Goal: Task Accomplishment & Management: Use online tool/utility

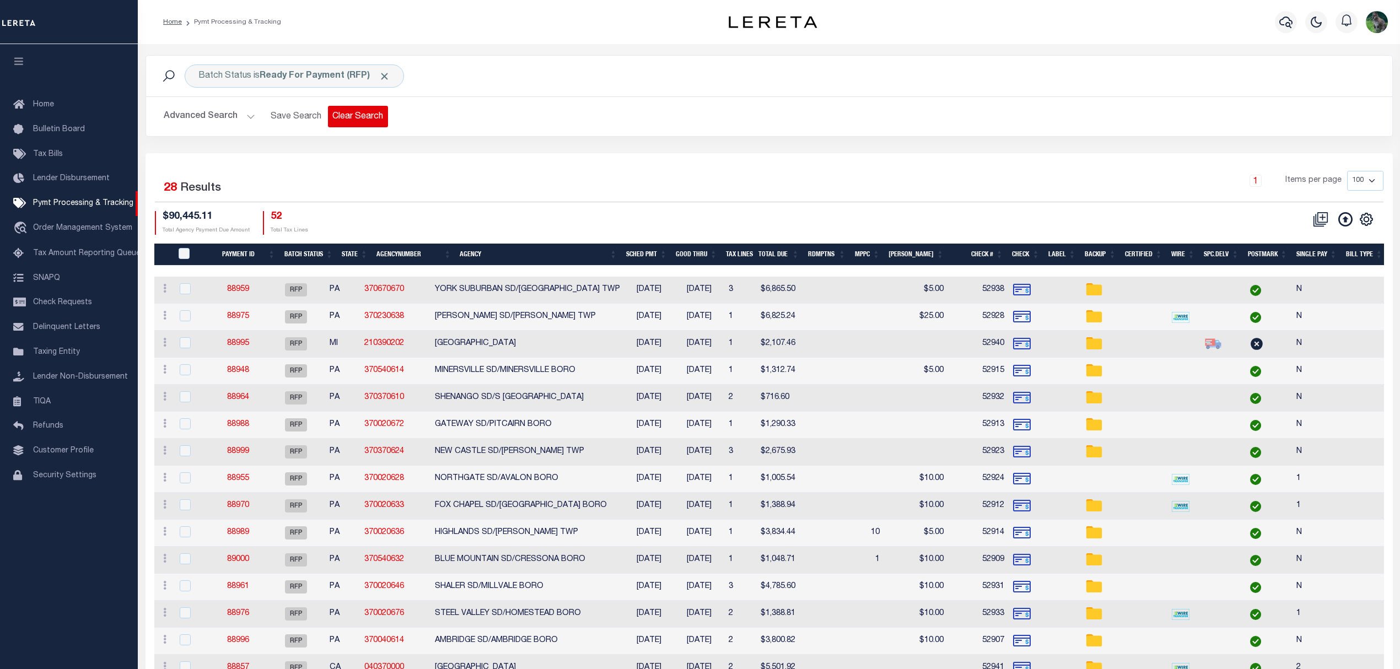
click at [353, 109] on button "Clear Search" at bounding box center [358, 117] width 60 height 22
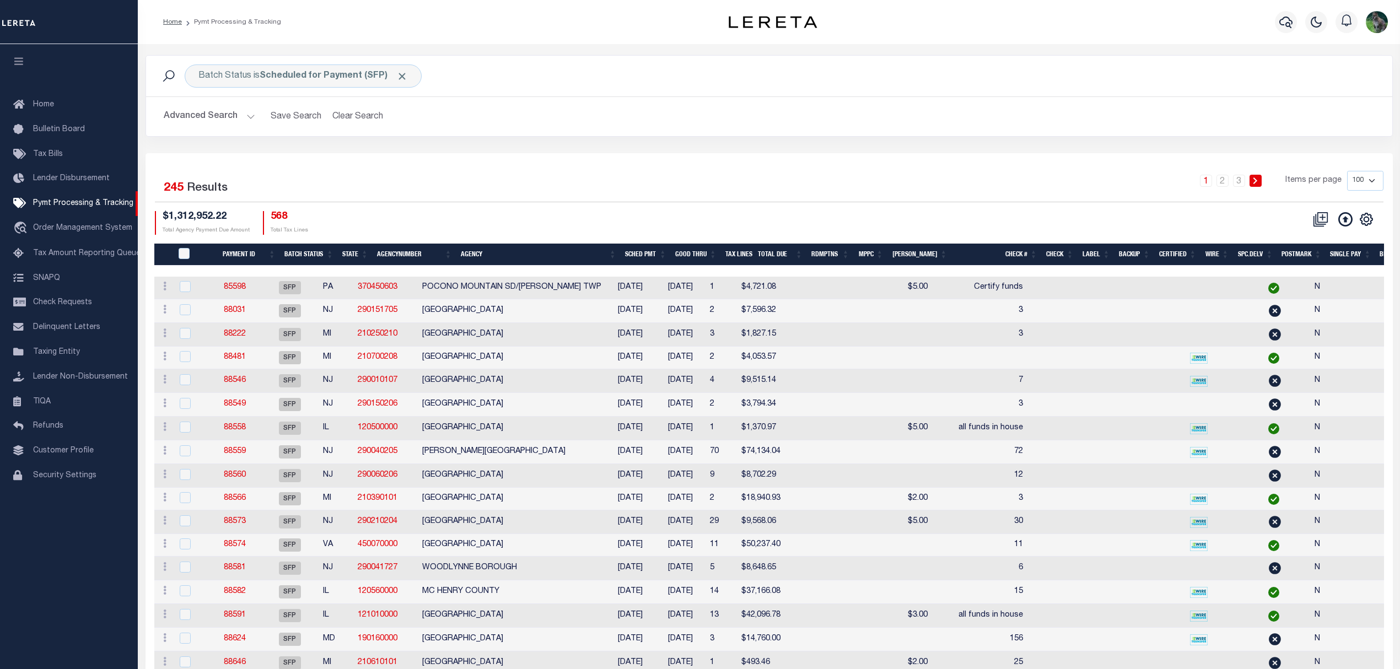
drag, startPoint x: 243, startPoint y: 112, endPoint x: 625, endPoint y: 133, distance: 382.6
click at [625, 133] on div "Advanced Search Save Search Clear Search Batch ID Equals Equals Is Not Equal To…" at bounding box center [769, 116] width 1247 height 39
click at [195, 120] on button "Advanced Search" at bounding box center [210, 117] width 92 height 22
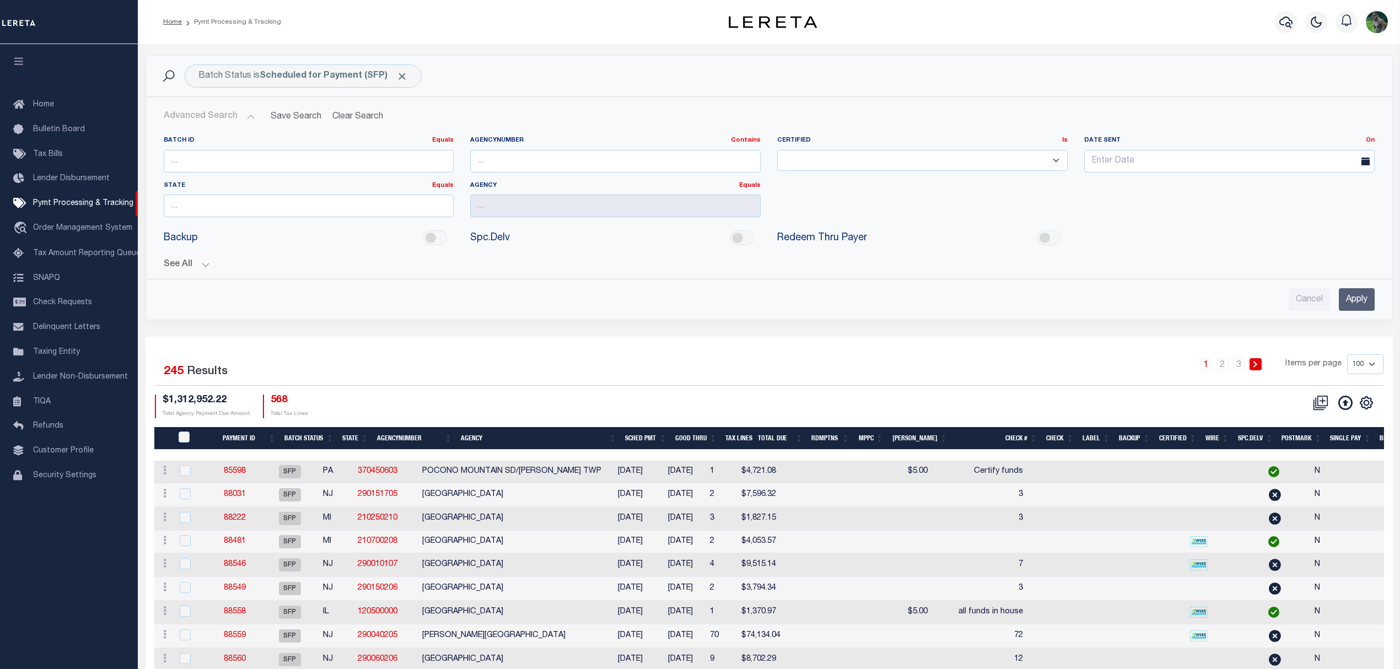
click at [195, 120] on button "Advanced Search" at bounding box center [210, 117] width 92 height 22
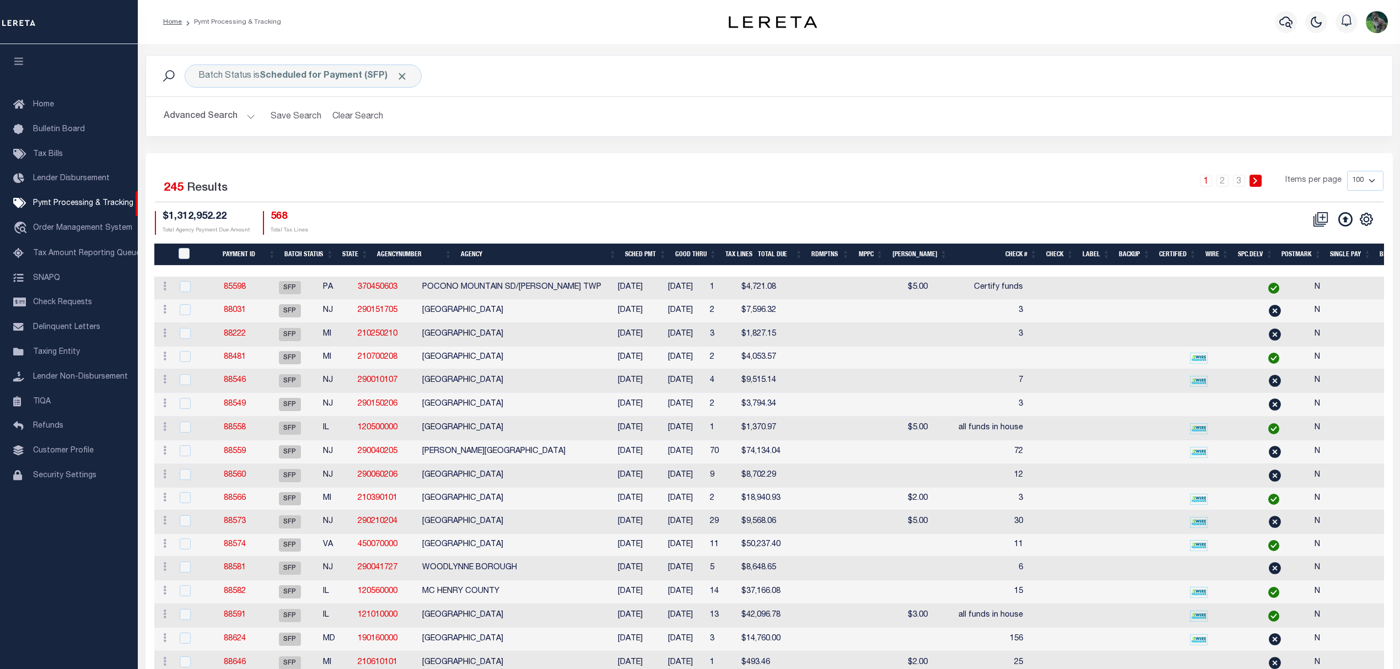
click at [369, 60] on div "Batch Status is Scheduled for Payment (SFP) Search" at bounding box center [769, 76] width 1247 height 41
click at [355, 76] on b "Scheduled for Payment (SFP)" at bounding box center [334, 76] width 148 height 9
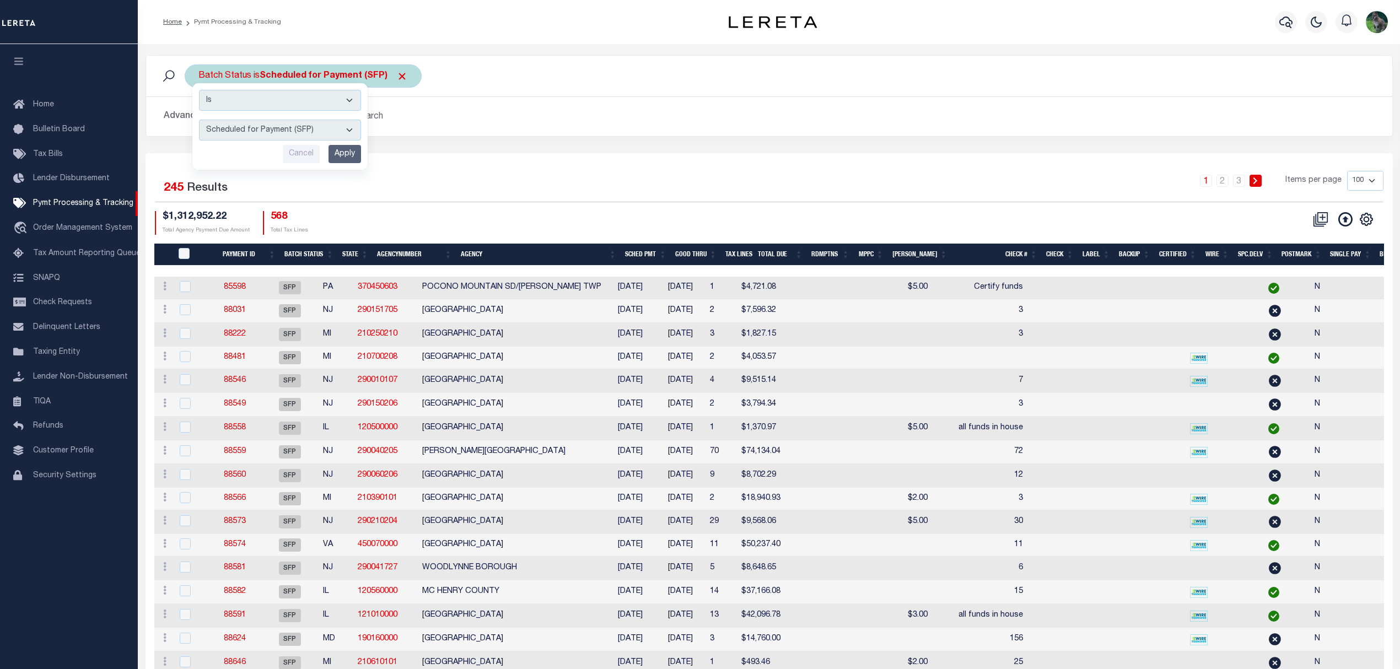
click at [301, 137] on select "Awaiting Funds (AWF) Cleared and Complete (CAC) New Check Needed (NCN) Payment …" at bounding box center [280, 130] width 162 height 21
select select "RFP"
click at [199, 120] on select "Awaiting Funds (AWF) Cleared and Complete (CAC) New Check Needed (NCN) Payment …" at bounding box center [280, 130] width 162 height 21
click at [332, 157] on input "Apply" at bounding box center [345, 154] width 33 height 18
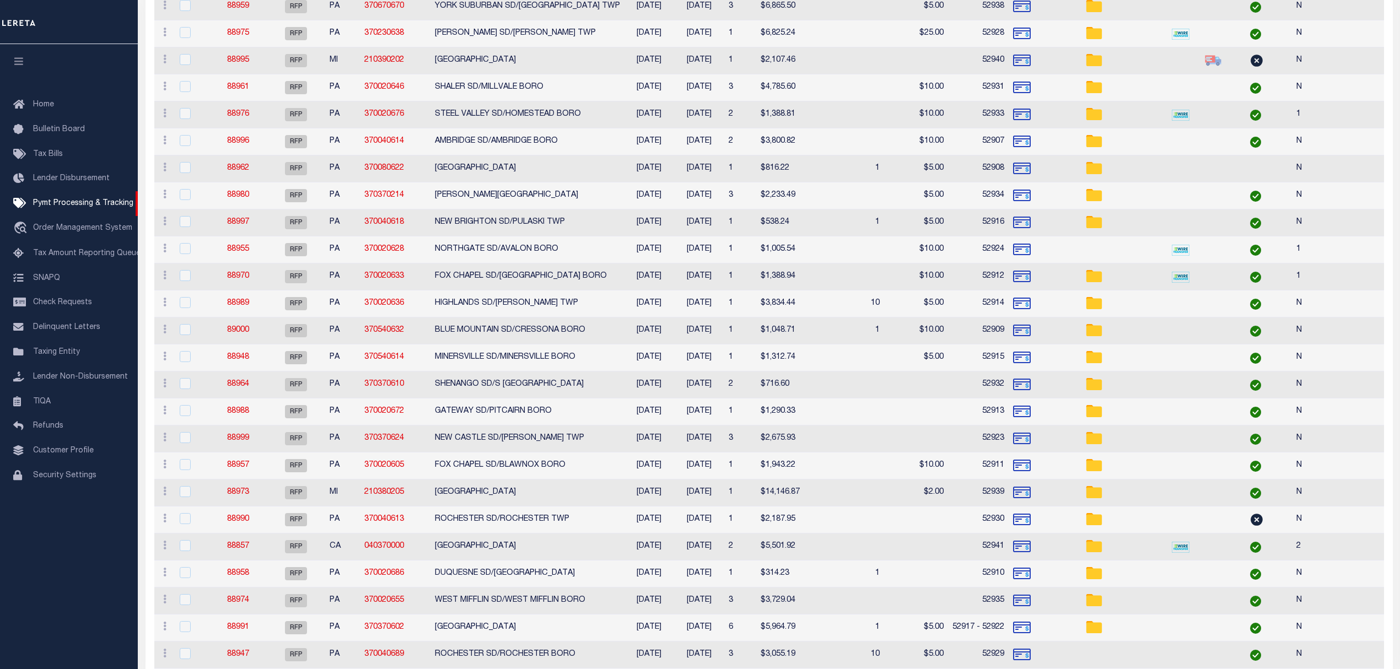
scroll to position [408, 0]
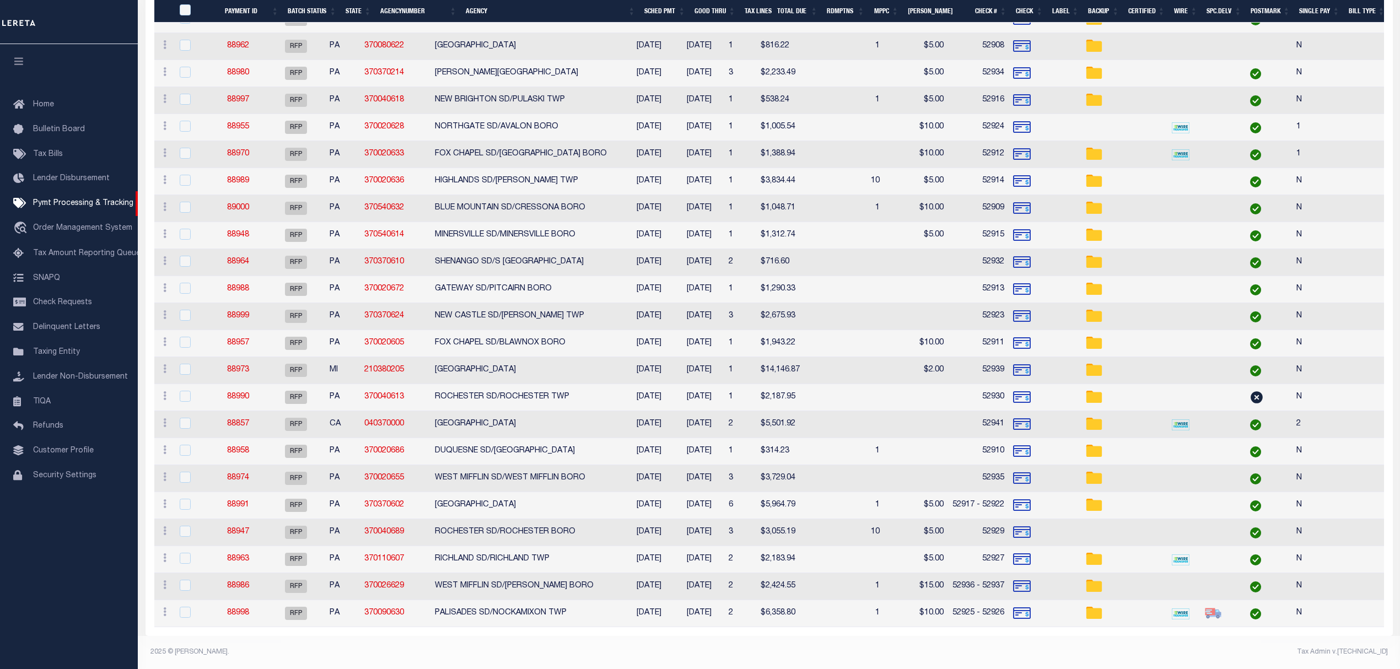
drag, startPoint x: 632, startPoint y: 170, endPoint x: 562, endPoint y: 655, distance: 490.1
click at [562, 657] on footer "2025 © LERETA. Tax Admin v.1.0.0.1" at bounding box center [769, 652] width 1263 height 33
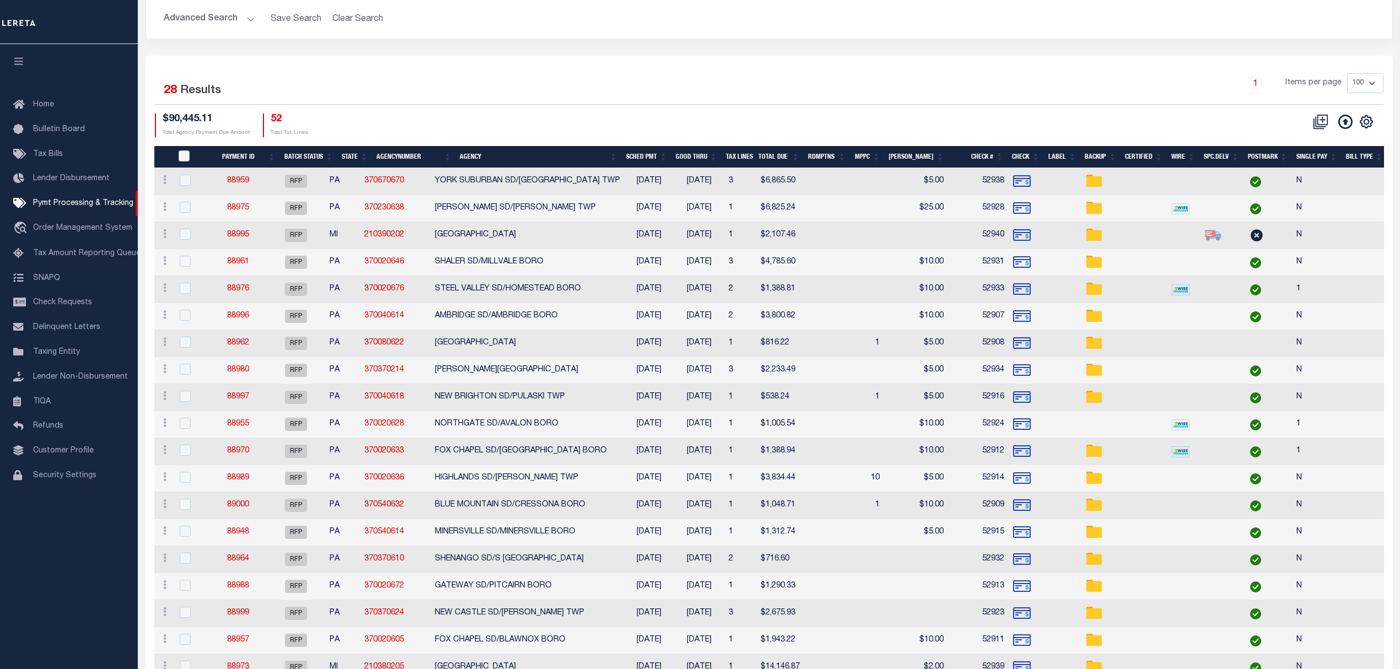
scroll to position [40, 0]
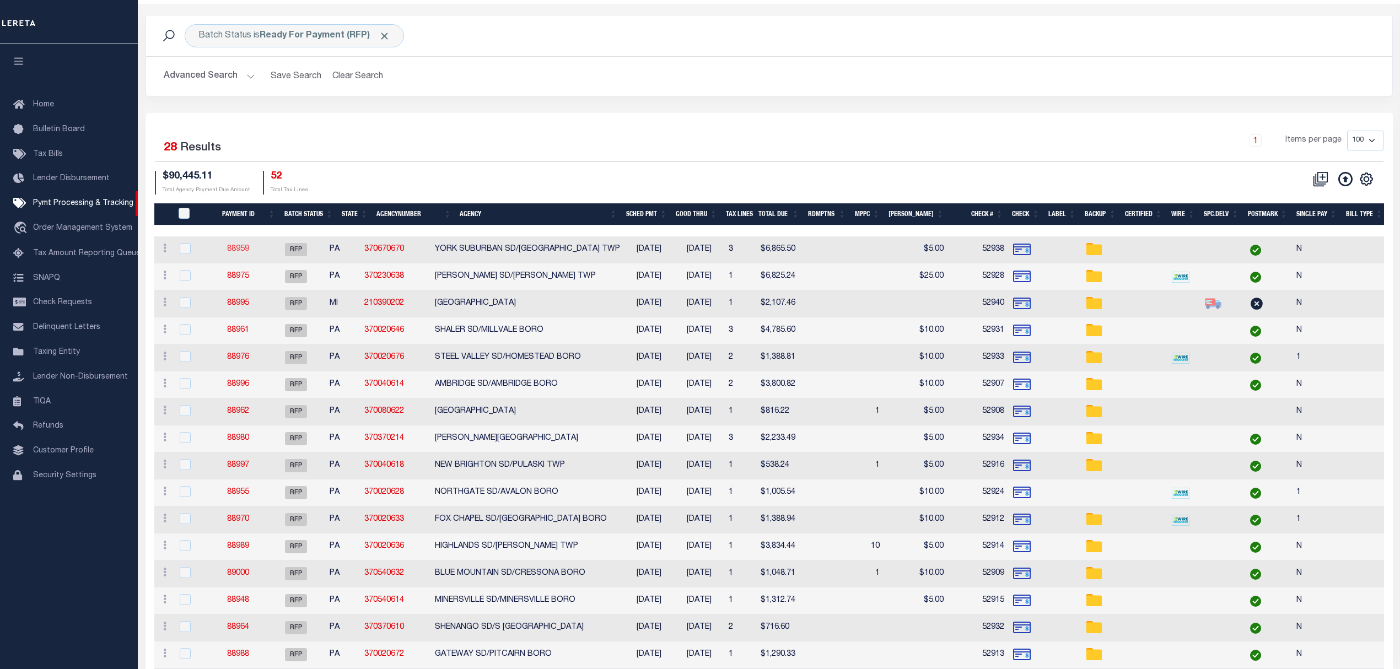
click at [244, 252] on link "88959" at bounding box center [238, 249] width 22 height 8
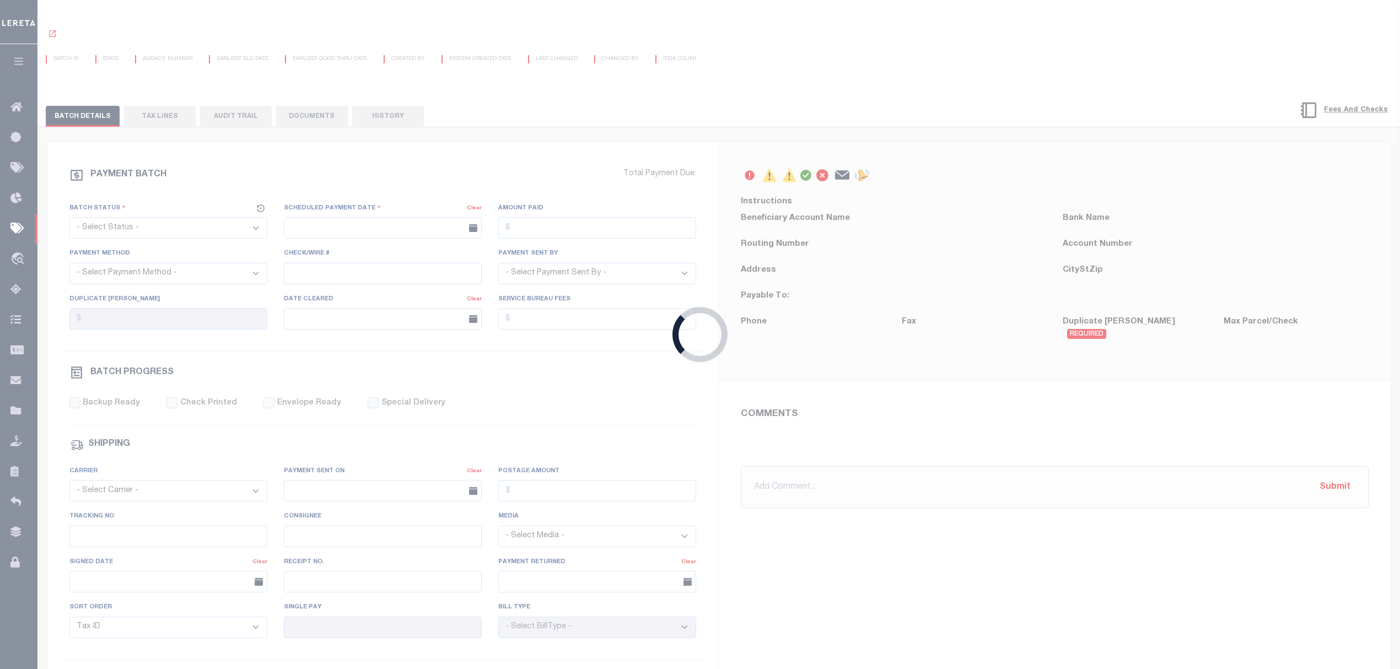
scroll to position [39, 0]
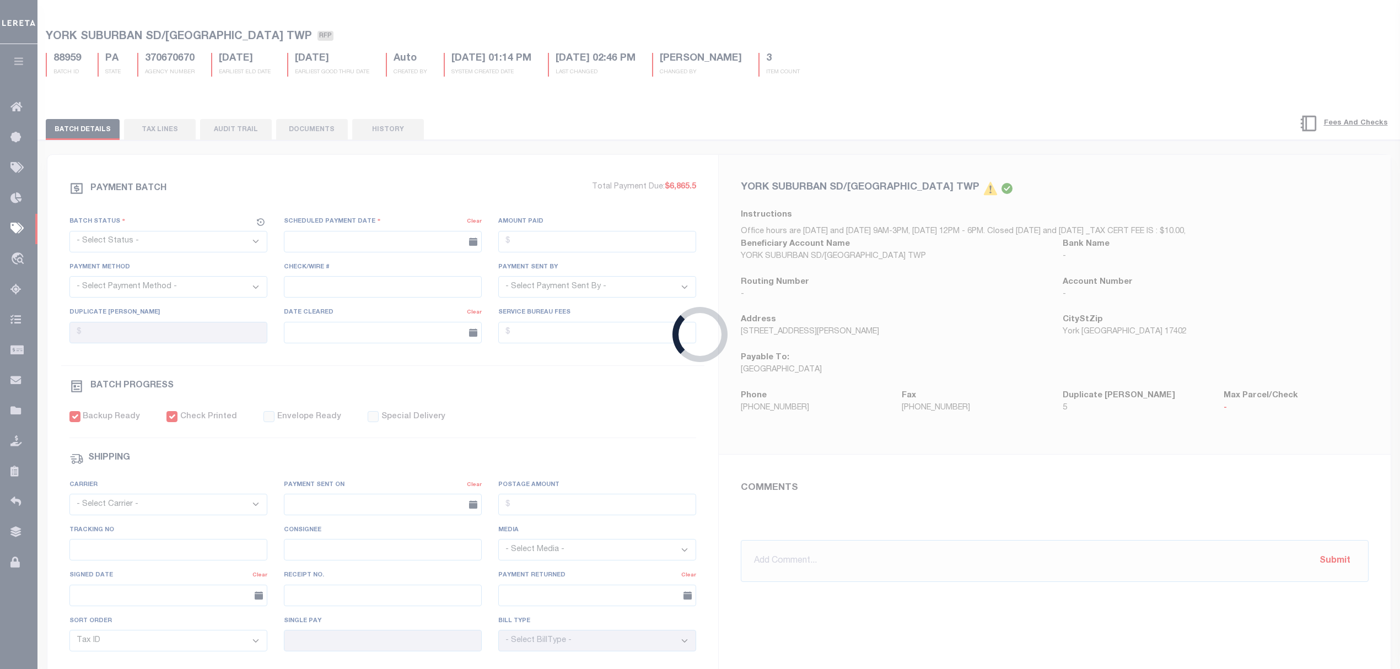
select select "RFP"
type input "08/29/2025"
type input "$6,865.5"
select select "CHK"
type input "52938"
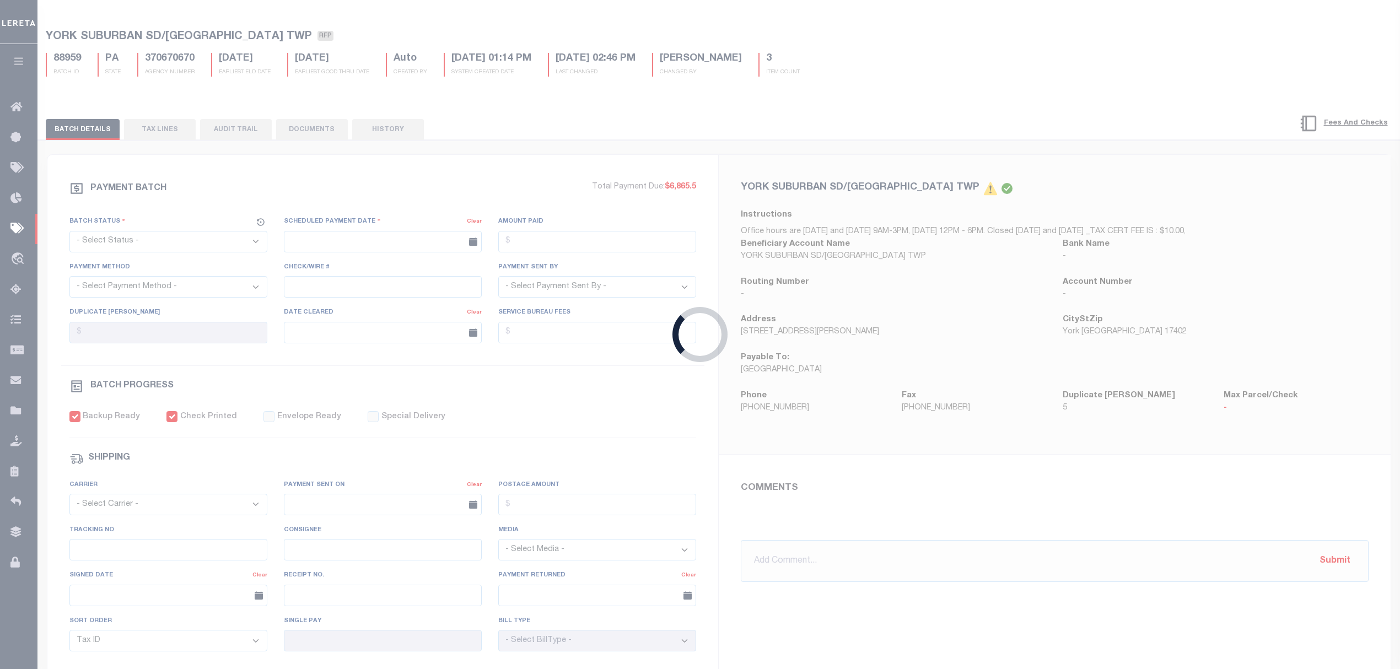
select select "Villatoro-Benitez, Andres"
type input "$15"
checkbox input "true"
type input "N"
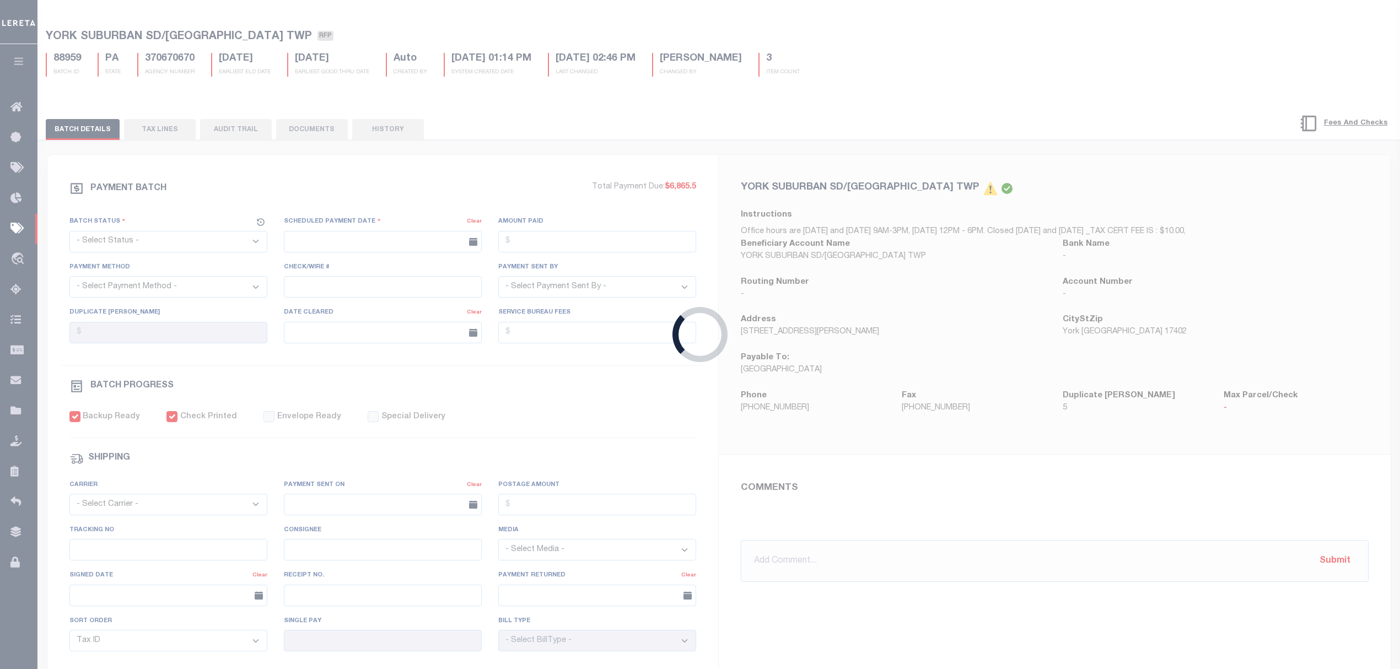
radio input "true"
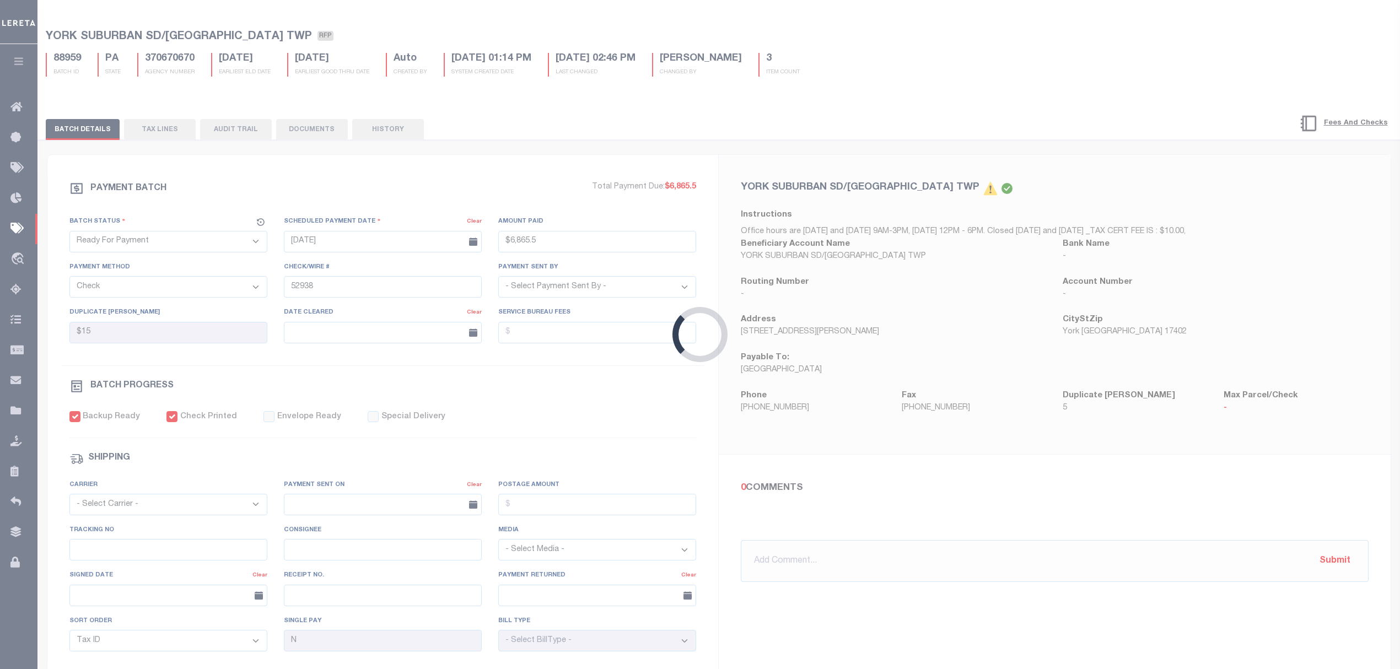
scroll to position [0, 0]
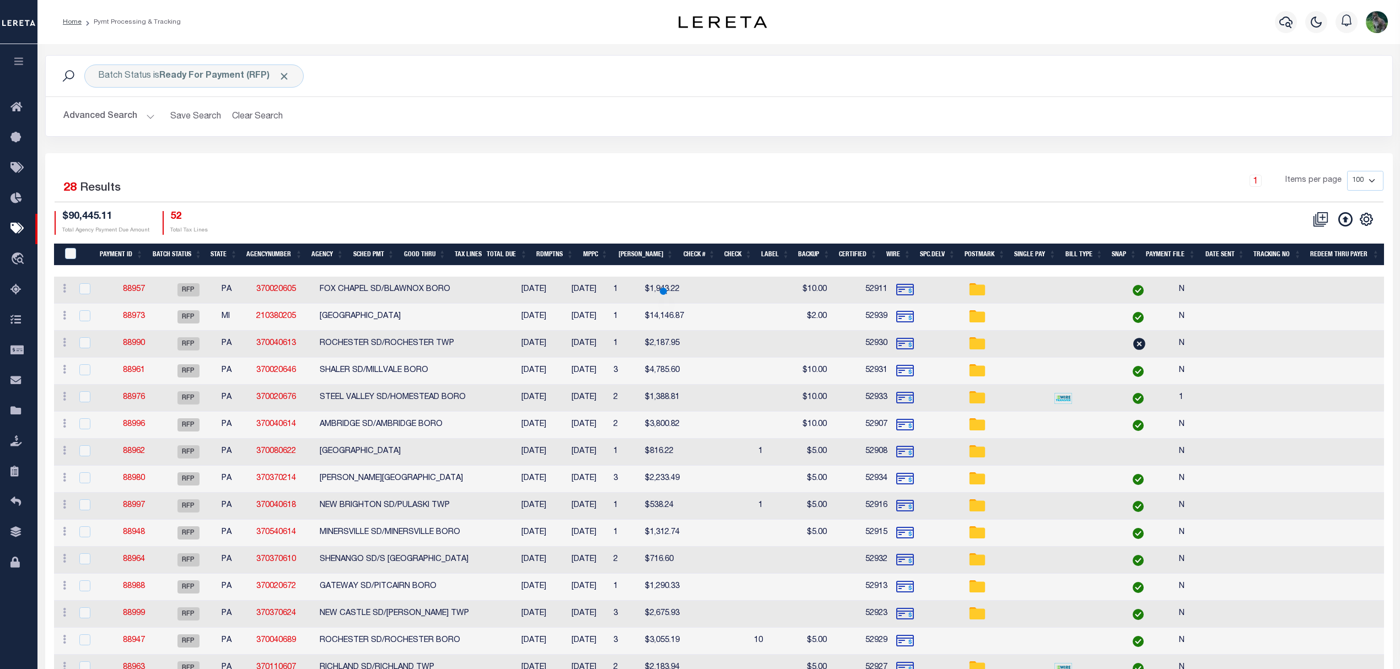
scroll to position [40, 0]
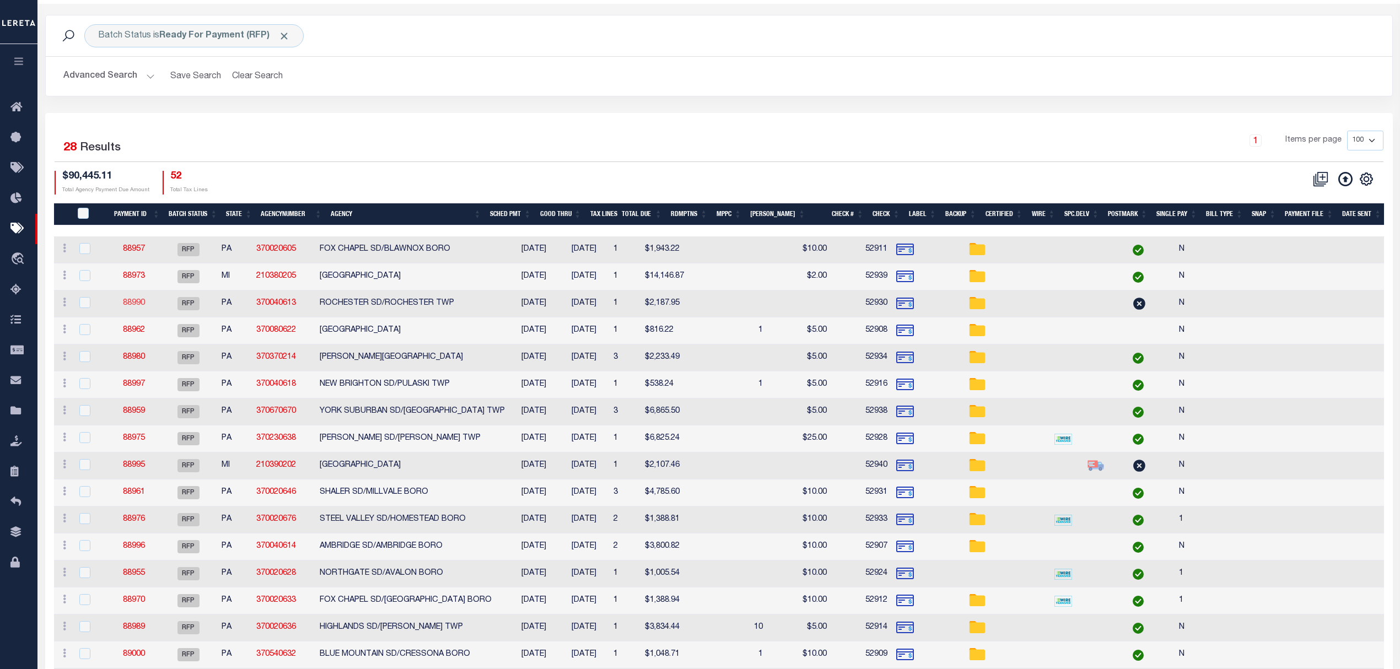
click at [135, 302] on link "88990" at bounding box center [134, 303] width 22 height 8
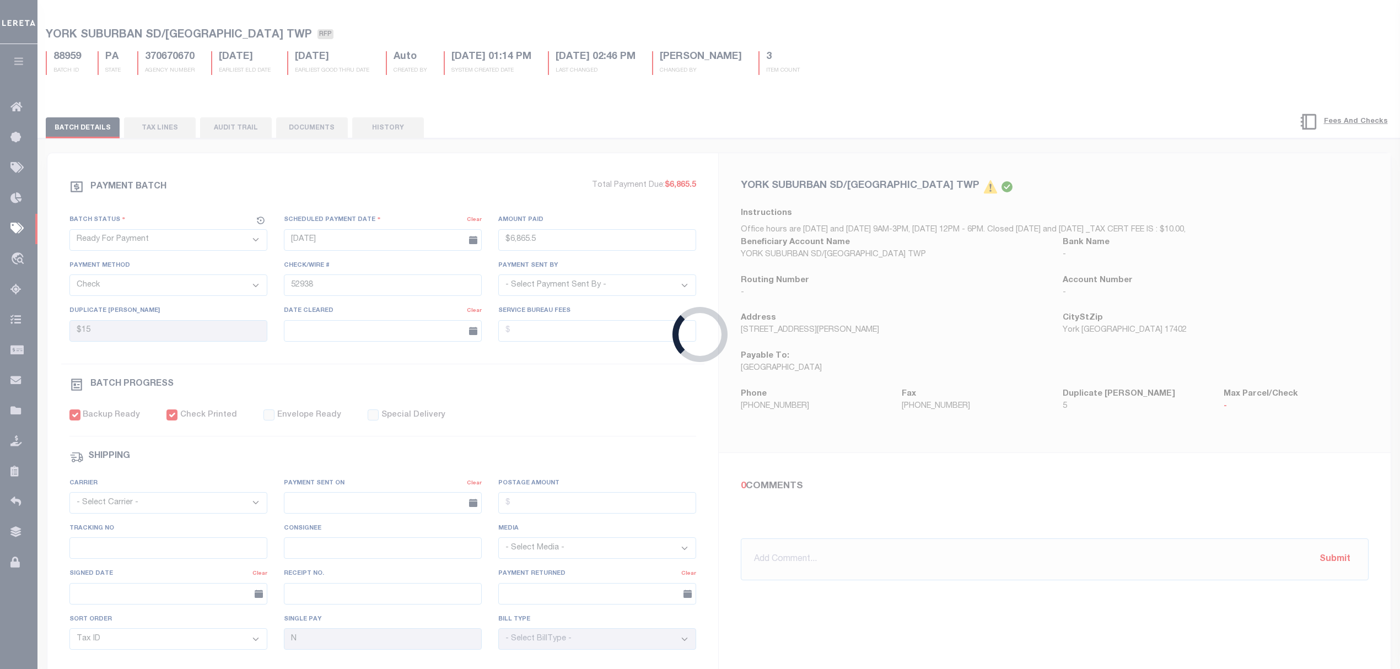
type input "$2,187.95"
type input "52930"
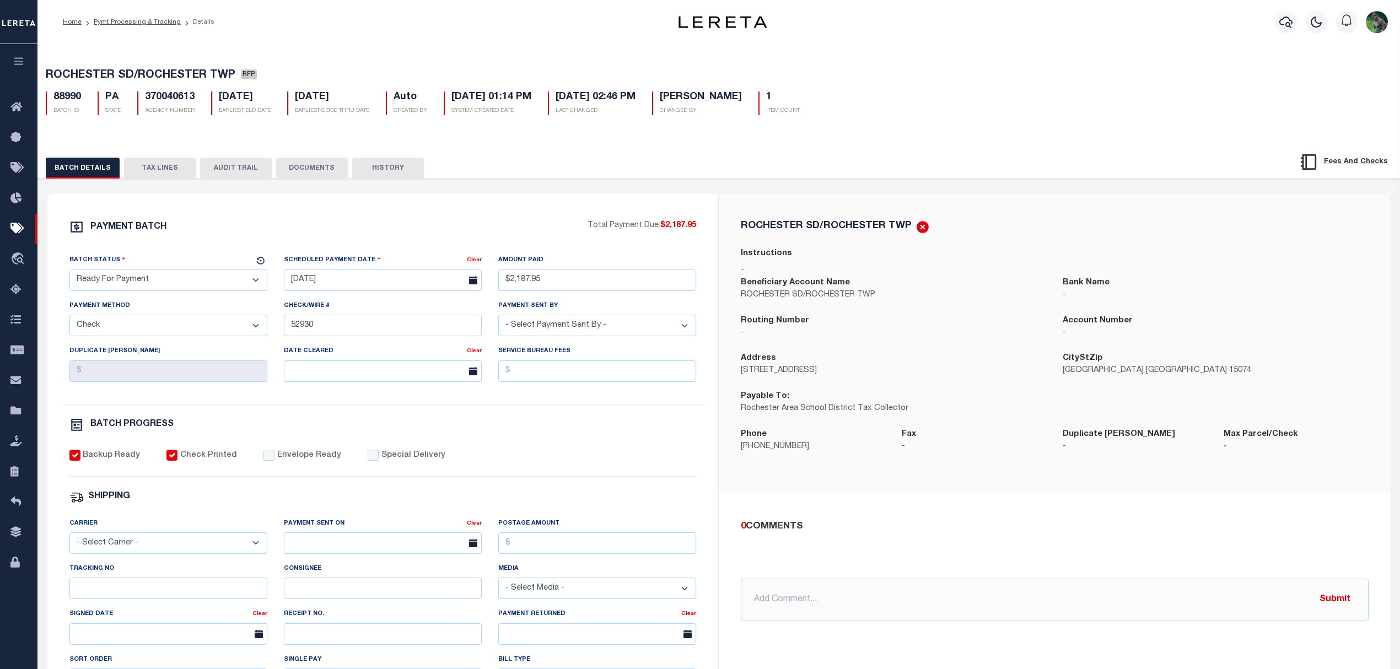
drag, startPoint x: 511, startPoint y: 247, endPoint x: 516, endPoint y: 248, distance: 5.6
click at [516, 248] on div "PAYMENT BATCH Total Payment Due: $2,187.95 Batch Status - Select Status -" at bounding box center [383, 516] width 645 height 592
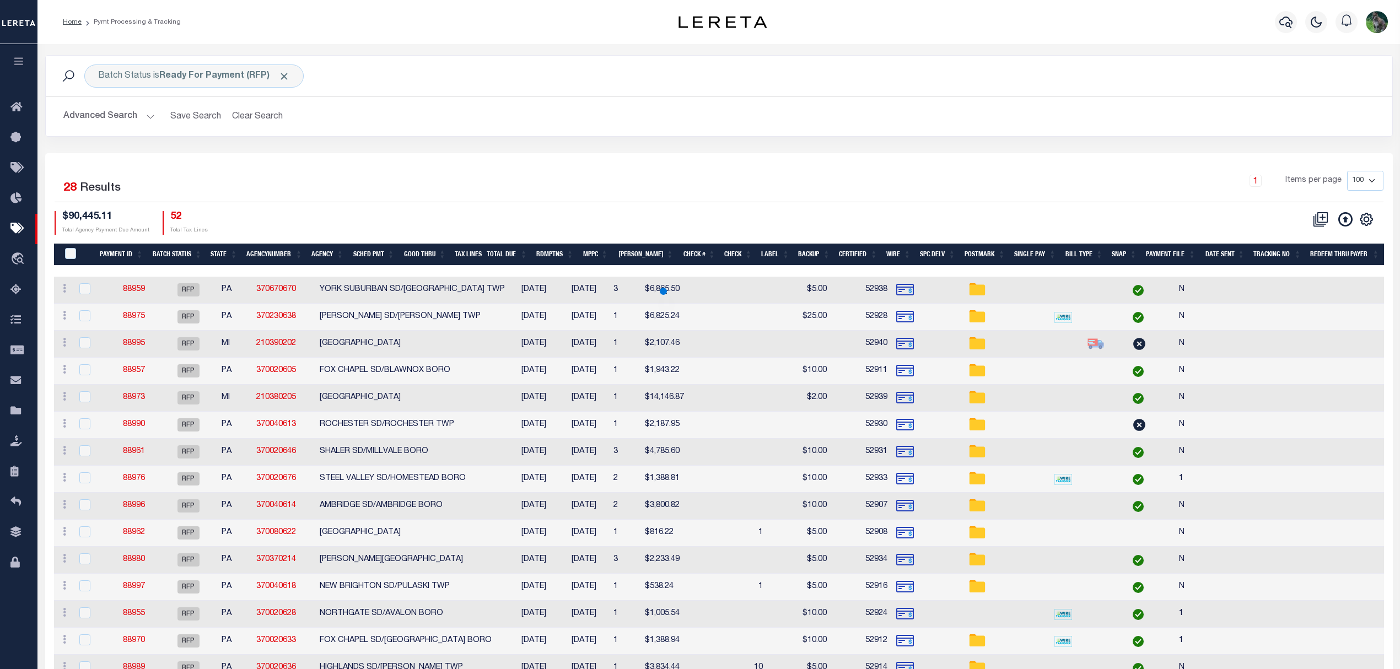
scroll to position [40, 0]
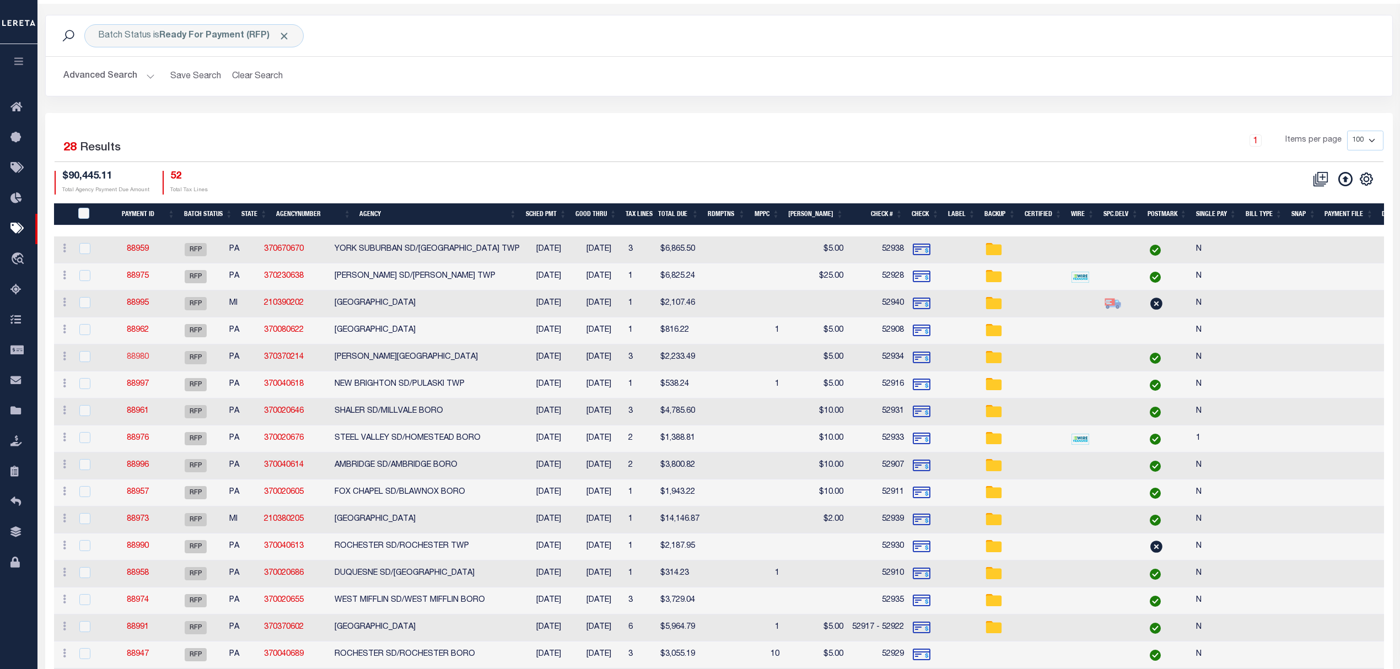
click at [143, 357] on link "88980" at bounding box center [138, 357] width 22 height 8
type input "$2,233.49"
type input "52934"
type input "$15"
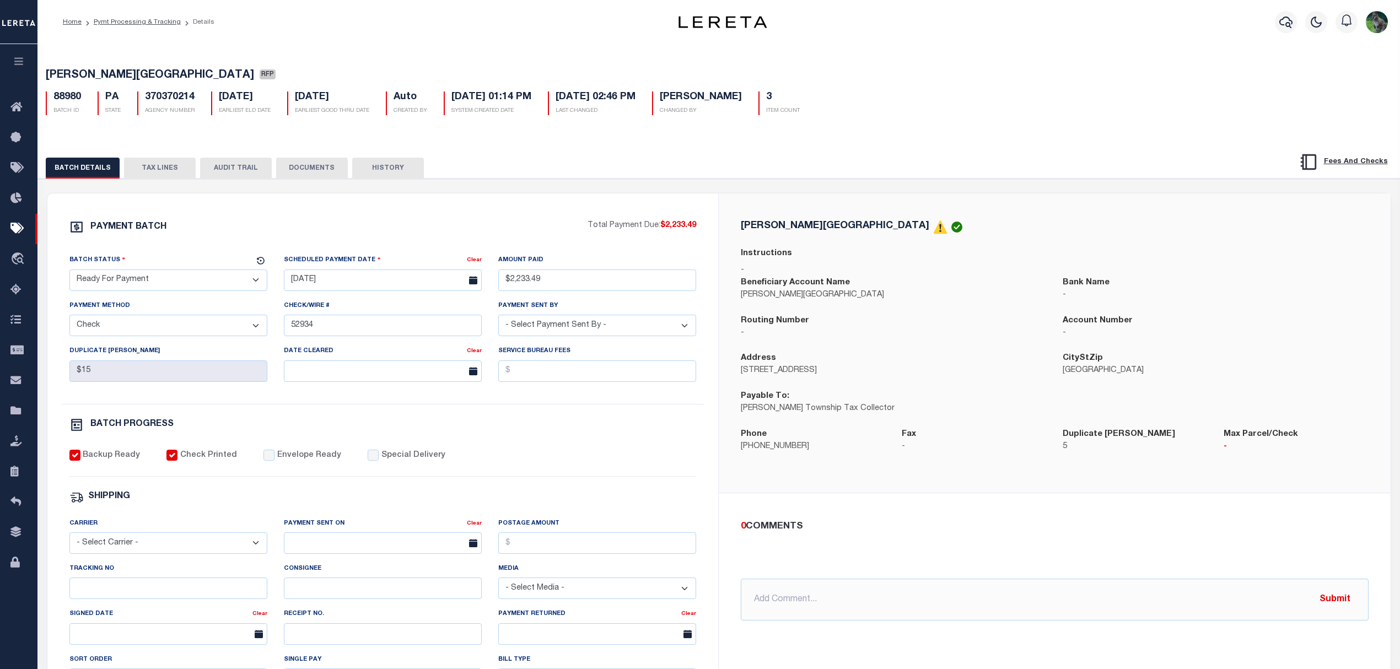
drag, startPoint x: 608, startPoint y: 368, endPoint x: 562, endPoint y: 414, distance: 63.9
click at [562, 414] on div "PAYMENT BATCH Total Payment Due: $2,233.49 Batch Status - Select Status -" at bounding box center [383, 516] width 645 height 592
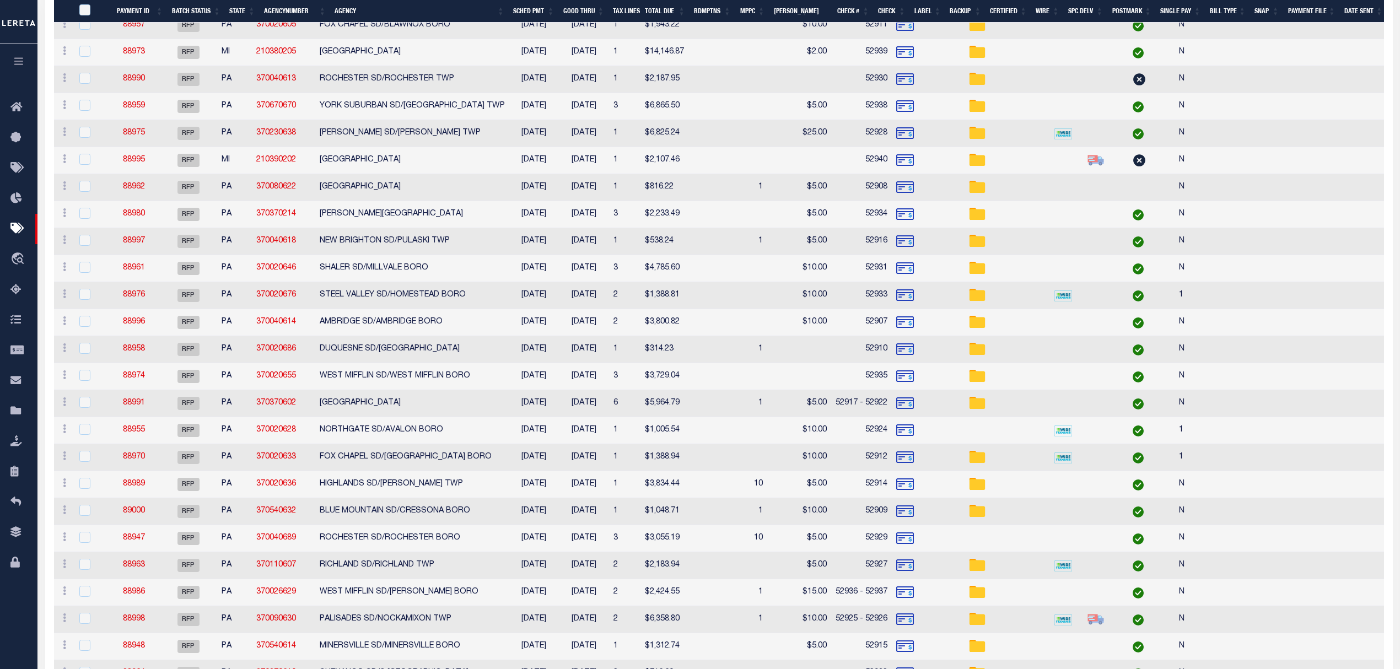
scroll to position [261, 0]
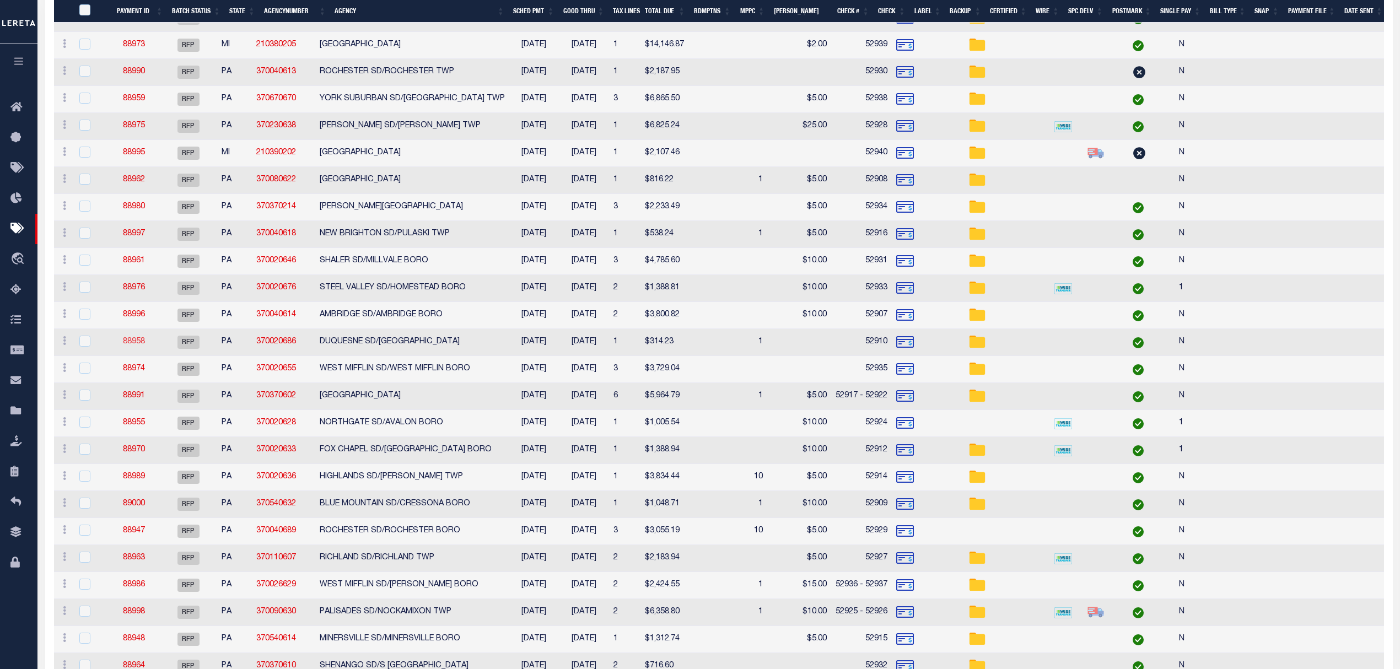
click at [139, 346] on link "88958" at bounding box center [134, 342] width 22 height 8
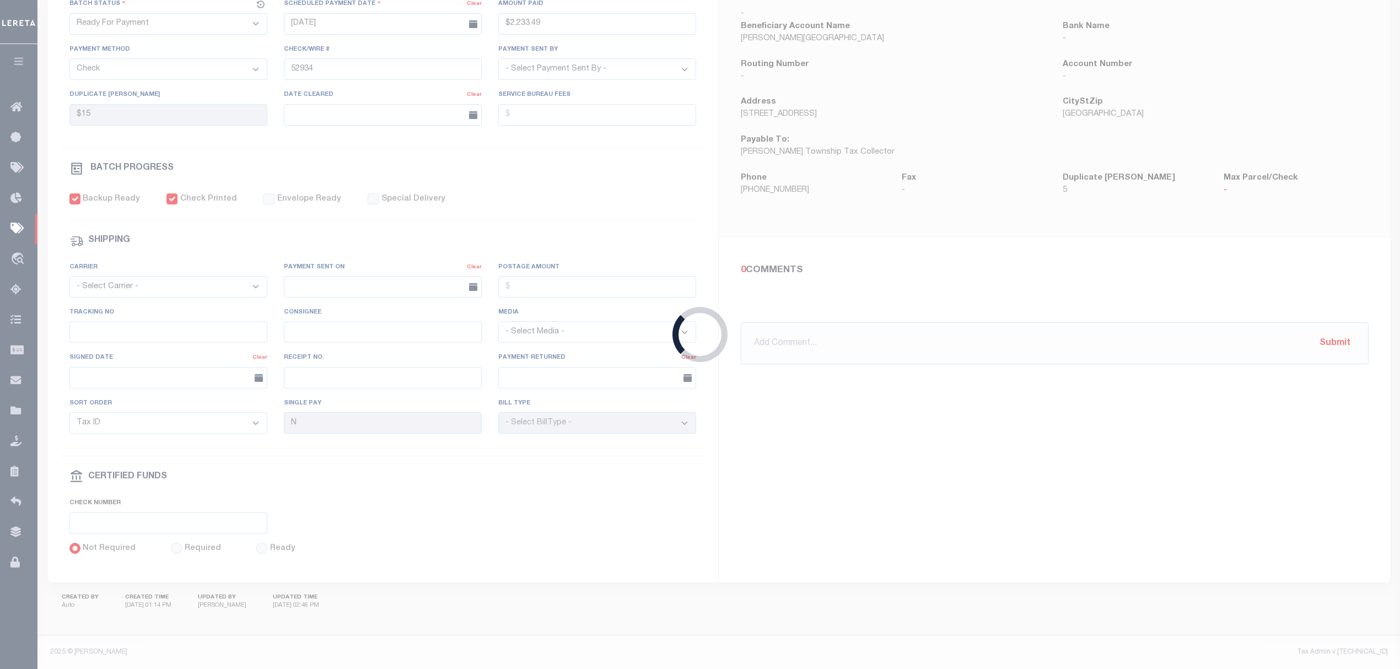
type input "$314.23"
type input "52910"
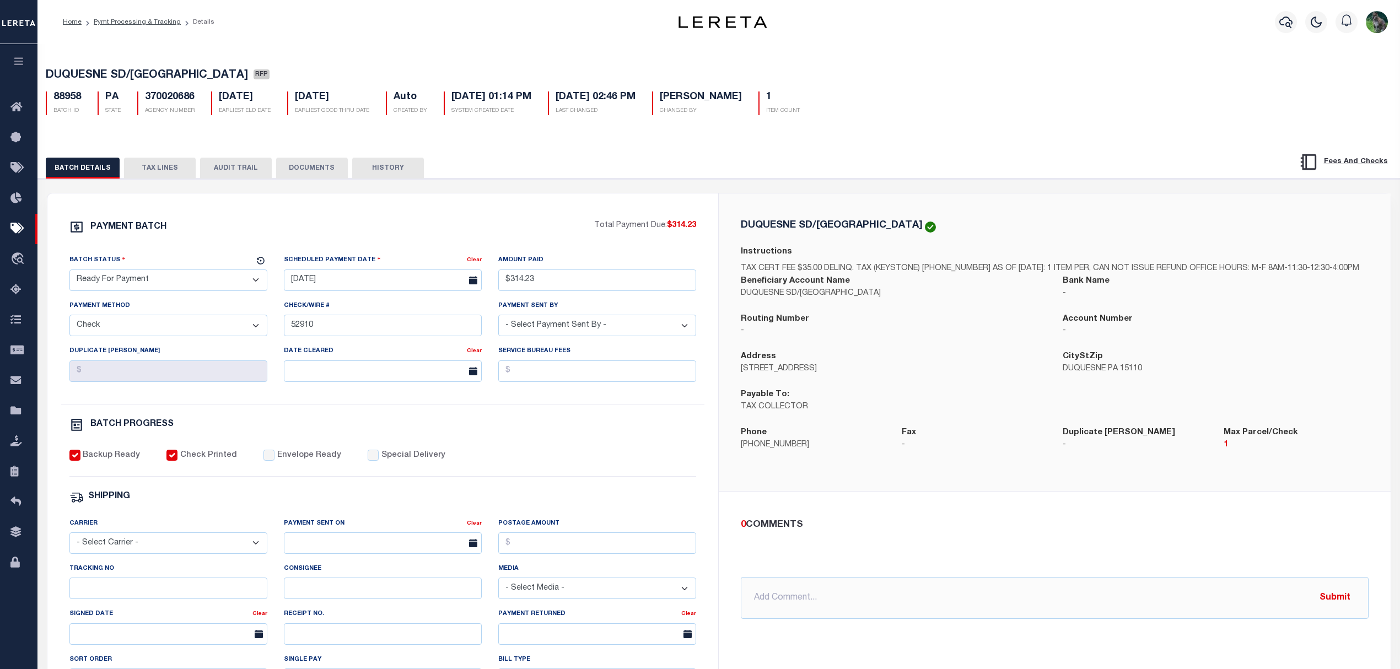
click at [496, 416] on div "PAYMENT BATCH Total Payment Due: $314.23 Batch Status - Select Status -" at bounding box center [383, 516] width 645 height 592
drag, startPoint x: 508, startPoint y: 417, endPoint x: 496, endPoint y: 416, distance: 12.2
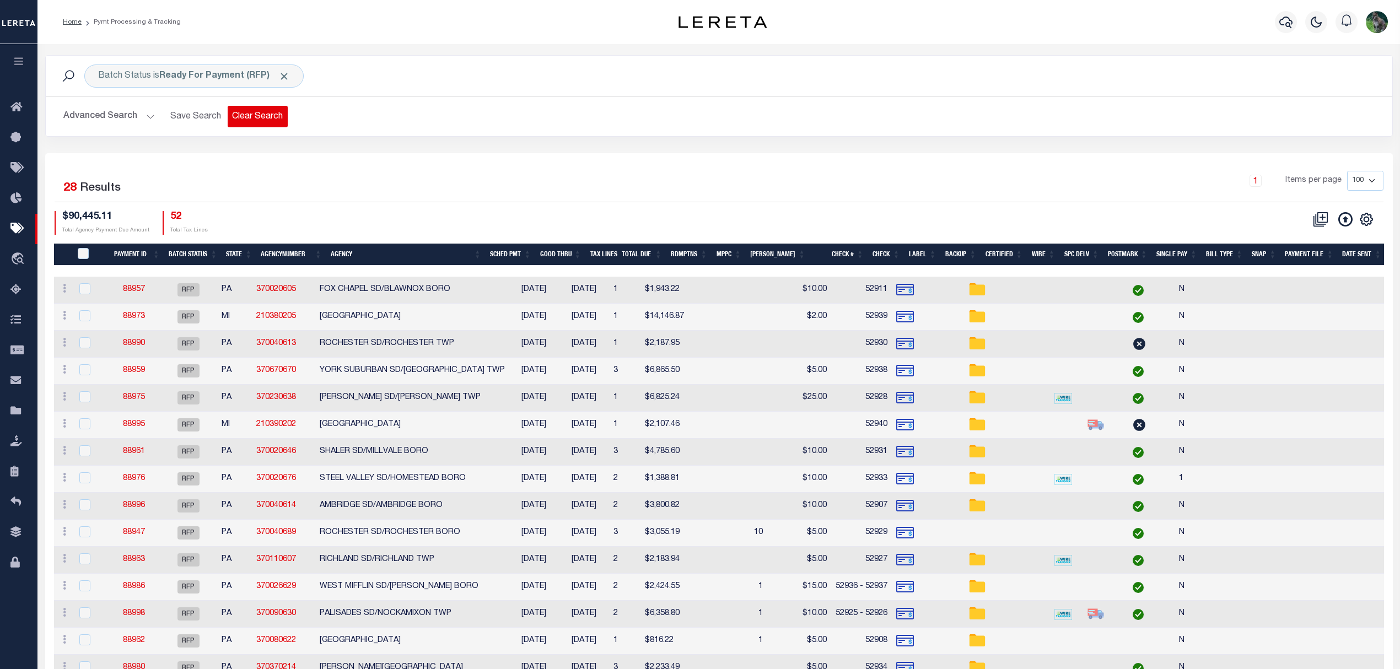
click at [245, 123] on button "Clear Search" at bounding box center [258, 117] width 60 height 22
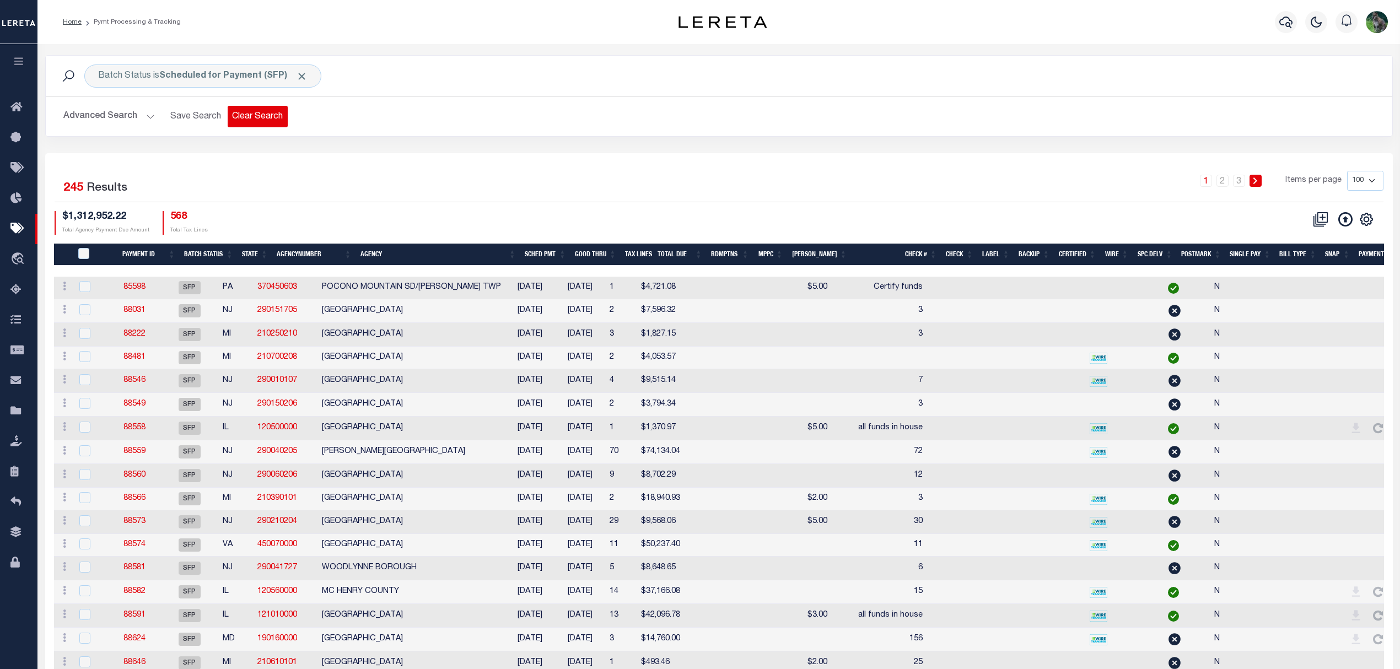
click at [246, 107] on button "Clear Search" at bounding box center [258, 117] width 60 height 22
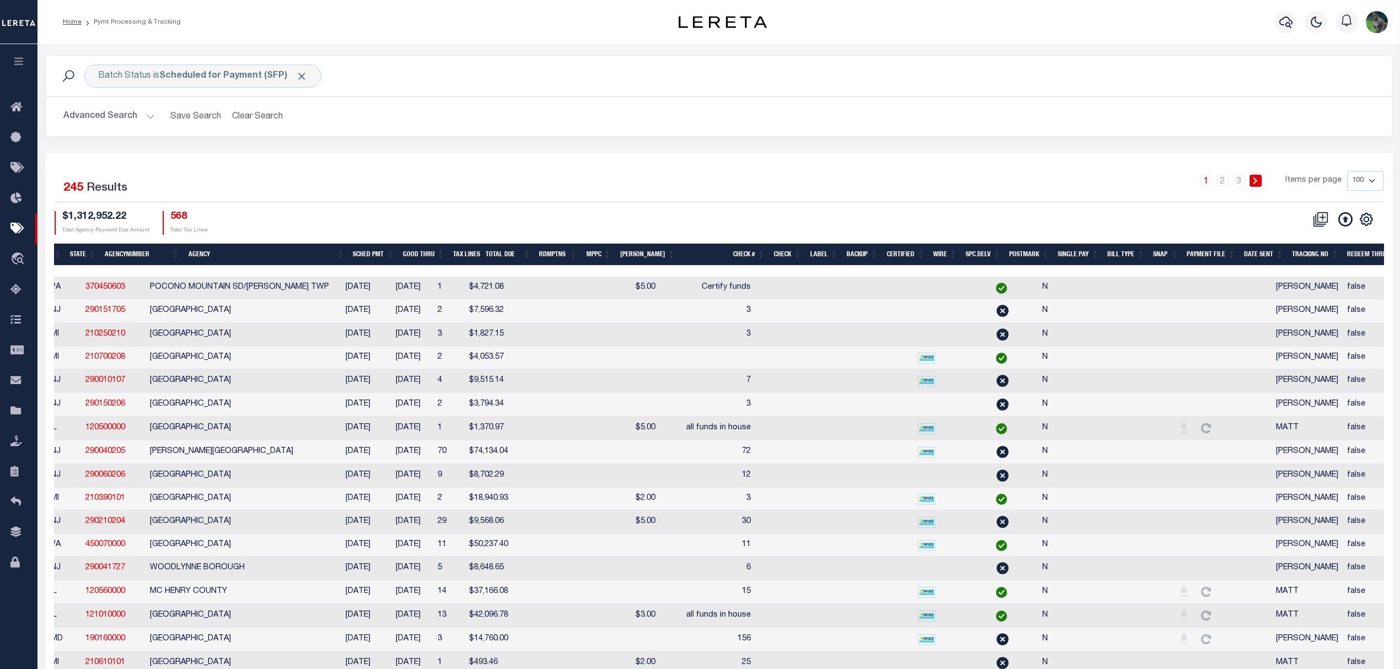
click at [1158, 256] on th "SNAP" at bounding box center [1166, 255] width 34 height 23
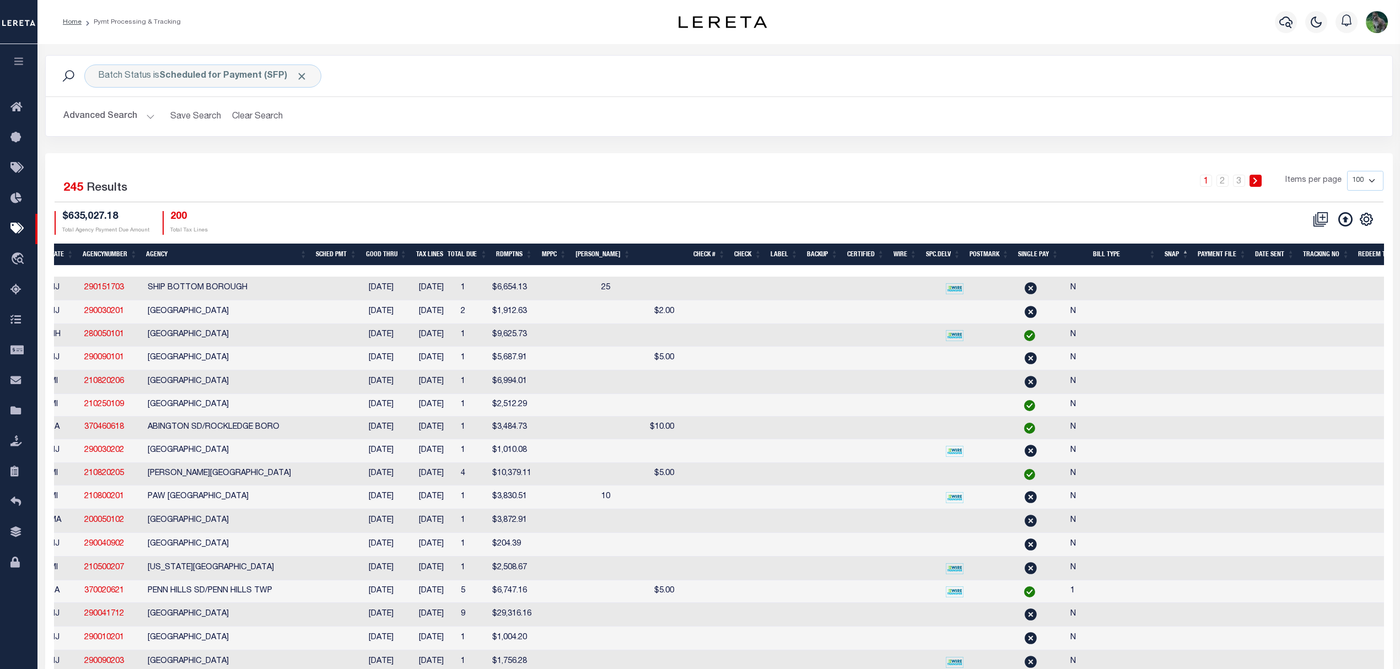
click at [1169, 254] on th "SNAP" at bounding box center [1177, 255] width 33 height 23
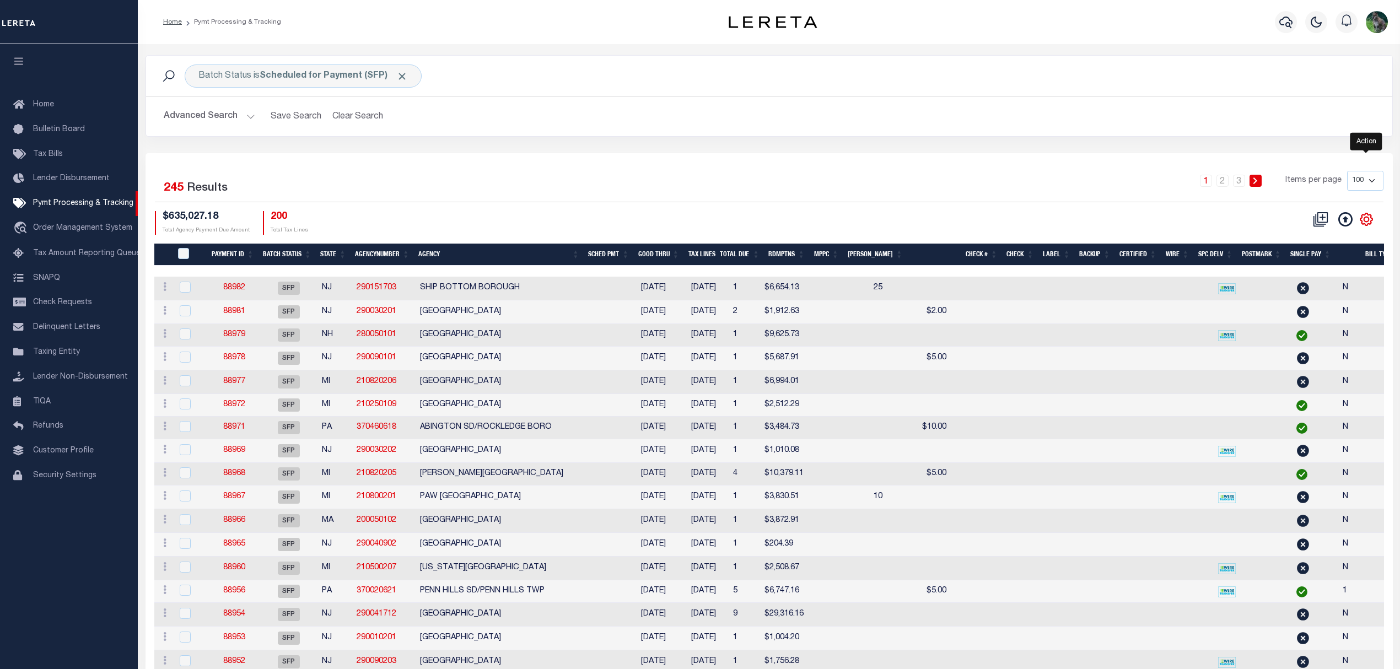
click at [1360, 216] on icon "" at bounding box center [1367, 219] width 14 height 14
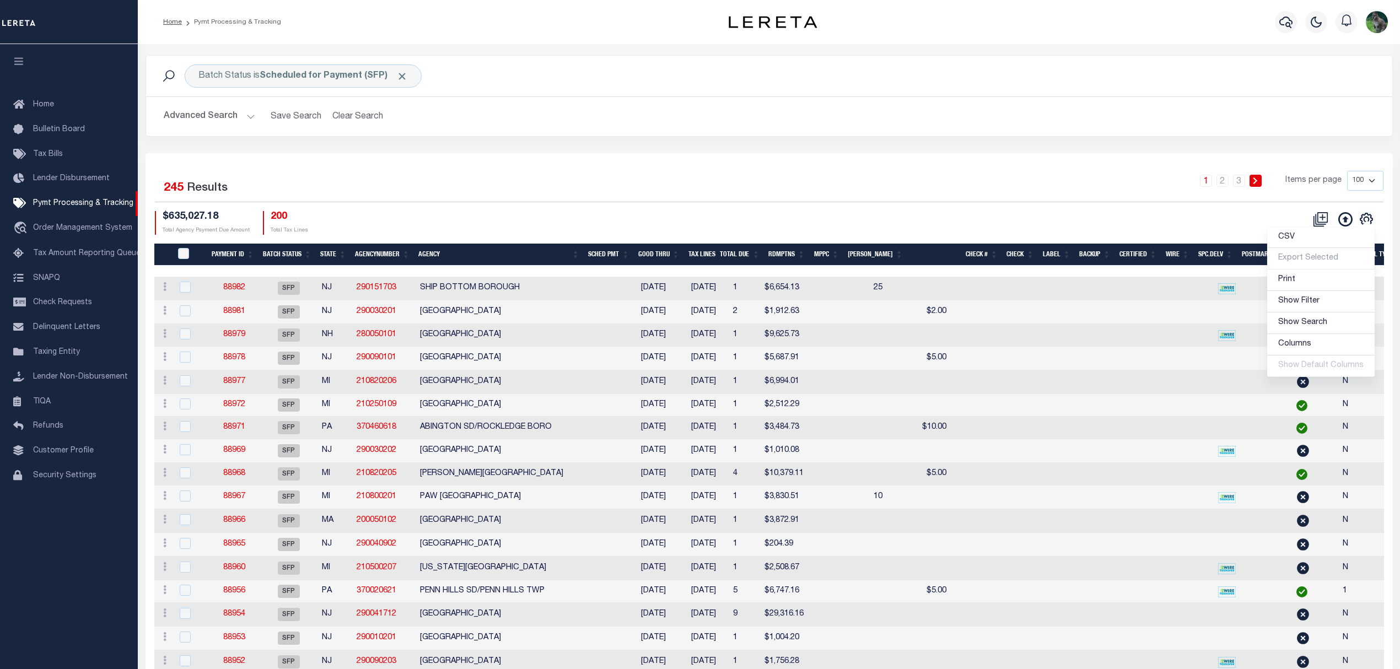
click at [1297, 225] on div "CSV Export Selected Print Show Filter Show Search Columns 0: 1: PayeePmtBatchSt…" at bounding box center [1076, 223] width 615 height 24
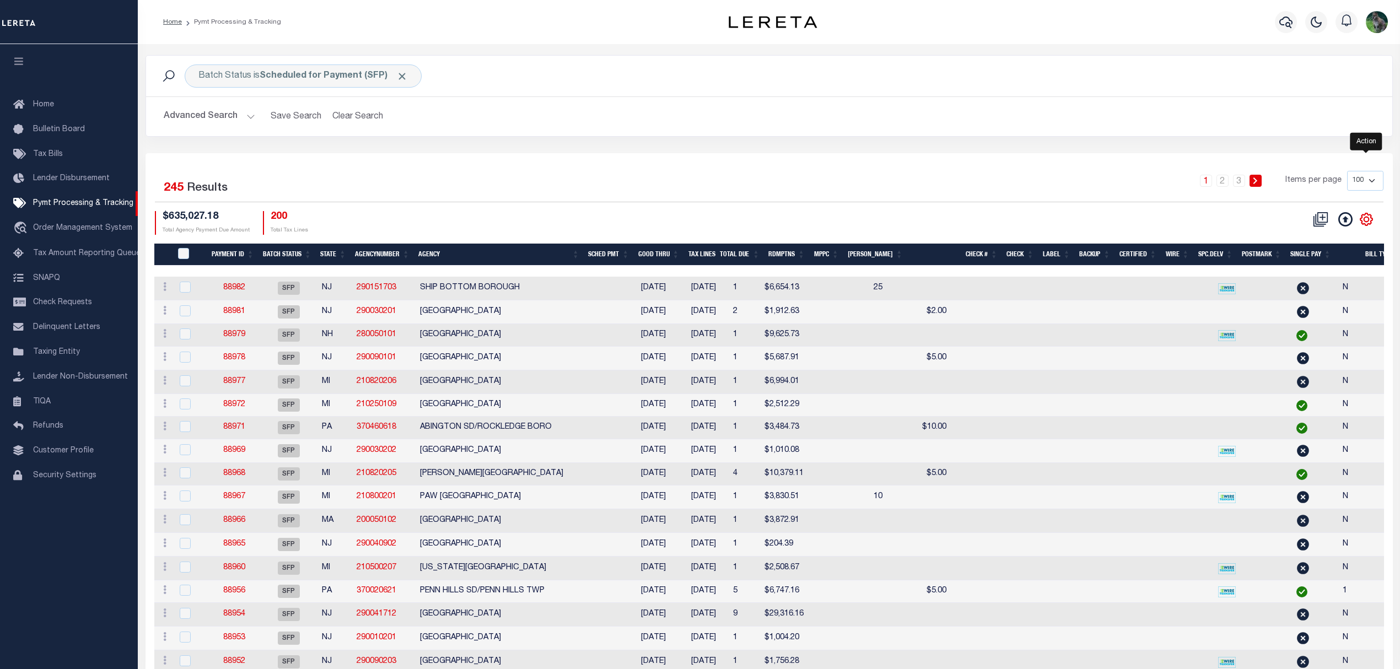
click at [1368, 217] on icon "" at bounding box center [1367, 219] width 14 height 14
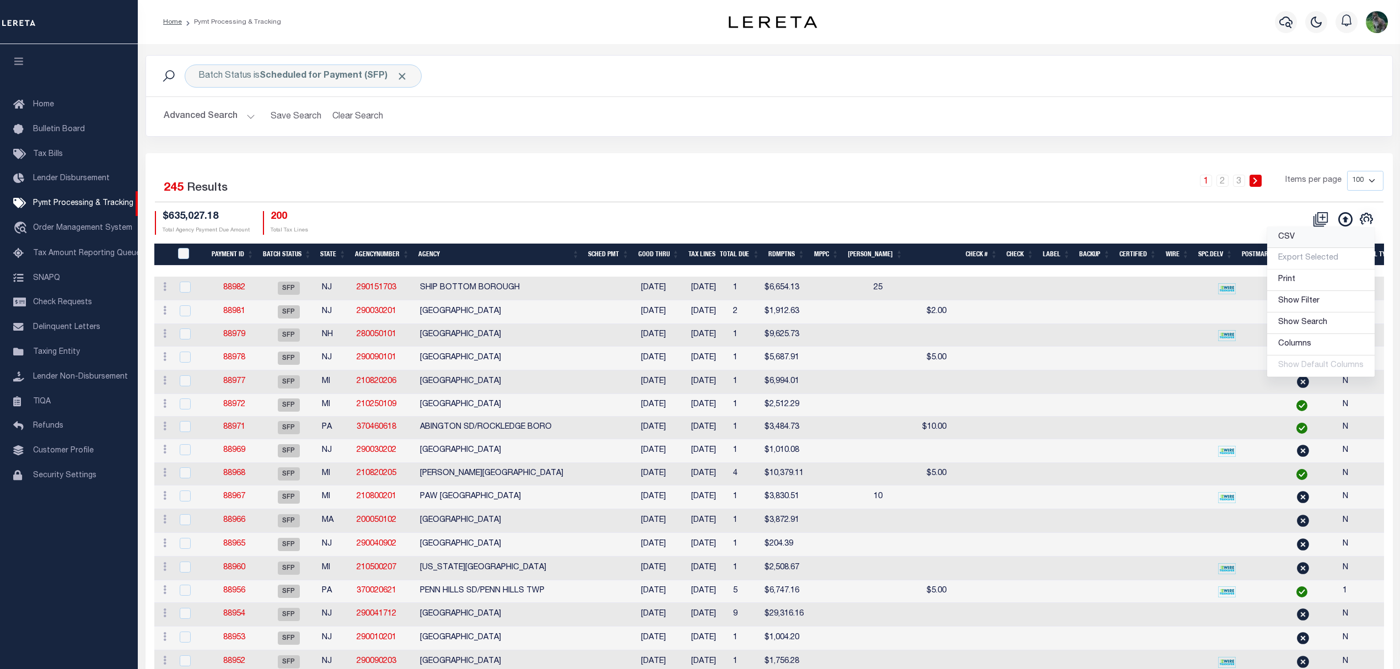
click at [1308, 241] on link "CSV" at bounding box center [1322, 238] width 108 height 22
drag, startPoint x: 503, startPoint y: 139, endPoint x: 511, endPoint y: 140, distance: 7.3
click at [505, 139] on div "Batch Status is Scheduled for Payment (SFP) Search Advanced Search Save Search …" at bounding box center [769, 104] width 1264 height 98
click at [210, 115] on button "Advanced Search" at bounding box center [210, 117] width 92 height 22
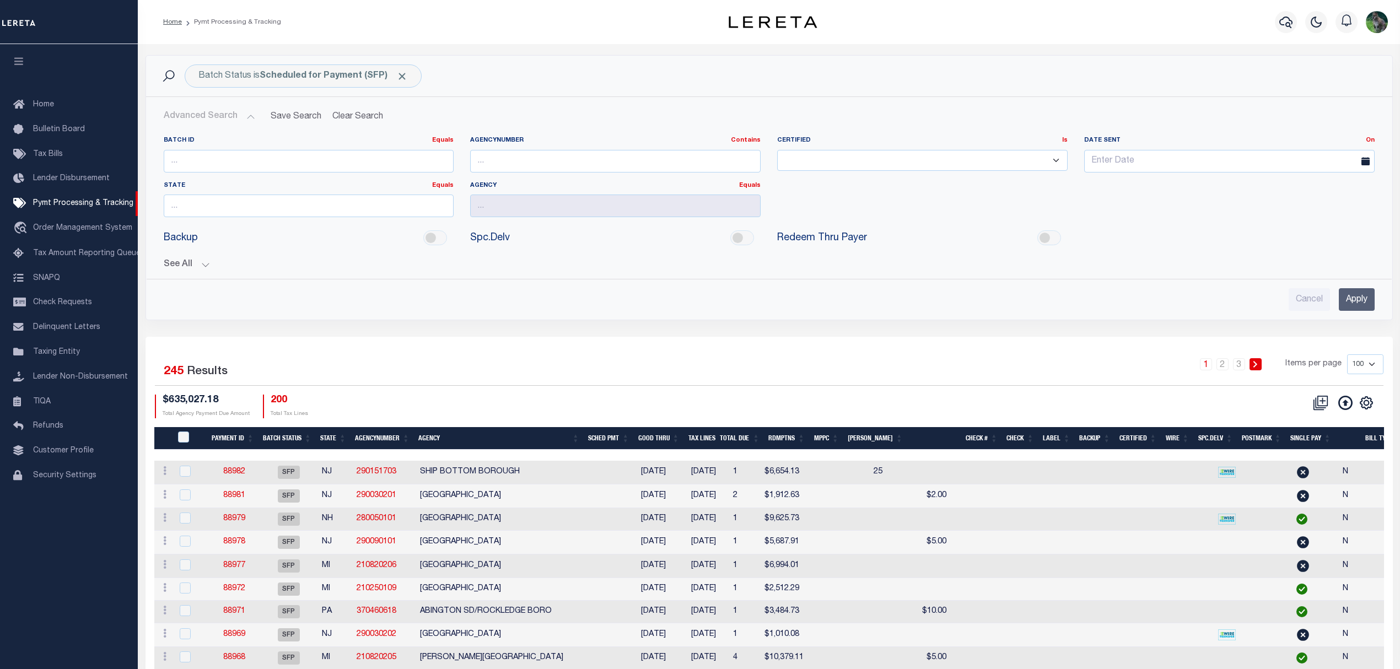
click at [193, 264] on button "See All" at bounding box center [769, 265] width 1211 height 10
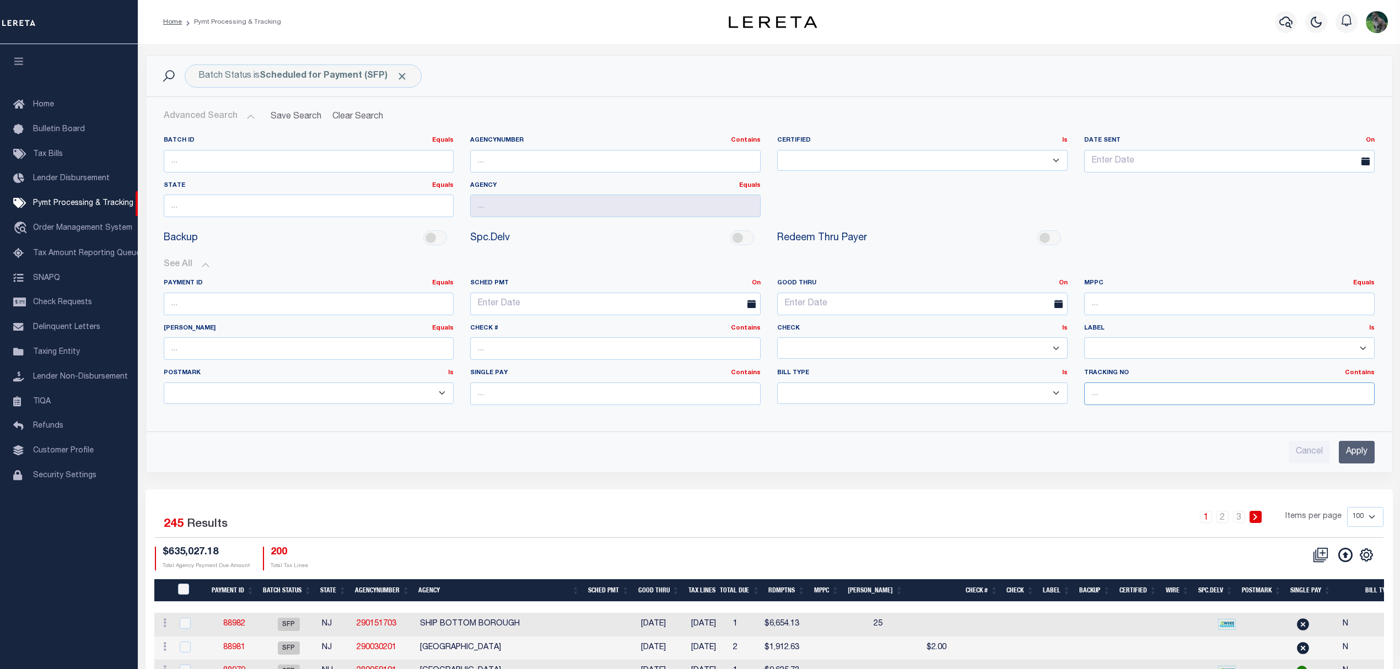
click at [1145, 398] on input "text" at bounding box center [1229, 394] width 291 height 23
click at [1354, 460] on input "Apply" at bounding box center [1357, 452] width 36 height 23
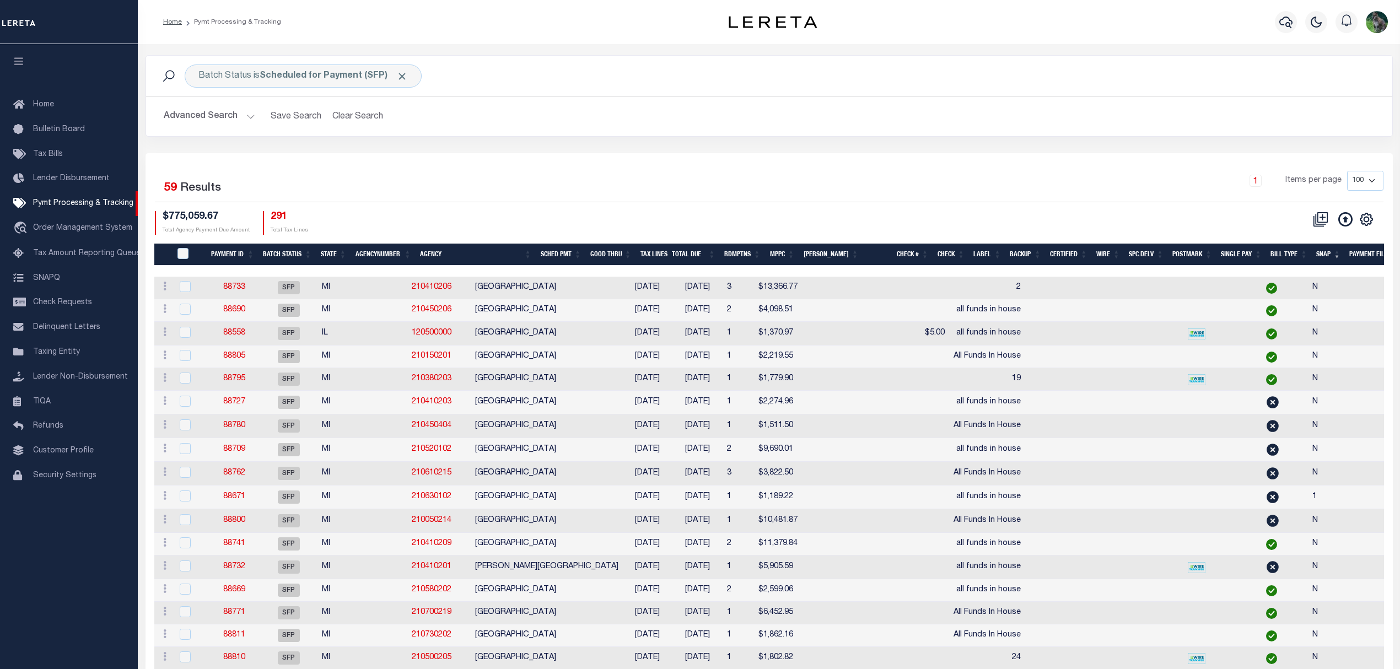
click at [197, 120] on button "Advanced Search" at bounding box center [210, 117] width 92 height 22
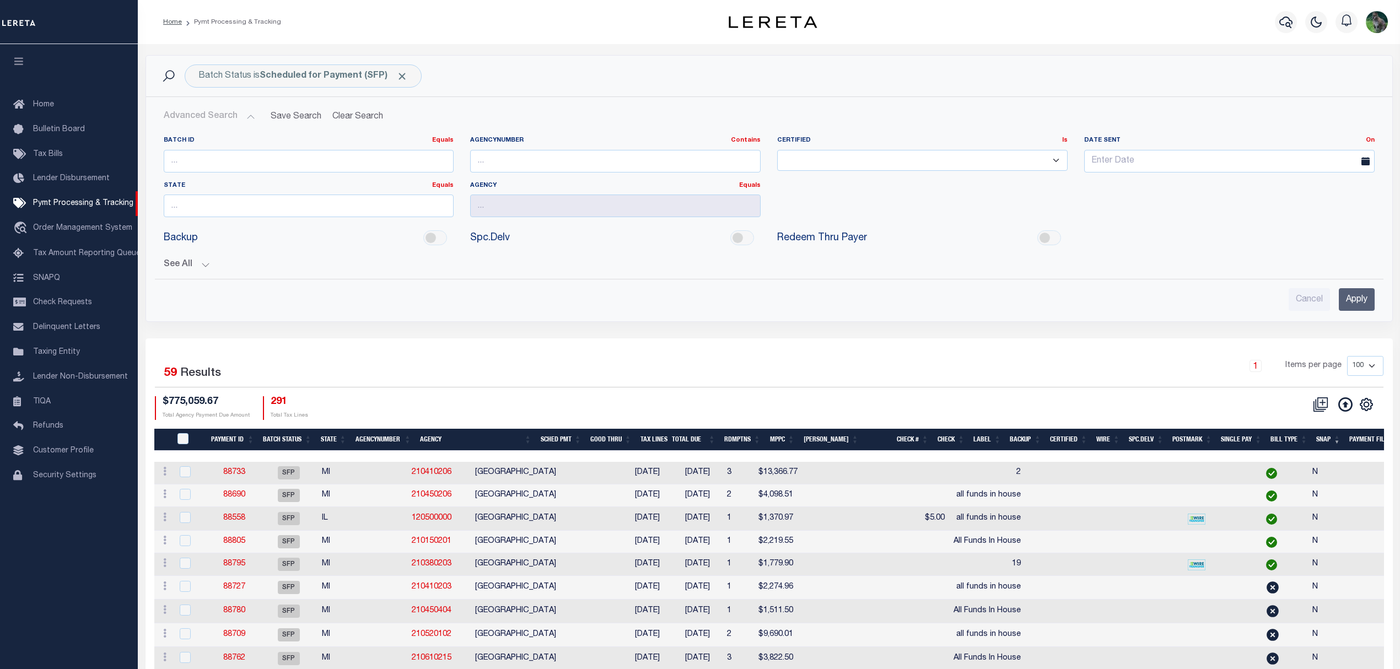
click at [190, 269] on button "See All" at bounding box center [769, 265] width 1211 height 10
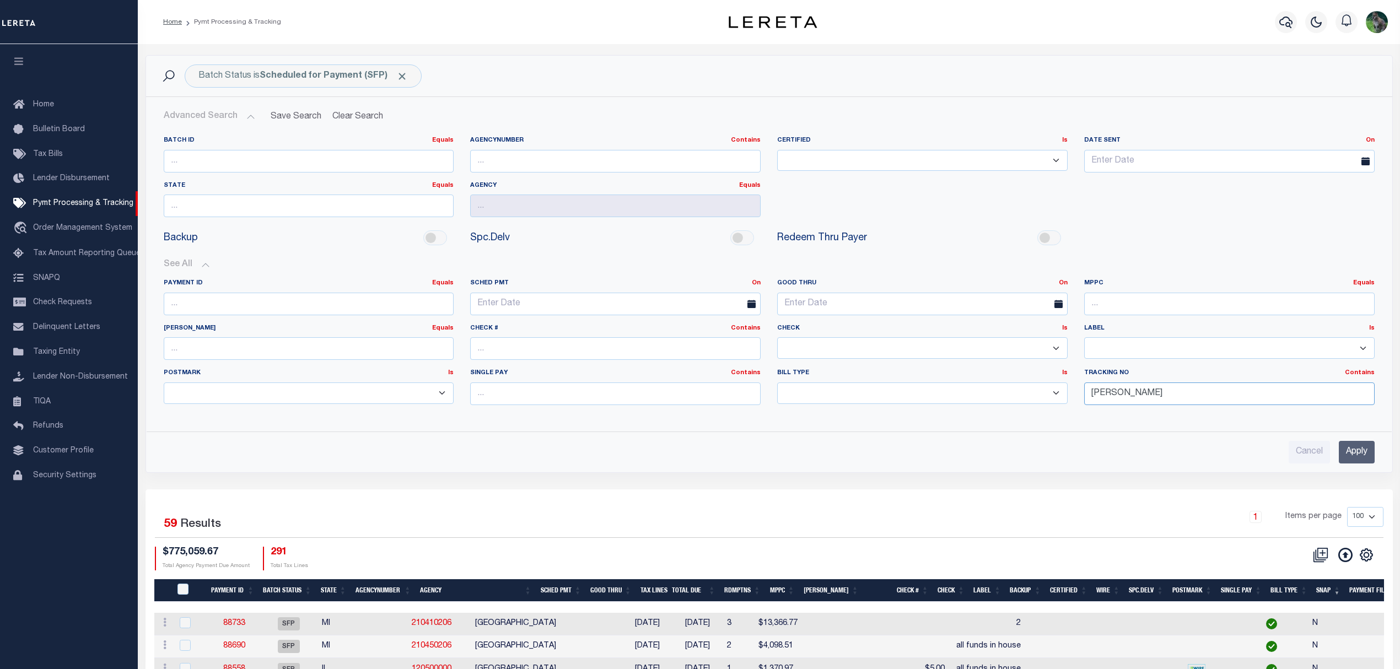
drag, startPoint x: 1141, startPoint y: 398, endPoint x: 1048, endPoint y: 406, distance: 94.1
click at [1048, 406] on div "Payment ID Equals Equals Is Not Equal To Is Greater Than Is Less Than SCHED PMT…" at bounding box center [769, 346] width 1228 height 135
type input "Andres"
click at [1350, 449] on input "Apply" at bounding box center [1357, 452] width 36 height 23
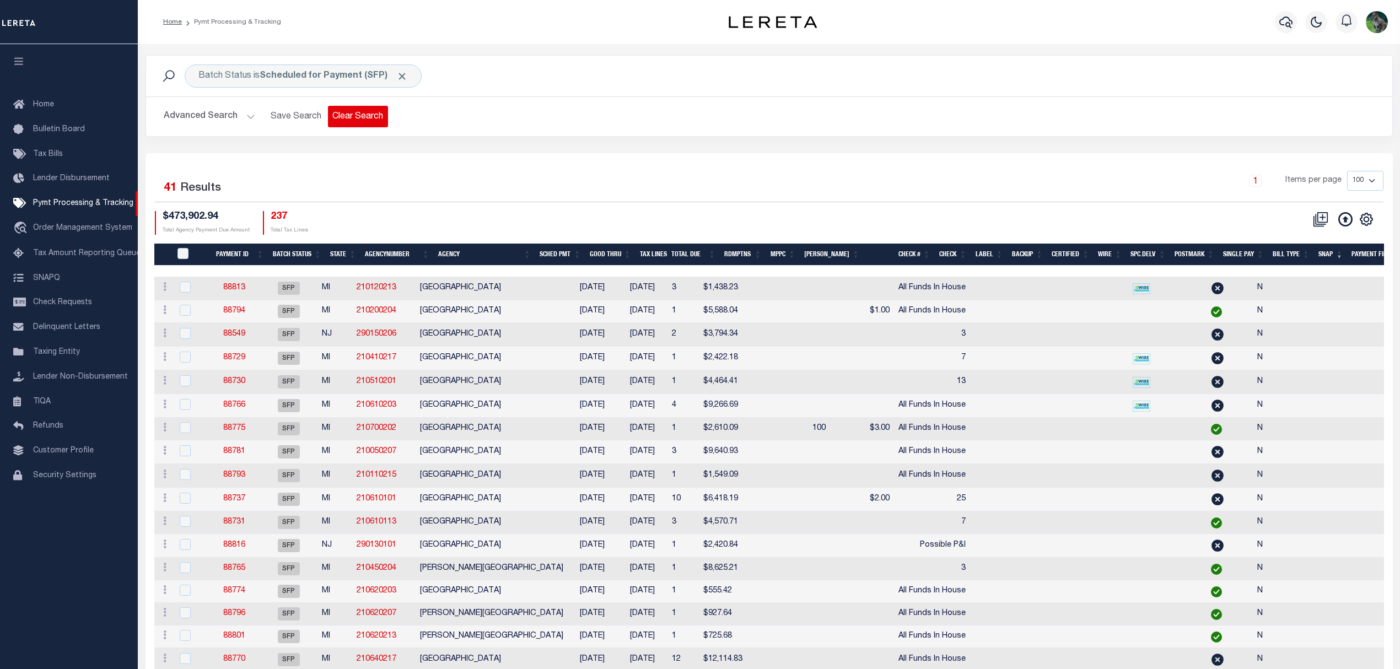
click at [378, 115] on button "Clear Search" at bounding box center [358, 117] width 60 height 22
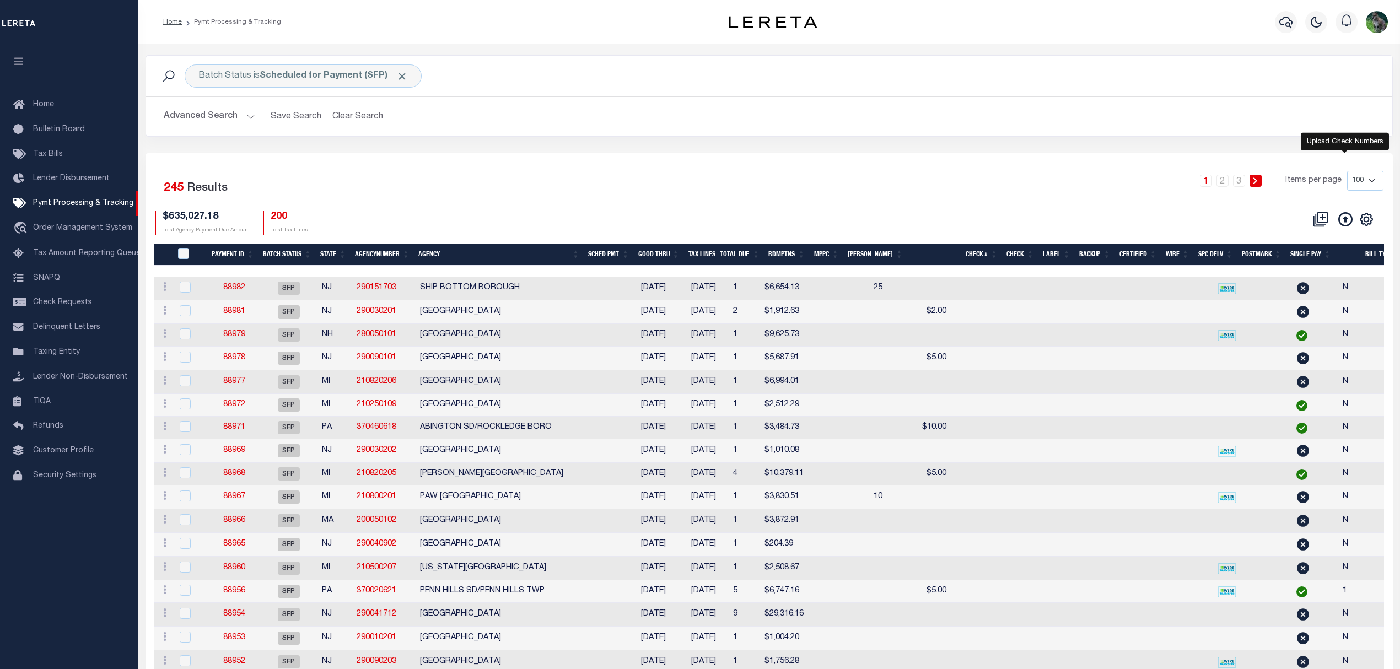
click at [1346, 219] on icon at bounding box center [1346, 219] width 14 height 14
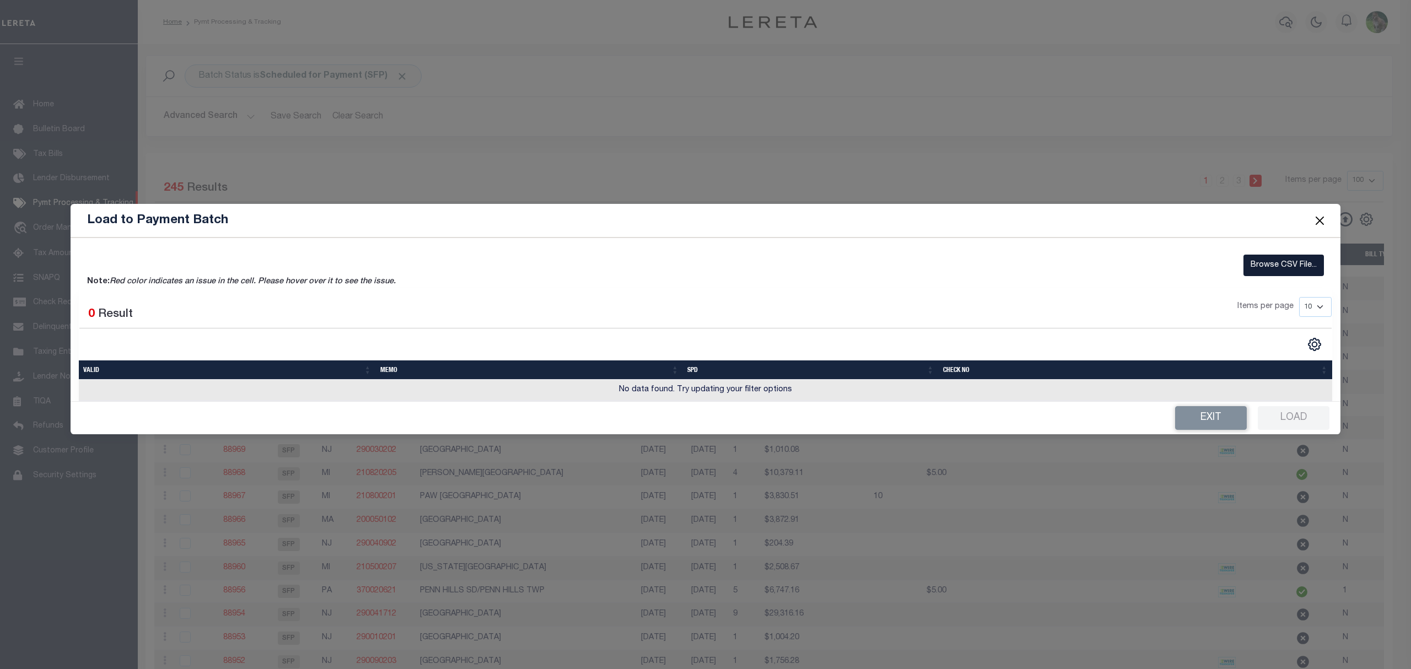
click at [1282, 256] on label "Browse CSV File..." at bounding box center [1284, 266] width 80 height 22
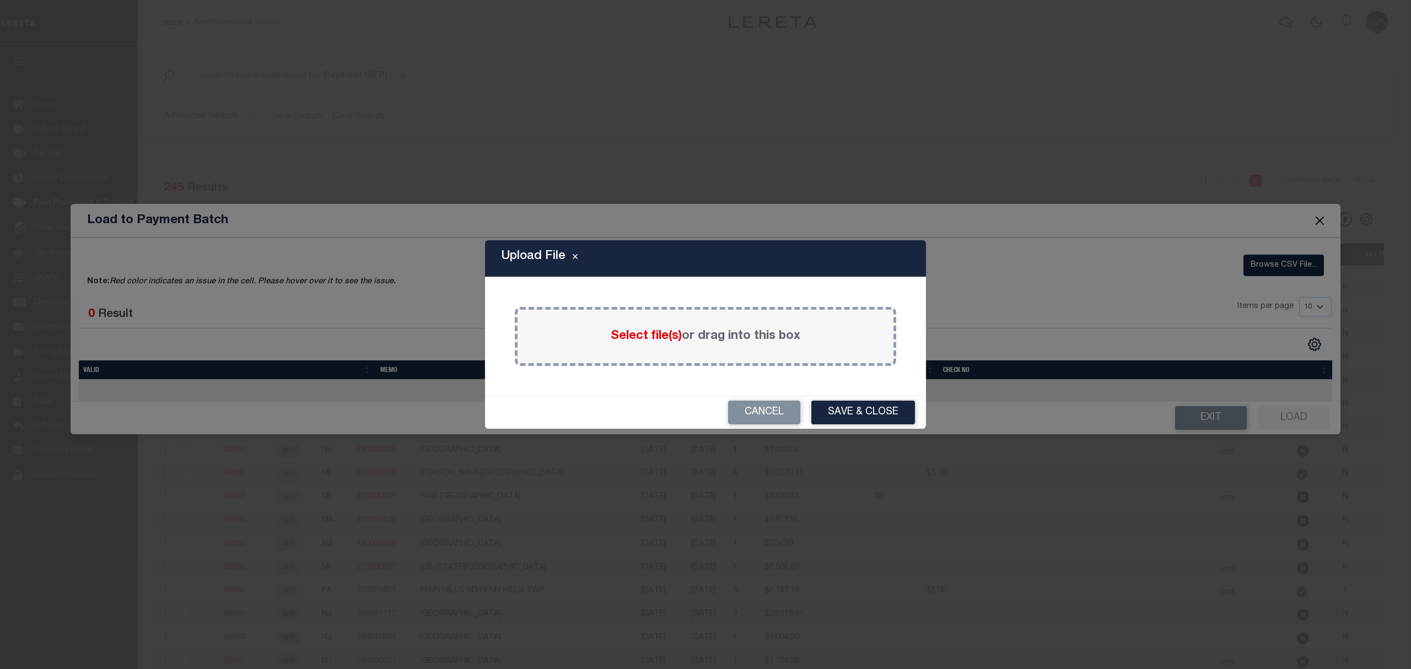
click at [767, 326] on div "Select file(s) or drag into this box" at bounding box center [706, 336] width 382 height 59
click at [631, 339] on span "Select file(s)" at bounding box center [646, 336] width 71 height 12
click at [0, 0] on input "Select file(s) or drag into this box" at bounding box center [0, 0] width 0 height 0
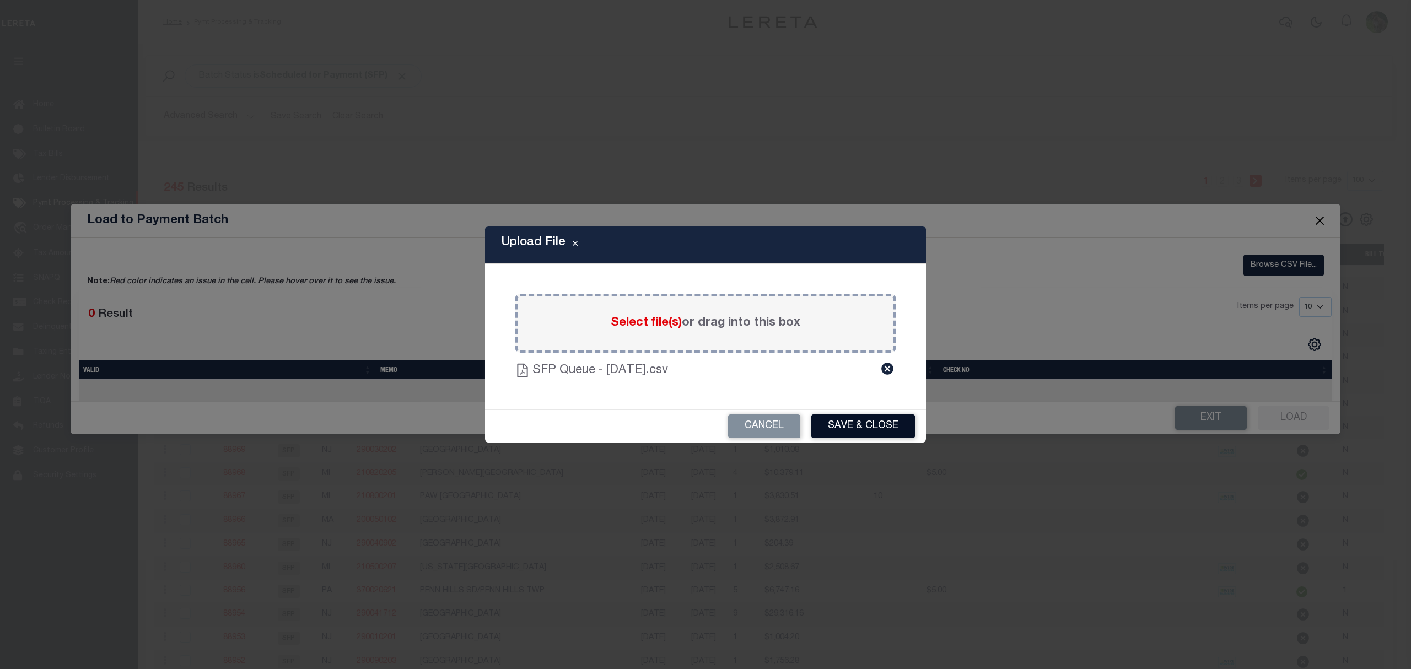
click at [830, 429] on button "Save & Close" at bounding box center [864, 427] width 104 height 24
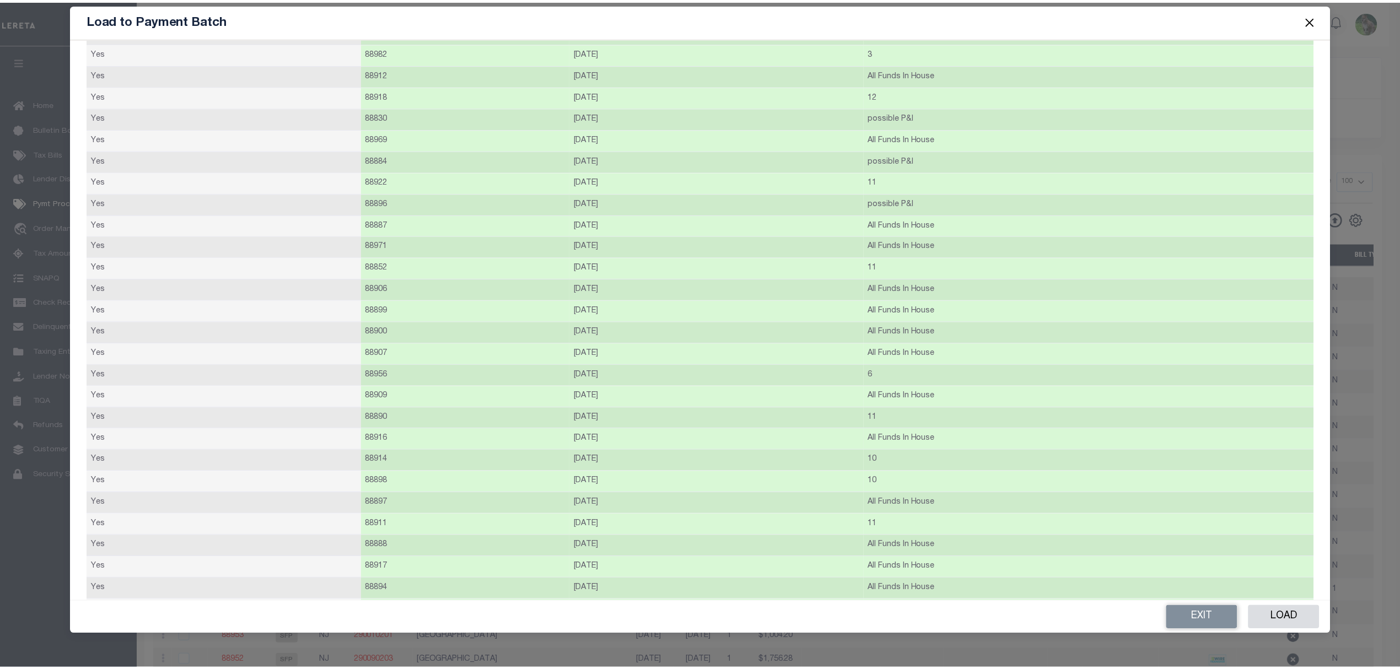
scroll to position [1304, 0]
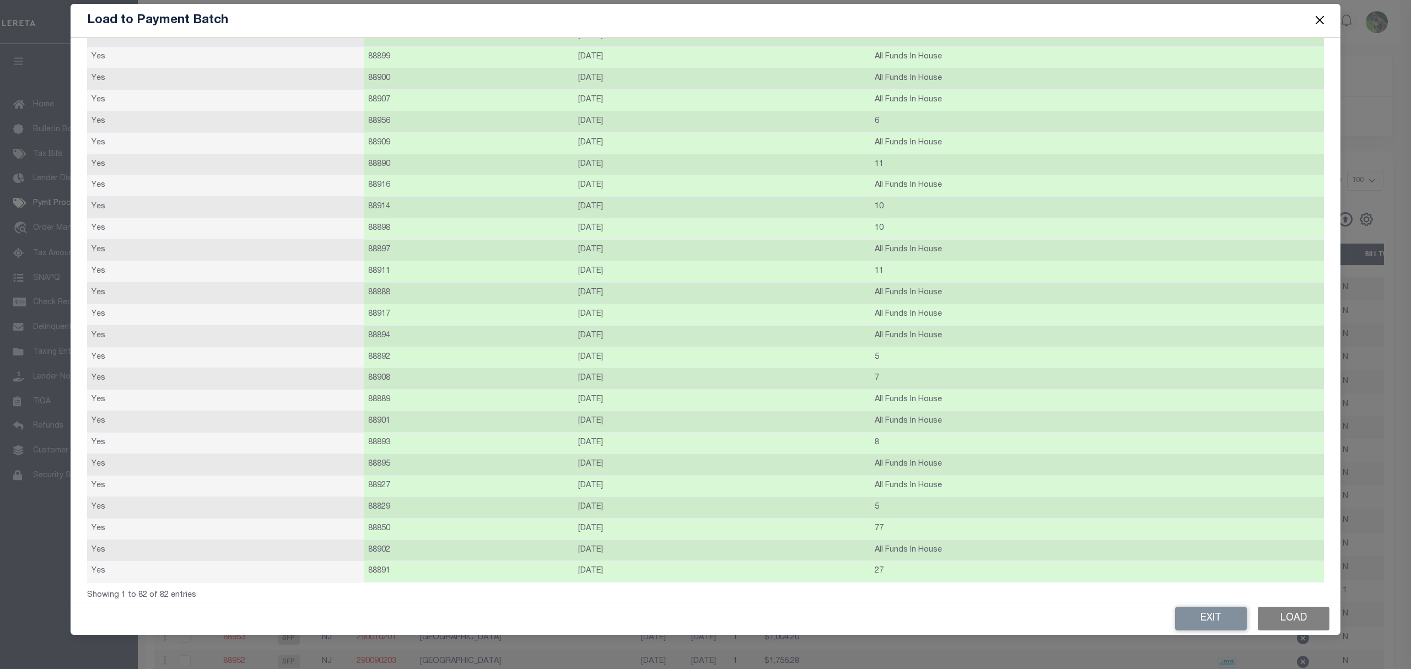
click at [1300, 625] on button "Load" at bounding box center [1294, 619] width 72 height 24
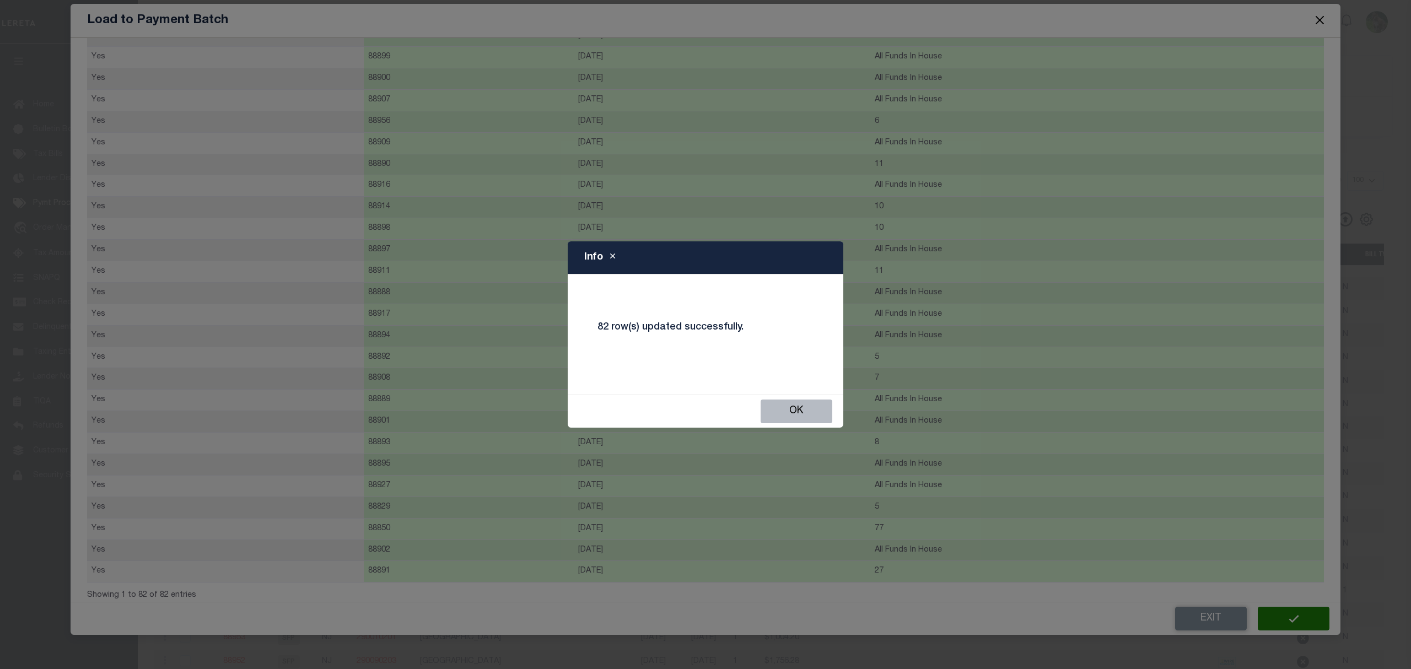
click at [801, 406] on button "Ok" at bounding box center [797, 412] width 72 height 24
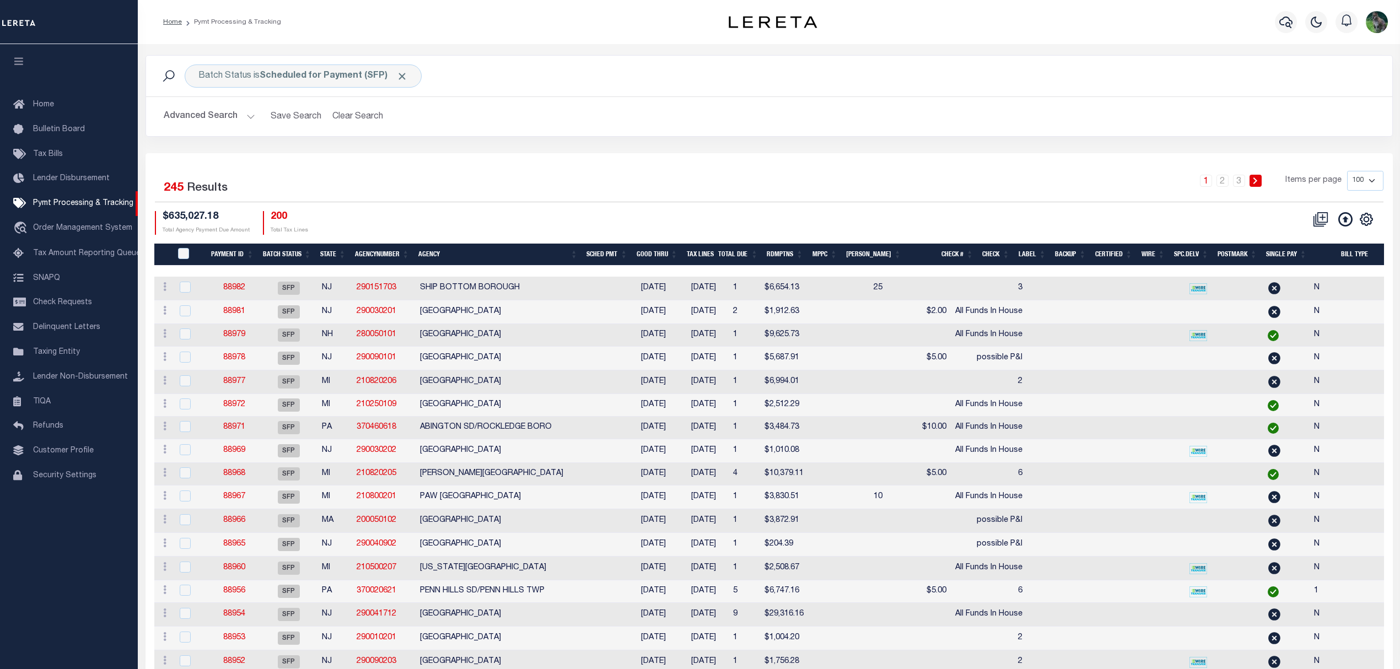
click at [991, 185] on div "1 2 3 Items per page 100 200 500 1000" at bounding box center [924, 185] width 917 height 29
click at [852, 184] on div "1 2 3 Items per page 100 200 500 1000" at bounding box center [924, 185] width 917 height 29
click at [735, 181] on div "1 2 3 Items per page 100 200 500 1000" at bounding box center [924, 185] width 917 height 29
click at [538, 41] on div "Home Pymt Processing & Tracking" at bounding box center [769, 22] width 1263 height 44
click at [979, 129] on div "Advanced Search Save Search Clear Search Batch ID Equals Equals Is Not Equal To…" at bounding box center [769, 116] width 1247 height 39
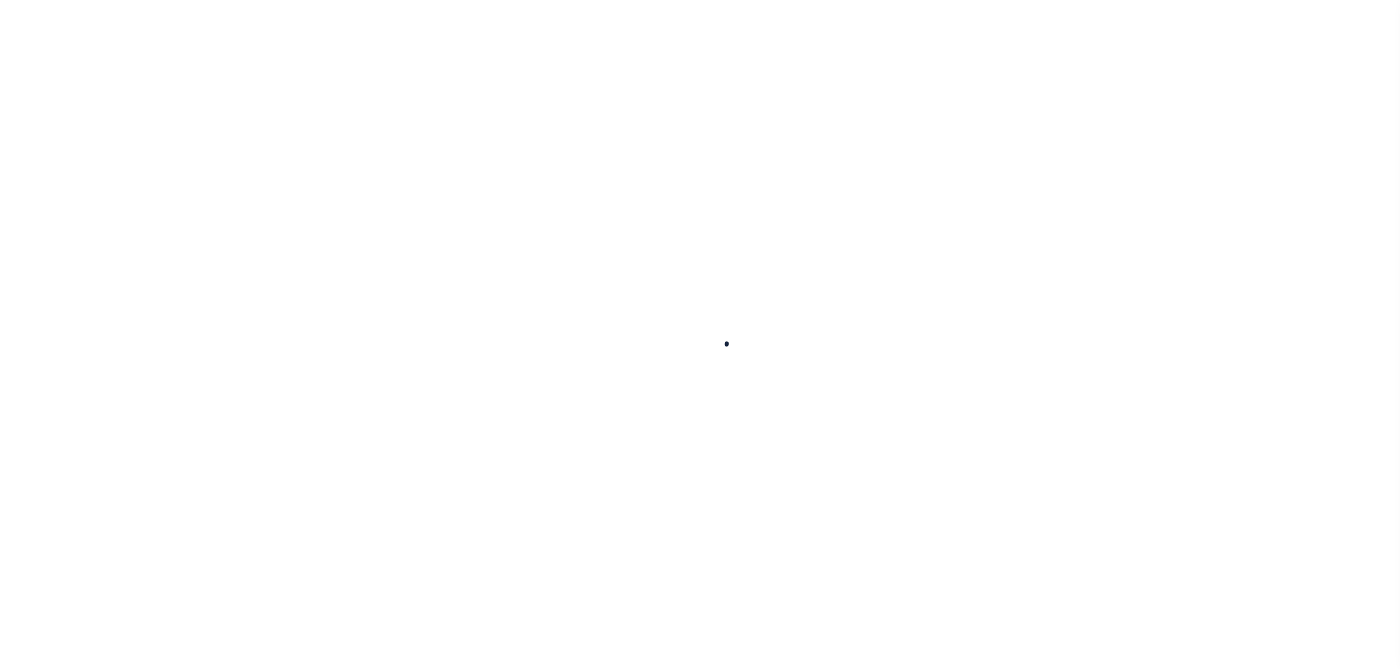
drag, startPoint x: 0, startPoint y: 0, endPoint x: 679, endPoint y: 323, distance: 751.9
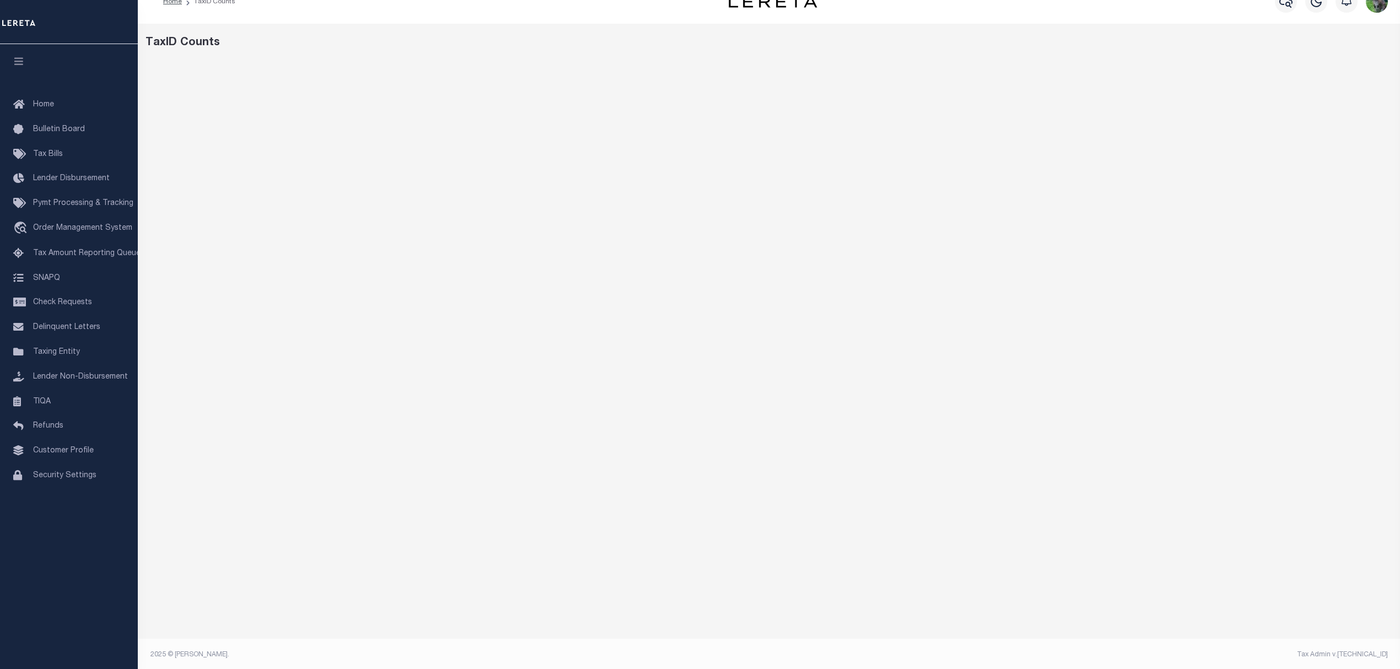
scroll to position [21, 0]
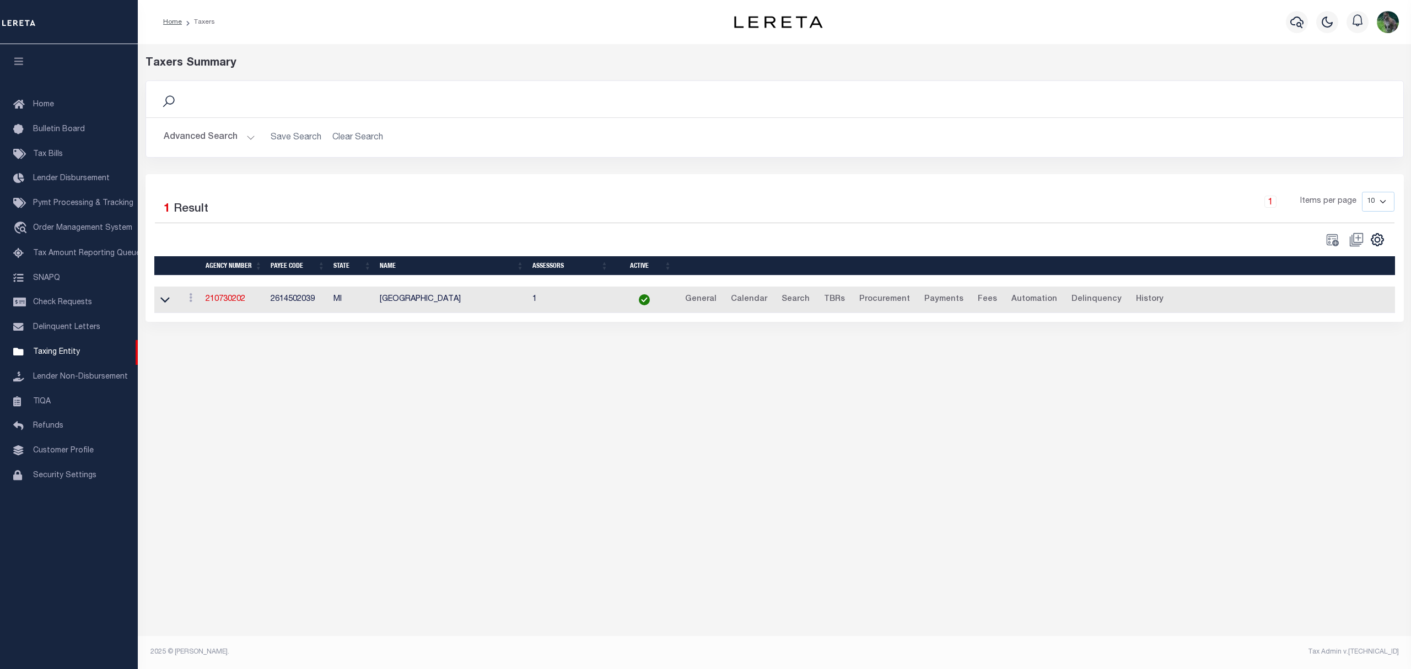
click at [223, 137] on button "Advanced Search" at bounding box center [210, 138] width 92 height 22
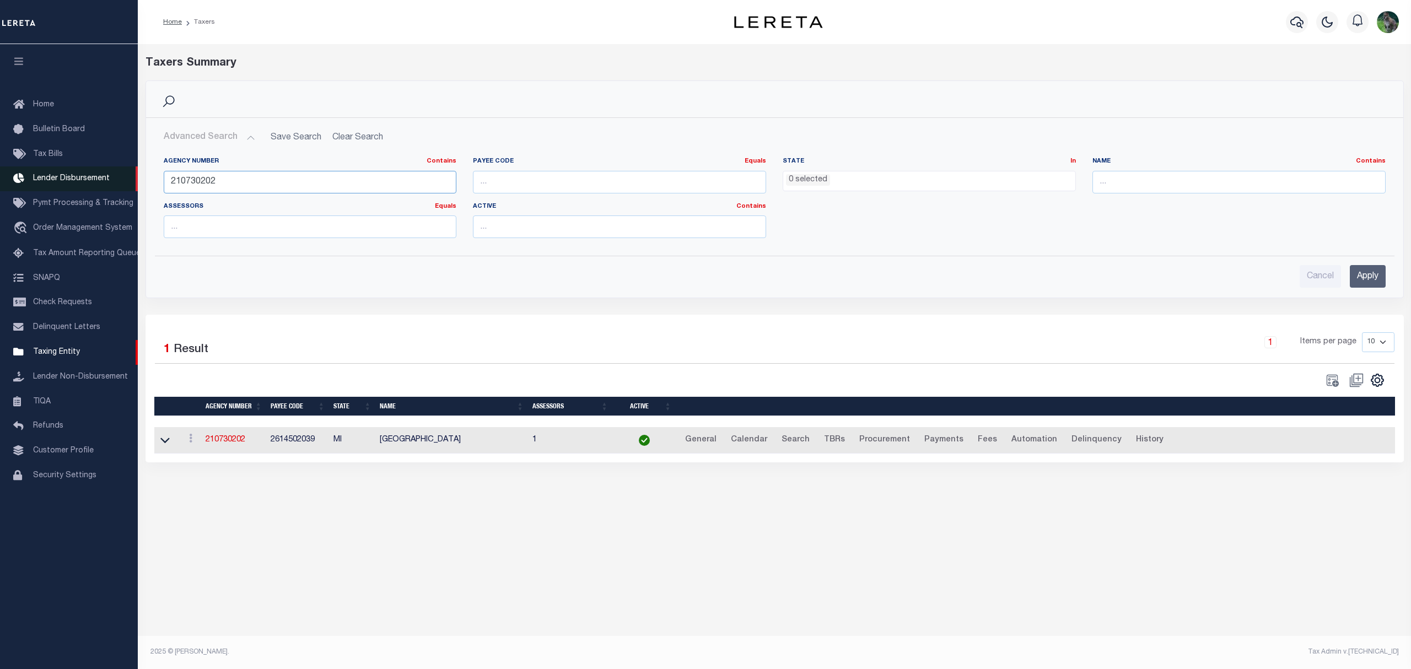
drag, startPoint x: 267, startPoint y: 186, endPoint x: 126, endPoint y: 188, distance: 141.2
click at [126, 188] on div "Home Taxers Profile" at bounding box center [705, 323] width 1411 height 647
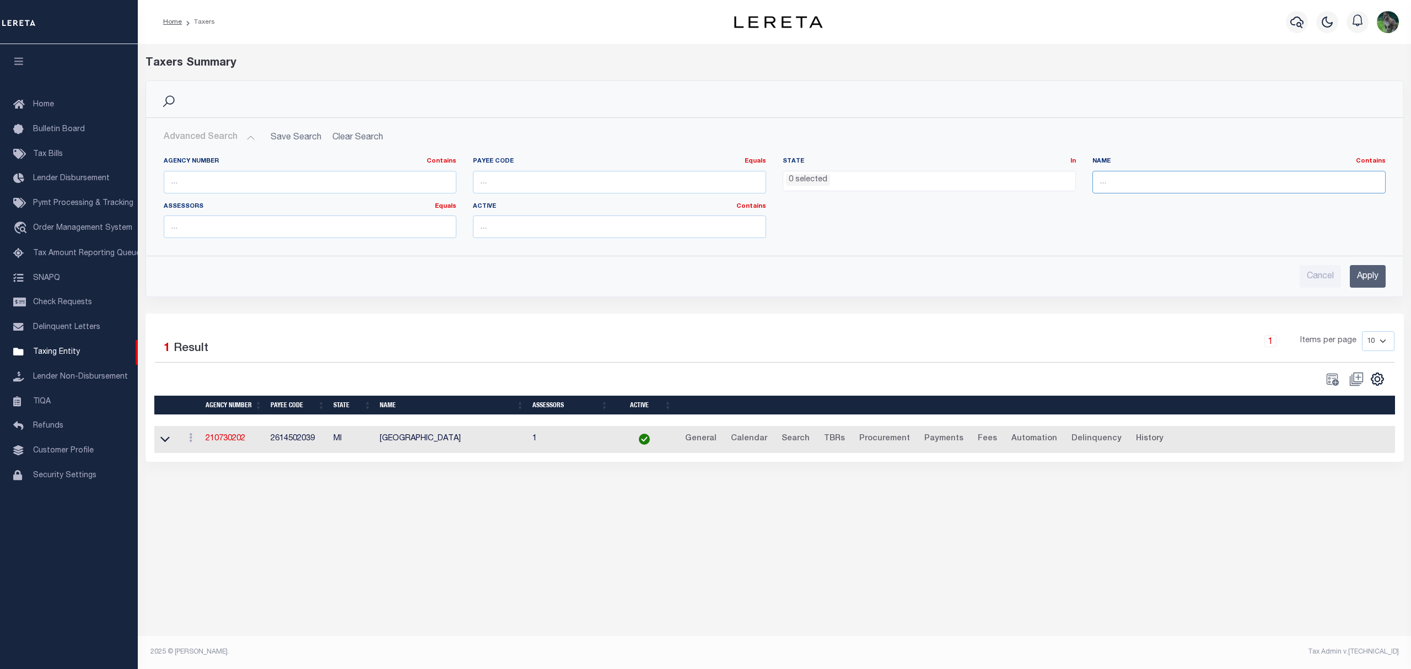
click at [1129, 186] on input "text" at bounding box center [1239, 182] width 293 height 23
click at [1365, 272] on input "Apply" at bounding box center [1368, 276] width 36 height 23
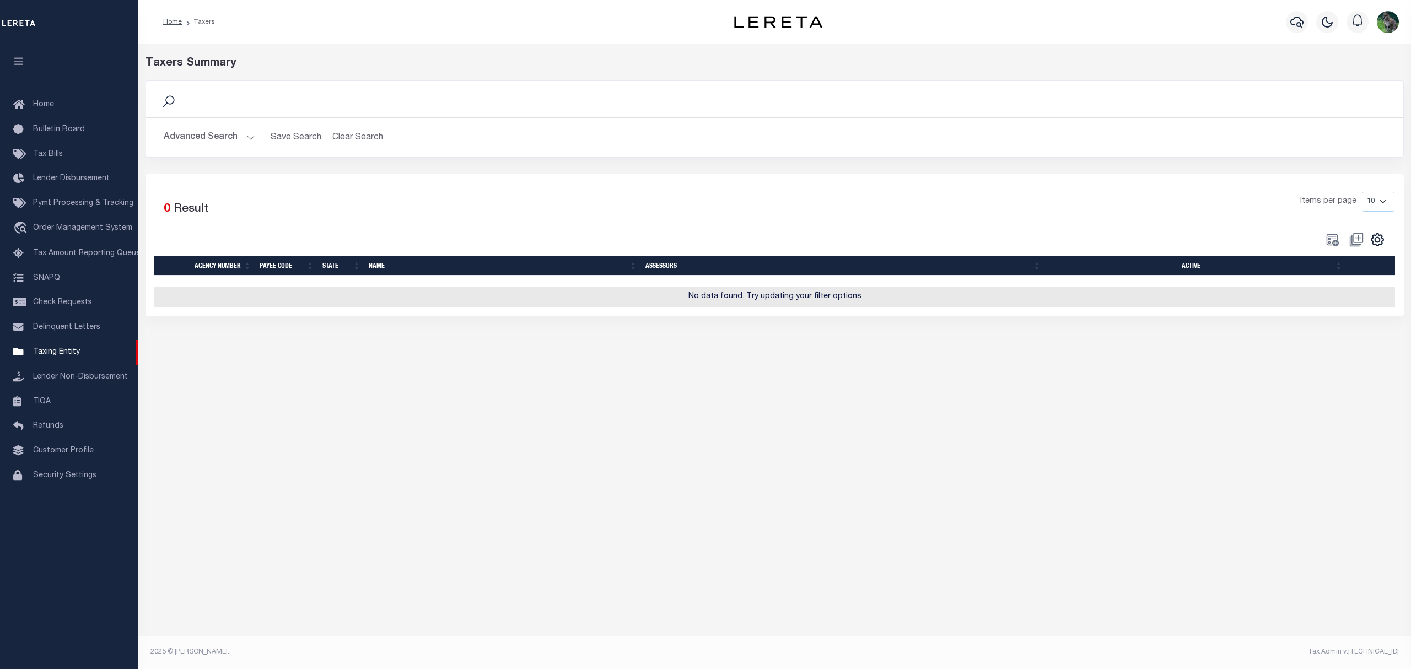
click at [207, 124] on div "Advanced Search Save Search Clear Search tblPayees_dynamictable_____DefaultSave…" at bounding box center [775, 137] width 1258 height 39
click at [208, 131] on button "Advanced Search" at bounding box center [210, 138] width 92 height 22
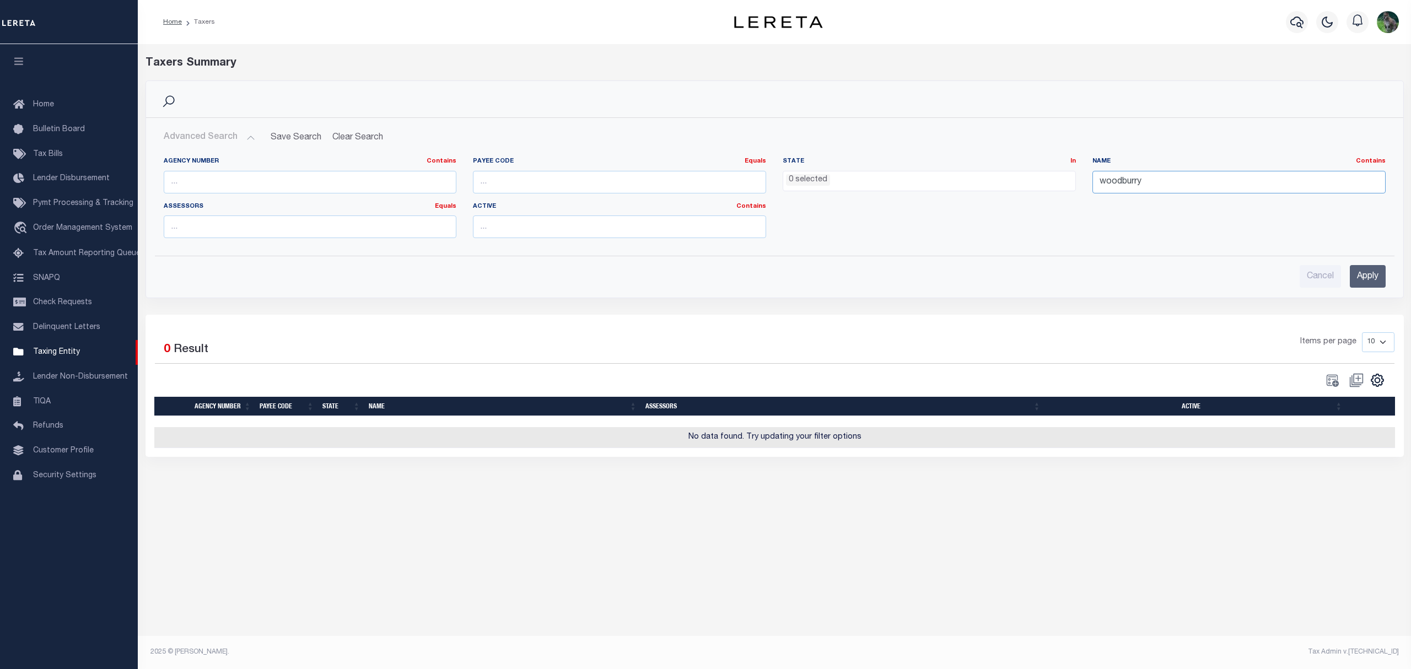
drag, startPoint x: 1186, startPoint y: 188, endPoint x: 1030, endPoint y: 190, distance: 156.0
click at [1030, 190] on div "Agency Number Contains Contains Is Payee Code Equals Equals Is Not Equal To Is …" at bounding box center [774, 202] width 1239 height 90
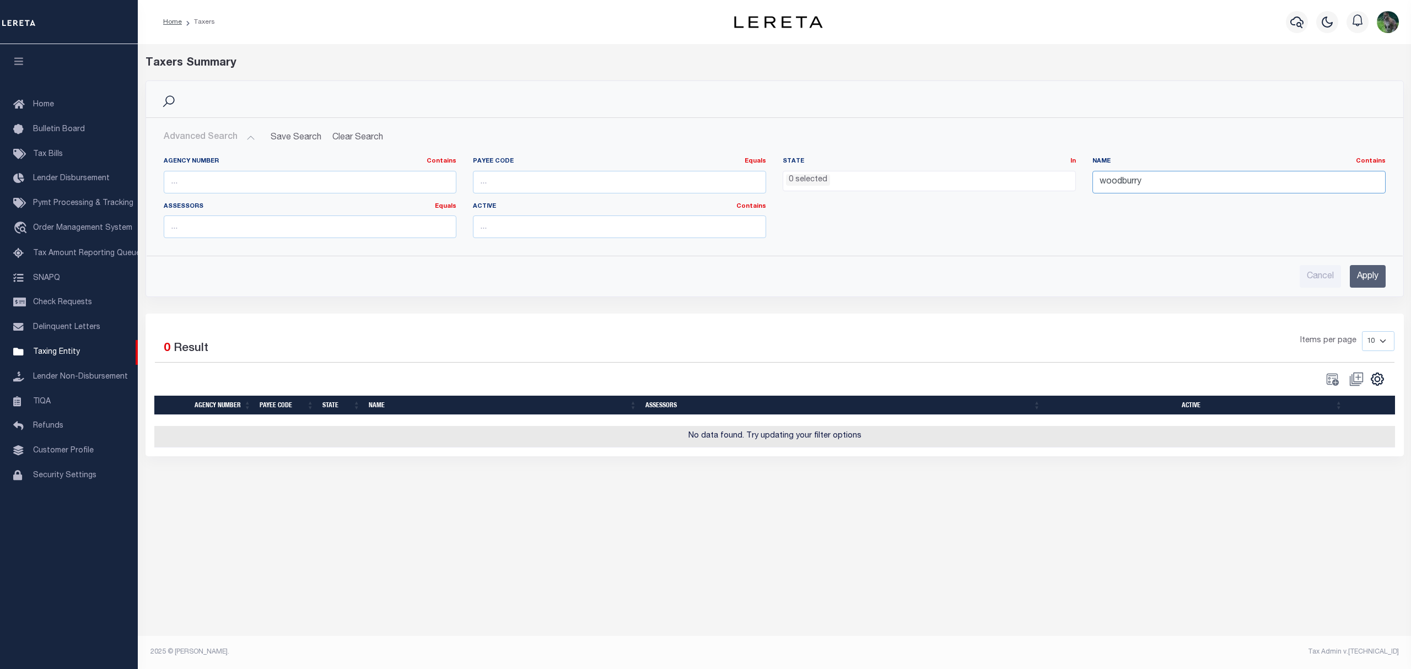
paste input "[GEOGRAPHIC_DATA]"
click at [1381, 275] on input "Apply" at bounding box center [1368, 276] width 36 height 23
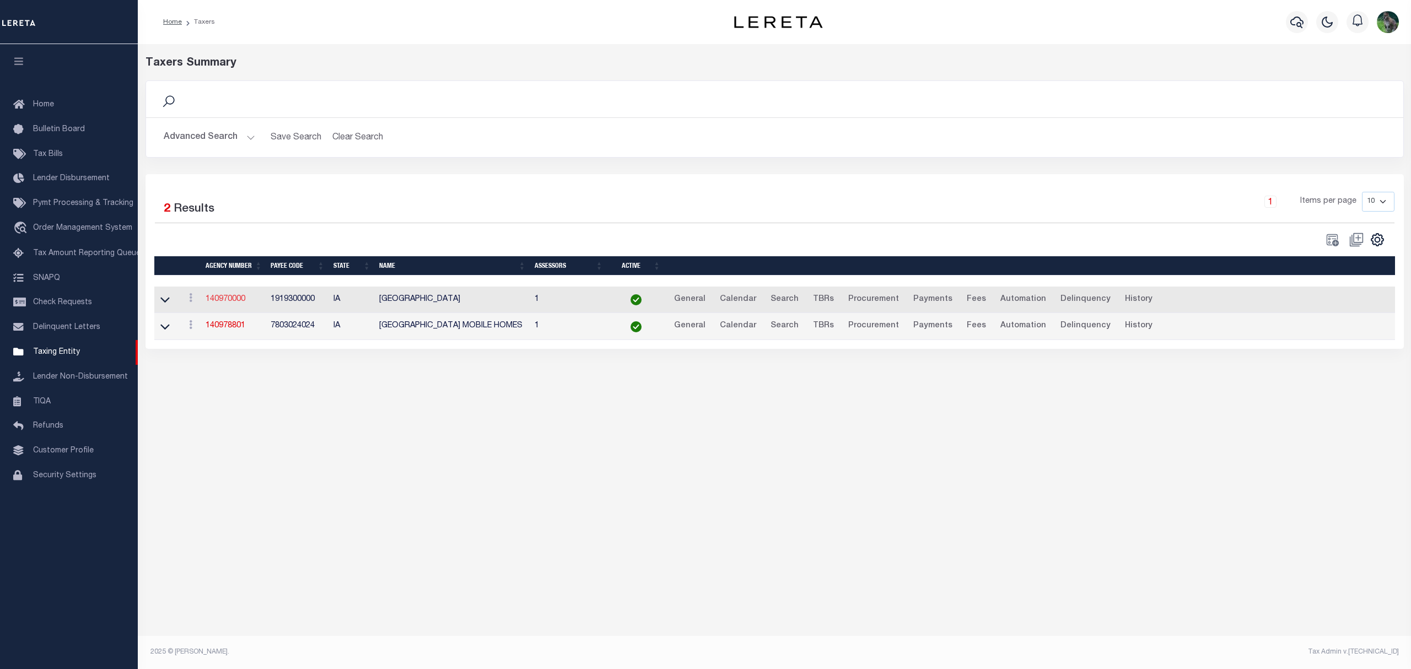
click at [218, 300] on link "140970000" at bounding box center [226, 300] width 40 height 8
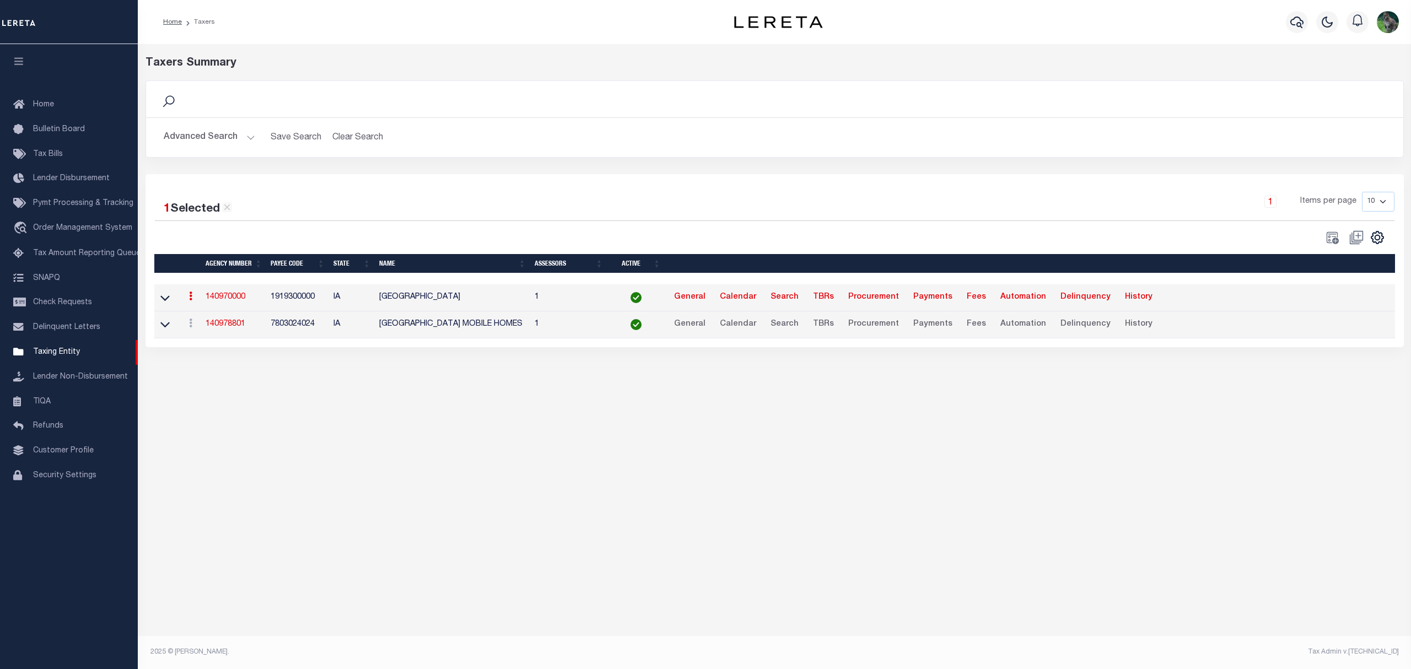
click at [206, 129] on button "Advanced Search" at bounding box center [210, 138] width 92 height 22
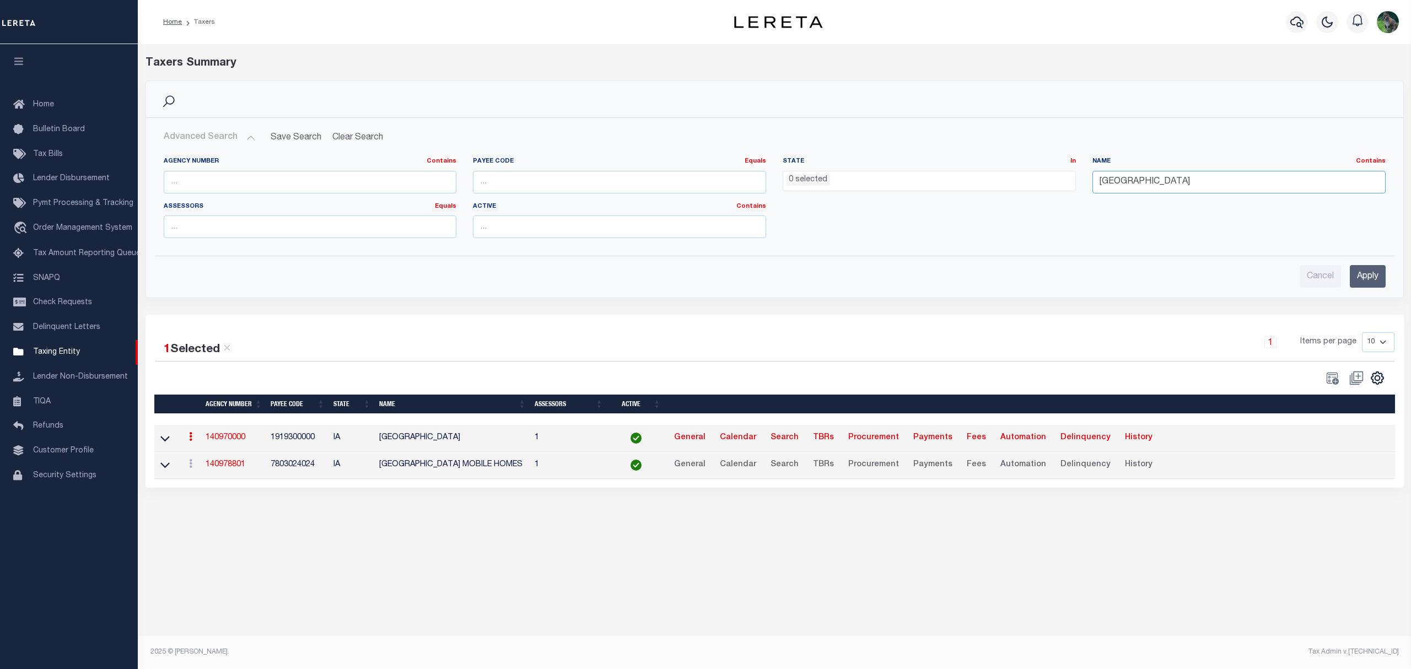
drag, startPoint x: 1243, startPoint y: 179, endPoint x: 1038, endPoint y: 199, distance: 206.1
click at [1038, 199] on div "Agency Number Contains Contains Is Payee Code Equals Equals Is Not Equal To Is …" at bounding box center [774, 202] width 1239 height 90
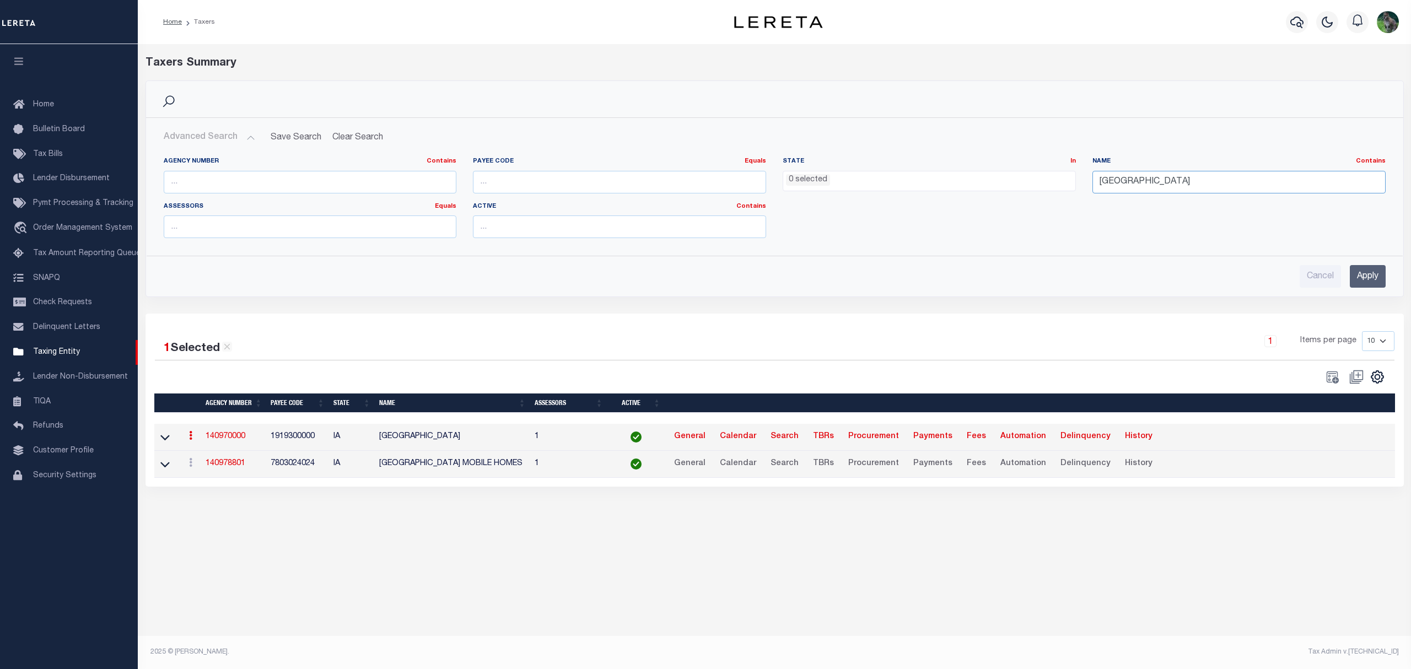
paste input "BIG CREEK TOWNSHIP"
click at [1363, 284] on input "Apply" at bounding box center [1368, 276] width 36 height 23
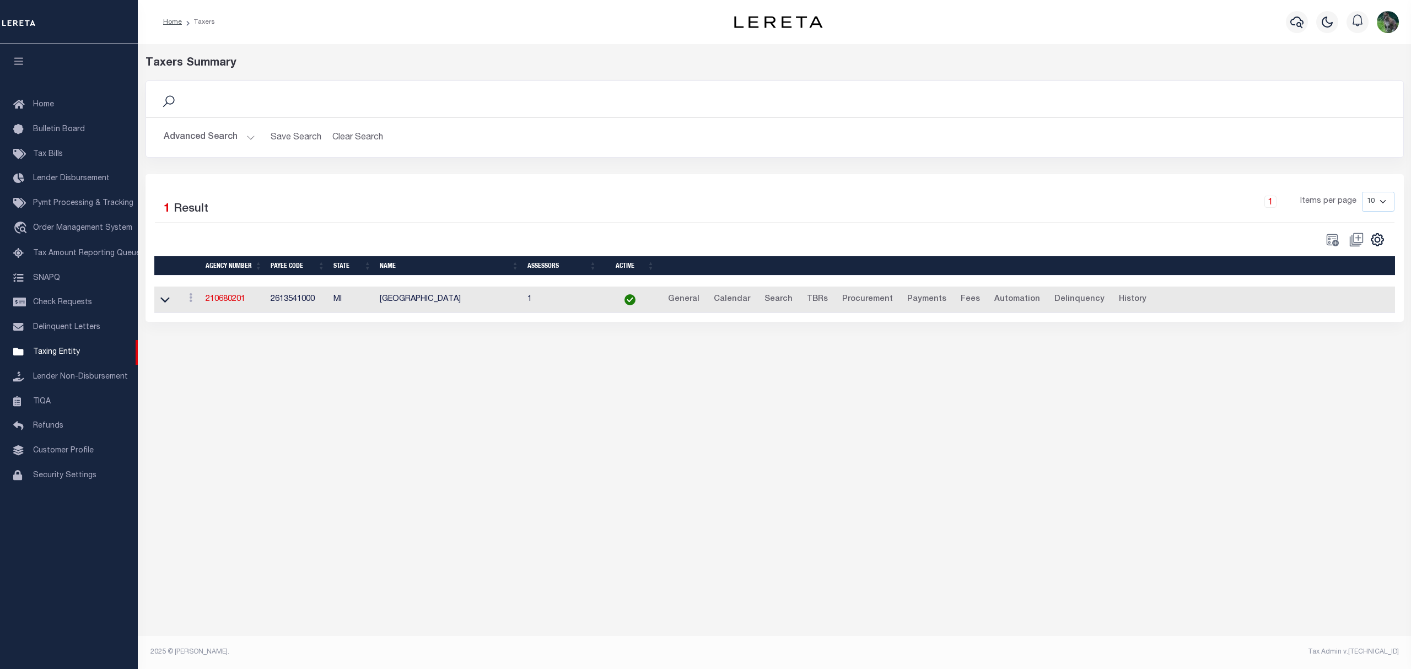
click at [212, 137] on button "Advanced Search" at bounding box center [210, 138] width 92 height 22
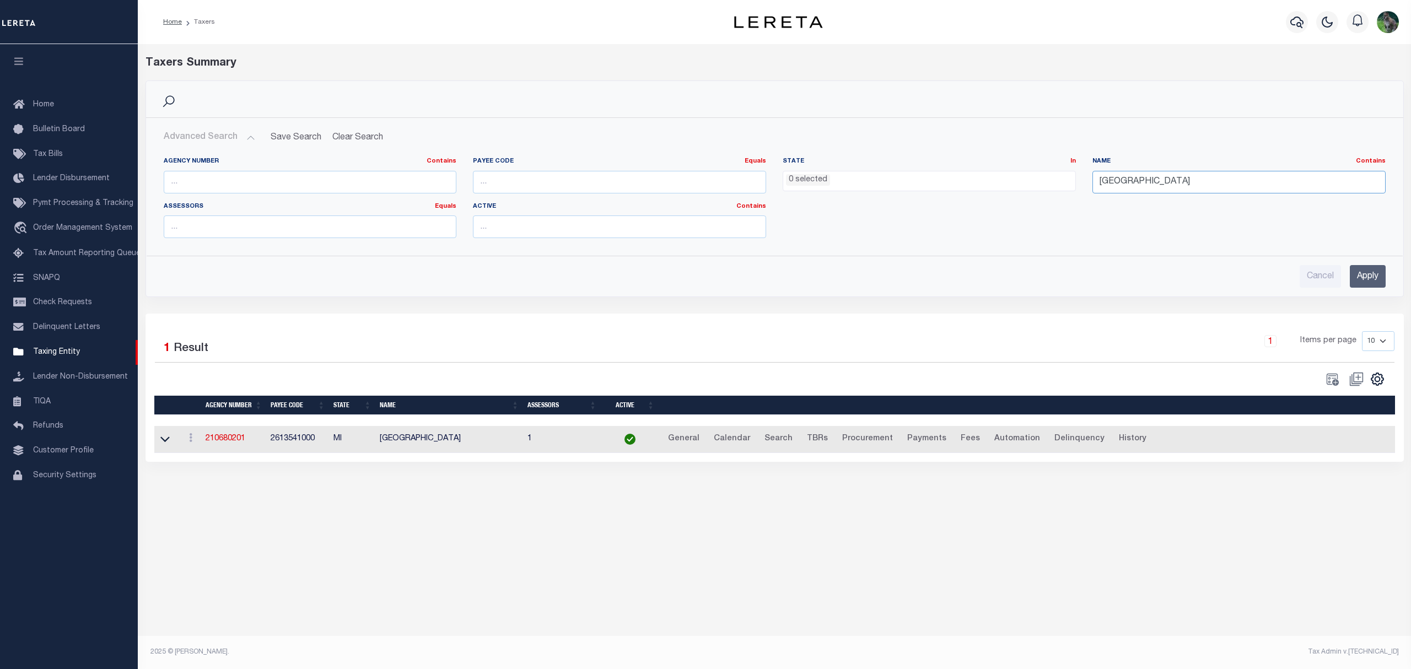
drag, startPoint x: 1194, startPoint y: 183, endPoint x: 1023, endPoint y: 205, distance: 171.8
click at [1023, 205] on div "Agency Number Contains Contains Is Payee Code Equals Equals Is Not Equal To Is …" at bounding box center [774, 202] width 1239 height 90
paste input "HOWARD"
click at [1361, 276] on input "Apply" at bounding box center [1368, 276] width 36 height 23
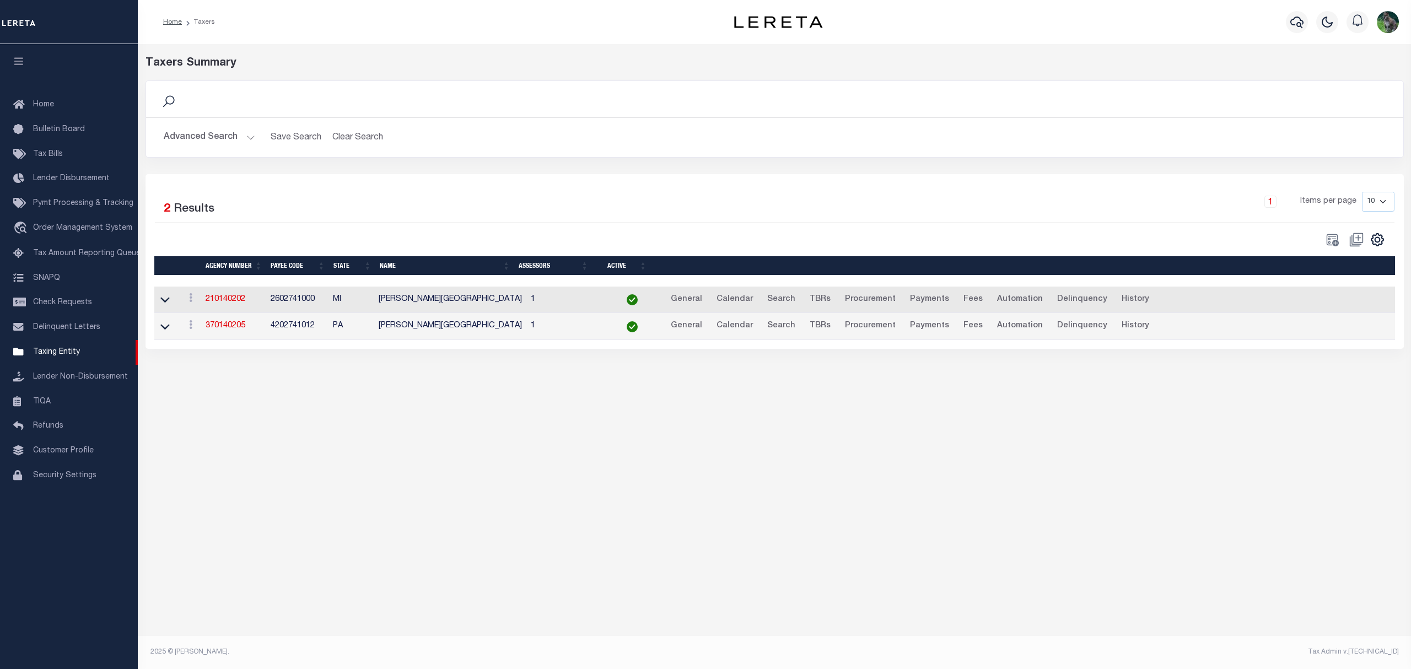
click at [194, 130] on button "Advanced Search" at bounding box center [210, 138] width 92 height 22
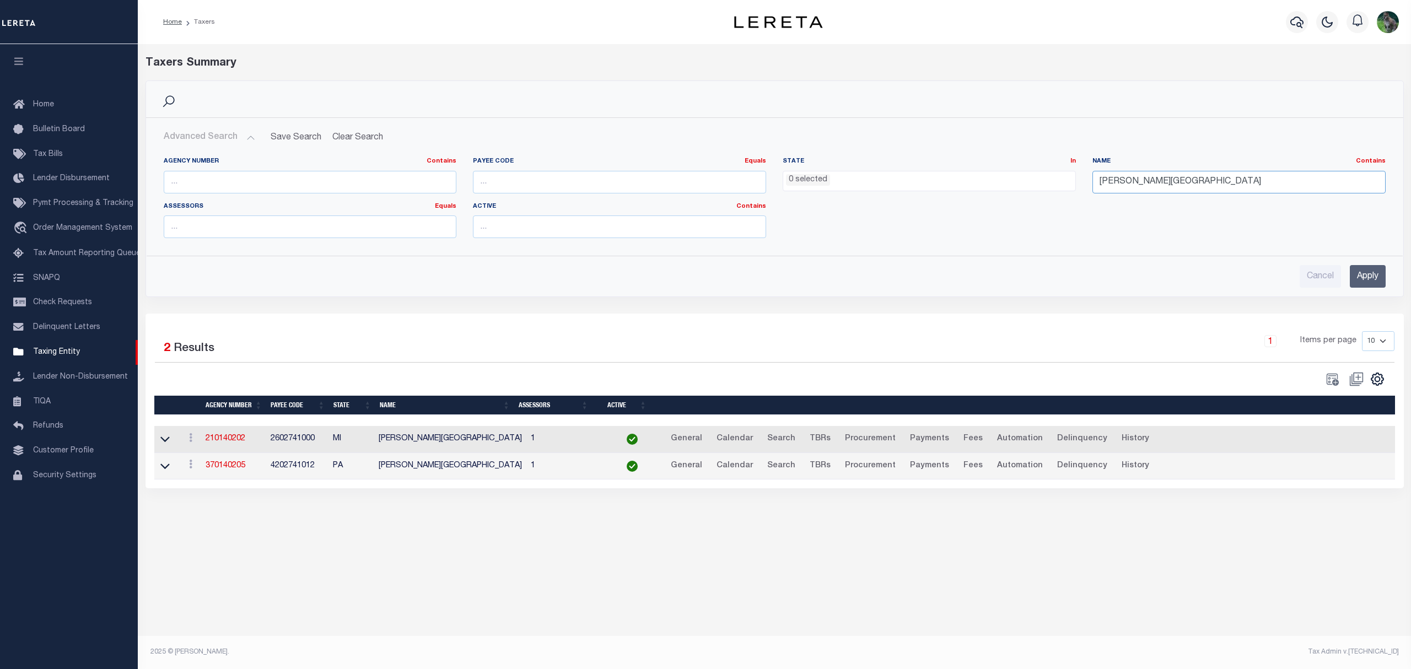
drag, startPoint x: 1152, startPoint y: 188, endPoint x: 1091, endPoint y: 192, distance: 61.3
click at [1021, 194] on div "Agency Number Contains Contains Is Payee Code Equals Equals Is Not Equal To Is …" at bounding box center [774, 202] width 1239 height 90
paste input "WAYNE CITY"
type input "WAYNE CITY"
click at [1385, 282] on input "Apply" at bounding box center [1368, 276] width 36 height 23
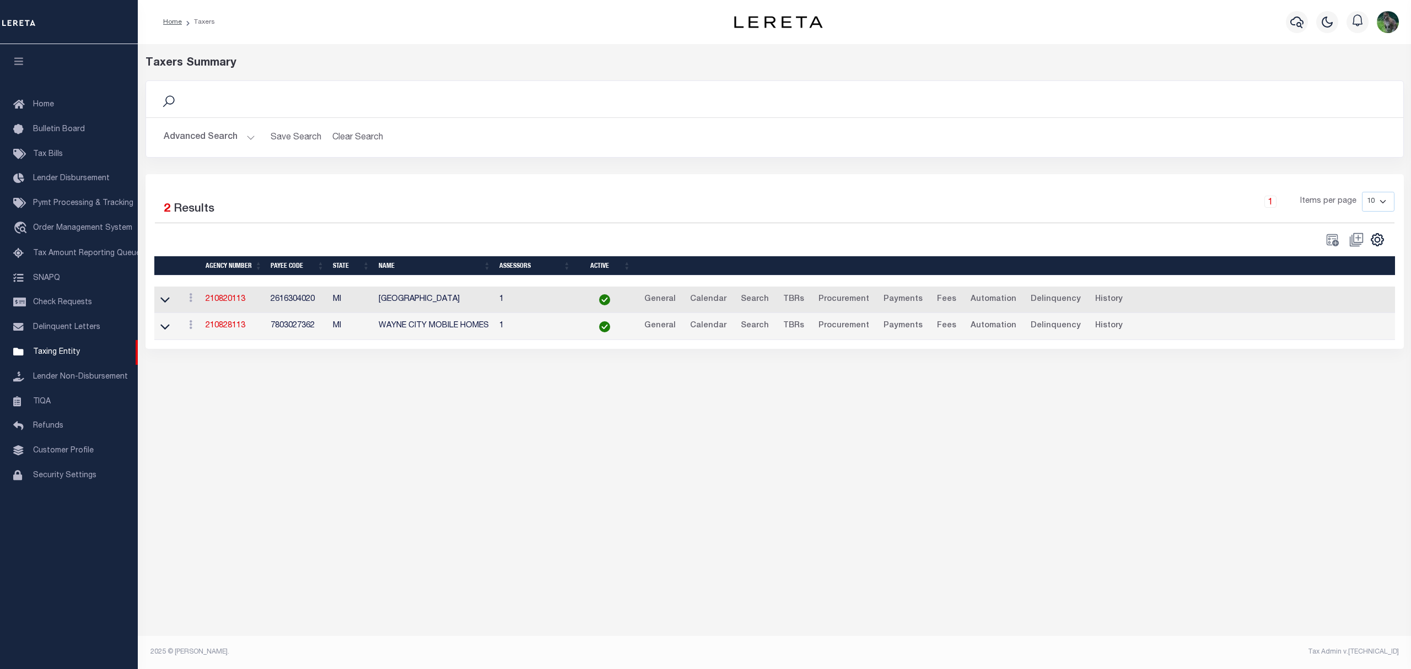
click at [1368, 283] on div "1 Selected 2 Results 1 Items per page 10 25 50 100" at bounding box center [775, 261] width 1259 height 175
click at [229, 302] on link "210820113" at bounding box center [226, 300] width 40 height 8
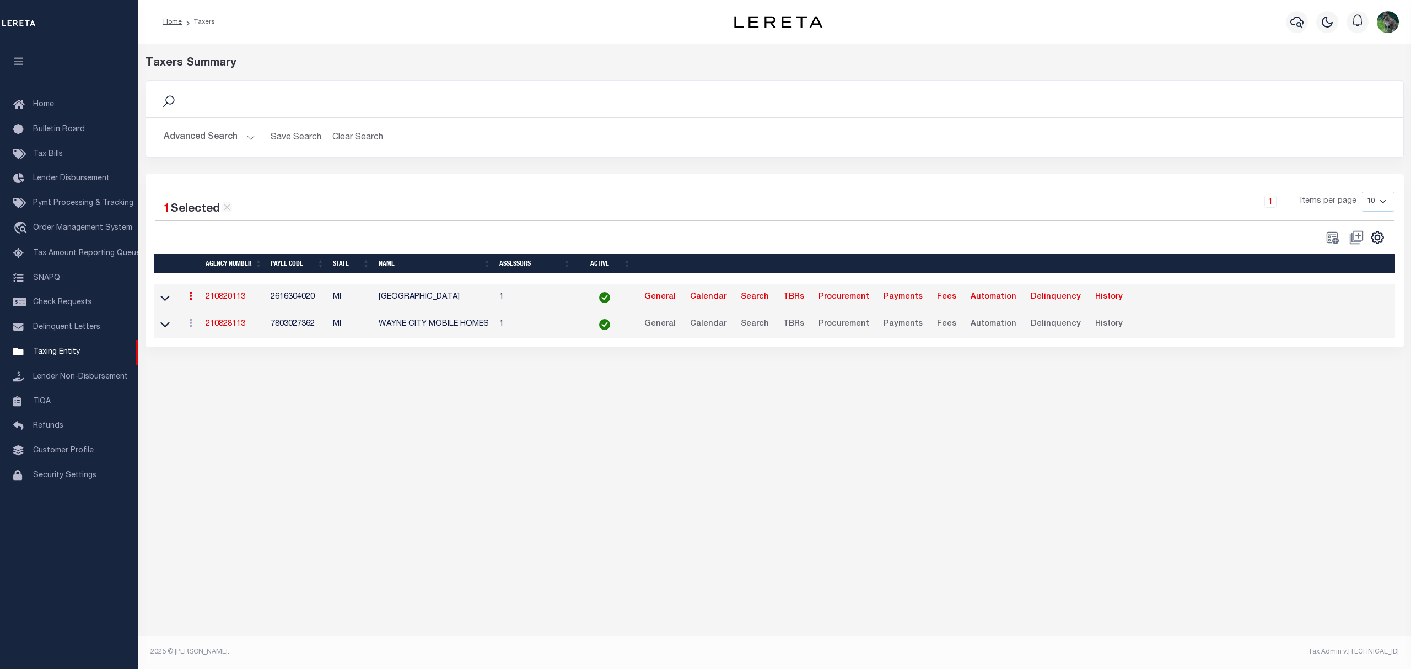
click at [207, 142] on button "Advanced Search" at bounding box center [210, 138] width 92 height 22
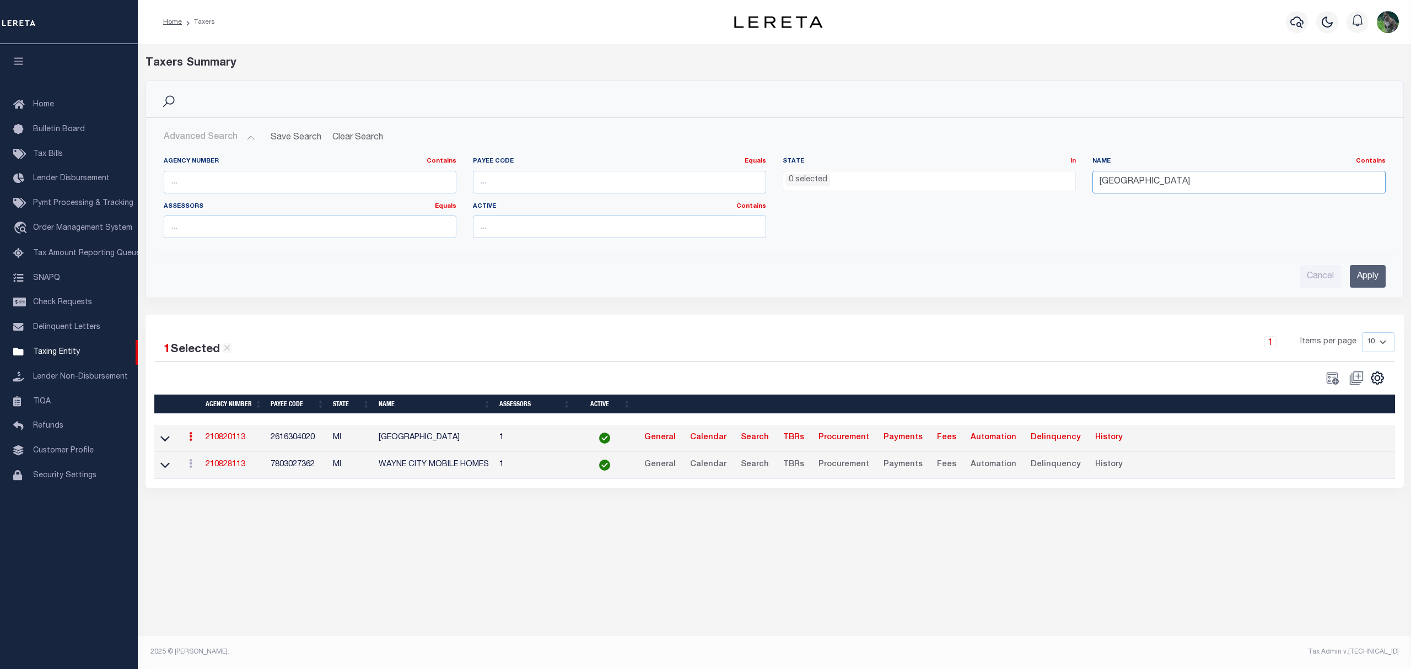
drag, startPoint x: 1161, startPoint y: 175, endPoint x: 988, endPoint y: 203, distance: 174.8
click at [982, 206] on div "Agency Number Contains Contains Is Payee Code Equals Equals Is Not Equal To Is …" at bounding box center [774, 202] width 1239 height 90
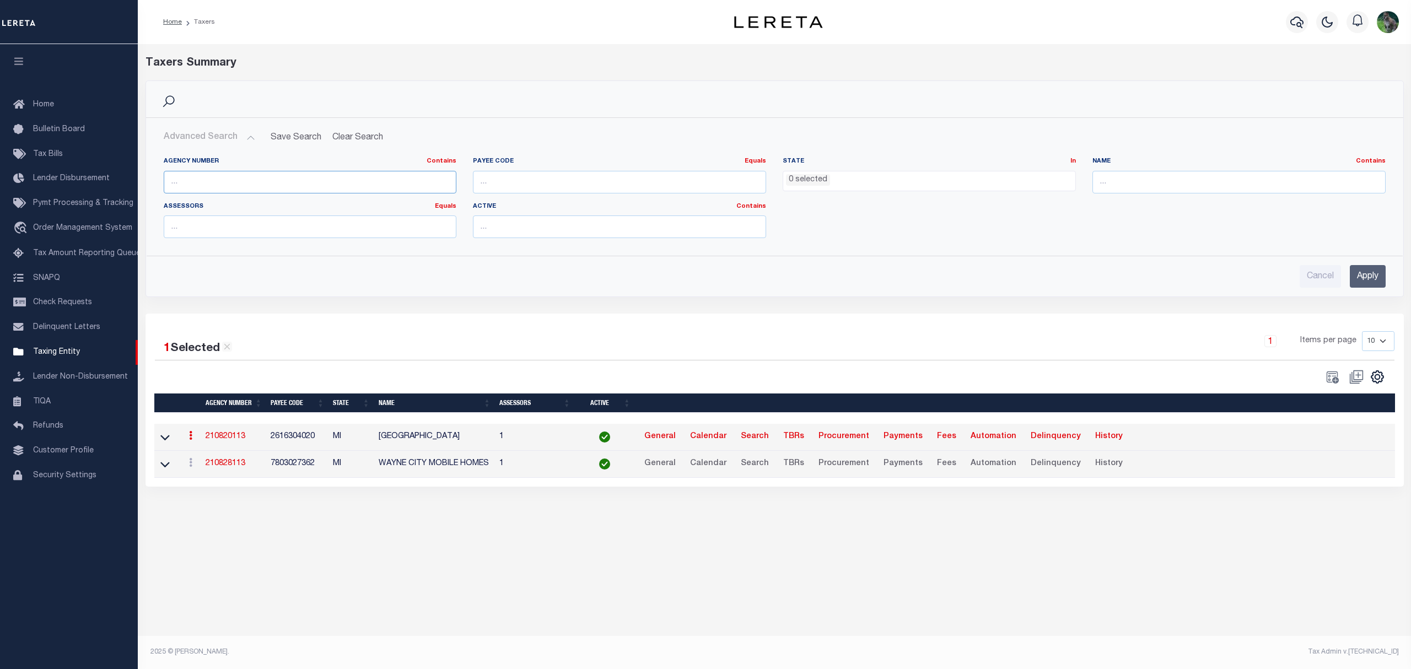
click at [389, 183] on input "text" at bounding box center [310, 182] width 293 height 23
paste input "370400631"
type input "370400631"
click at [1361, 271] on input "Apply" at bounding box center [1368, 276] width 36 height 23
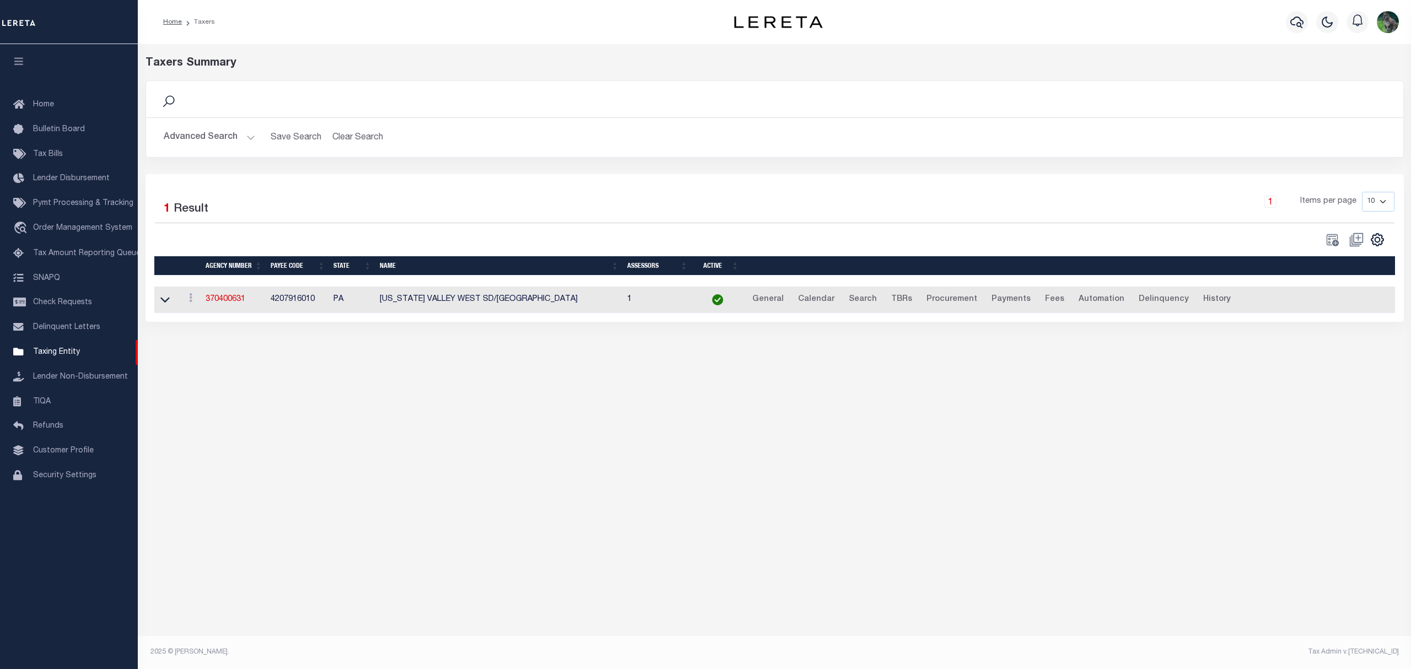
click at [233, 297] on td "370400631" at bounding box center [233, 300] width 65 height 27
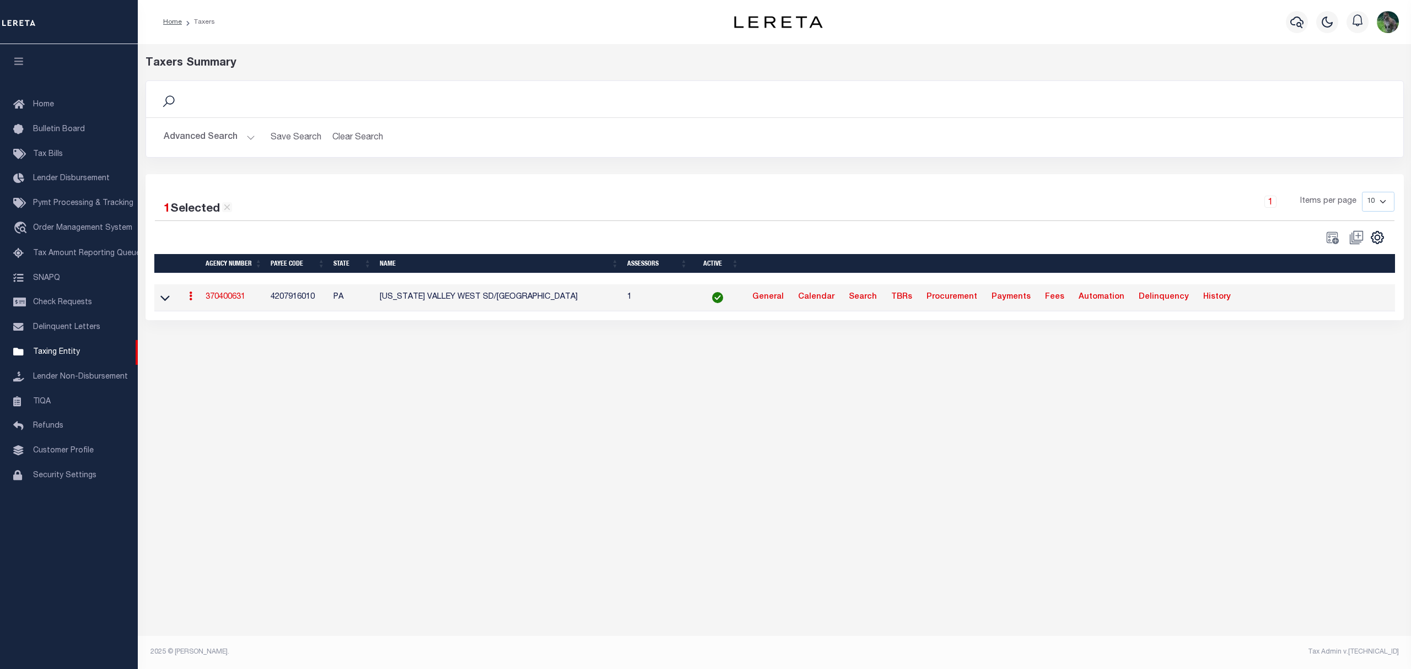
click at [240, 298] on link "370400631" at bounding box center [226, 297] width 40 height 8
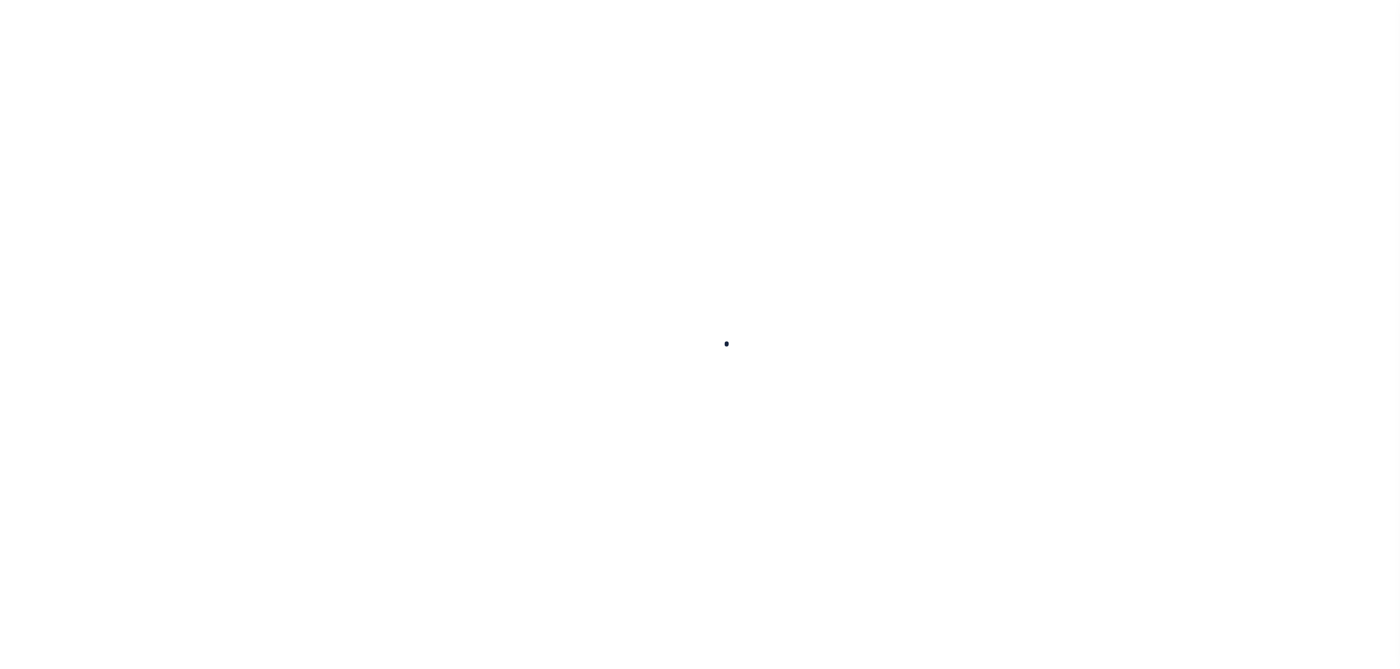
select select
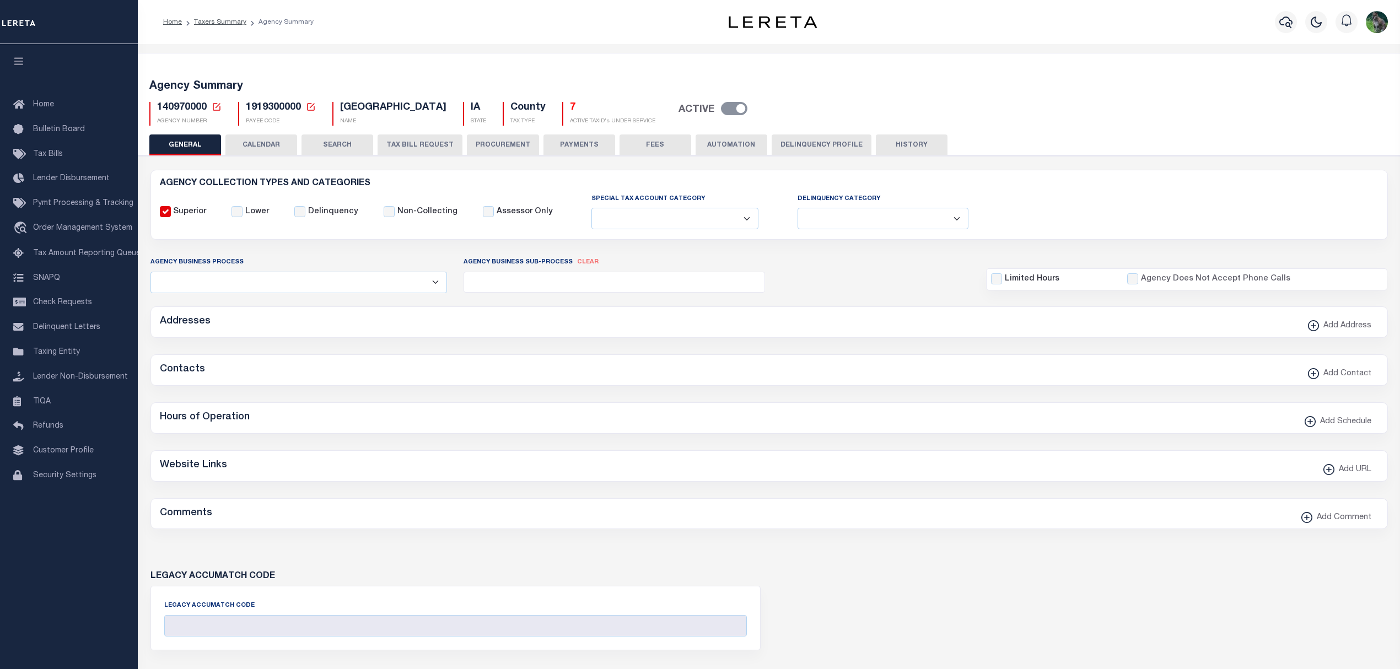
checkbox input "false"
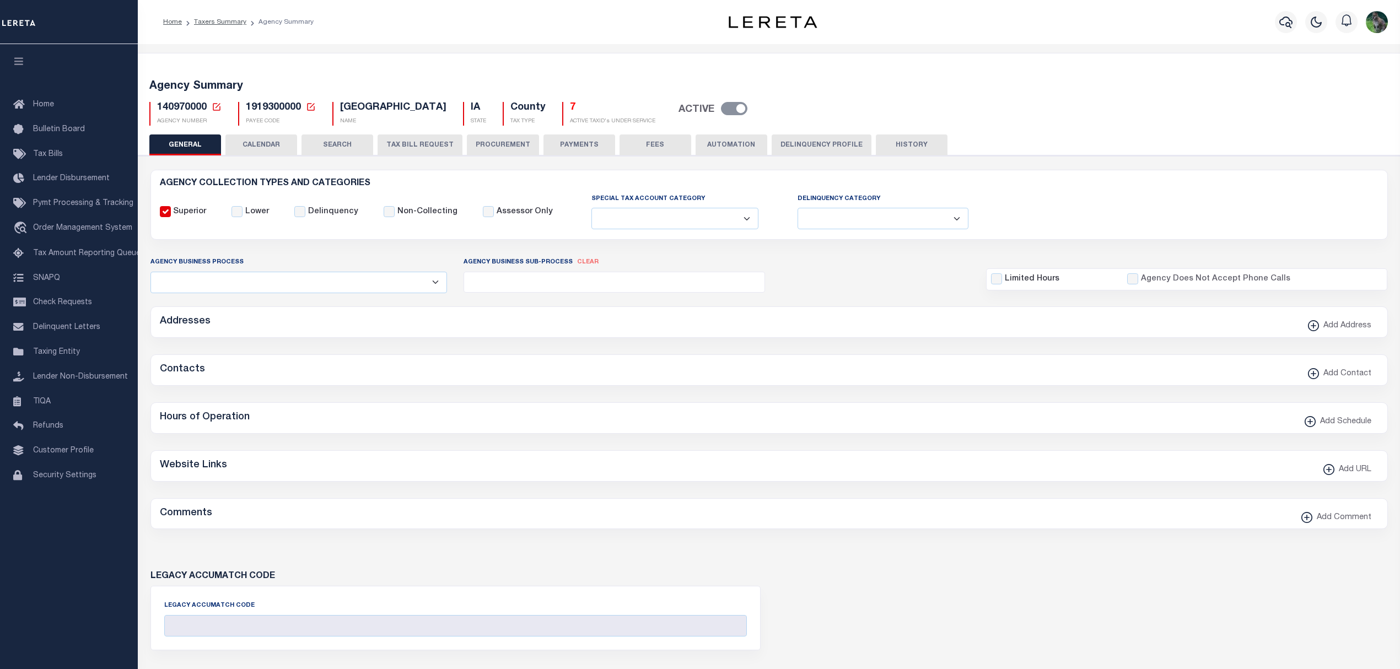
type input "1919300000"
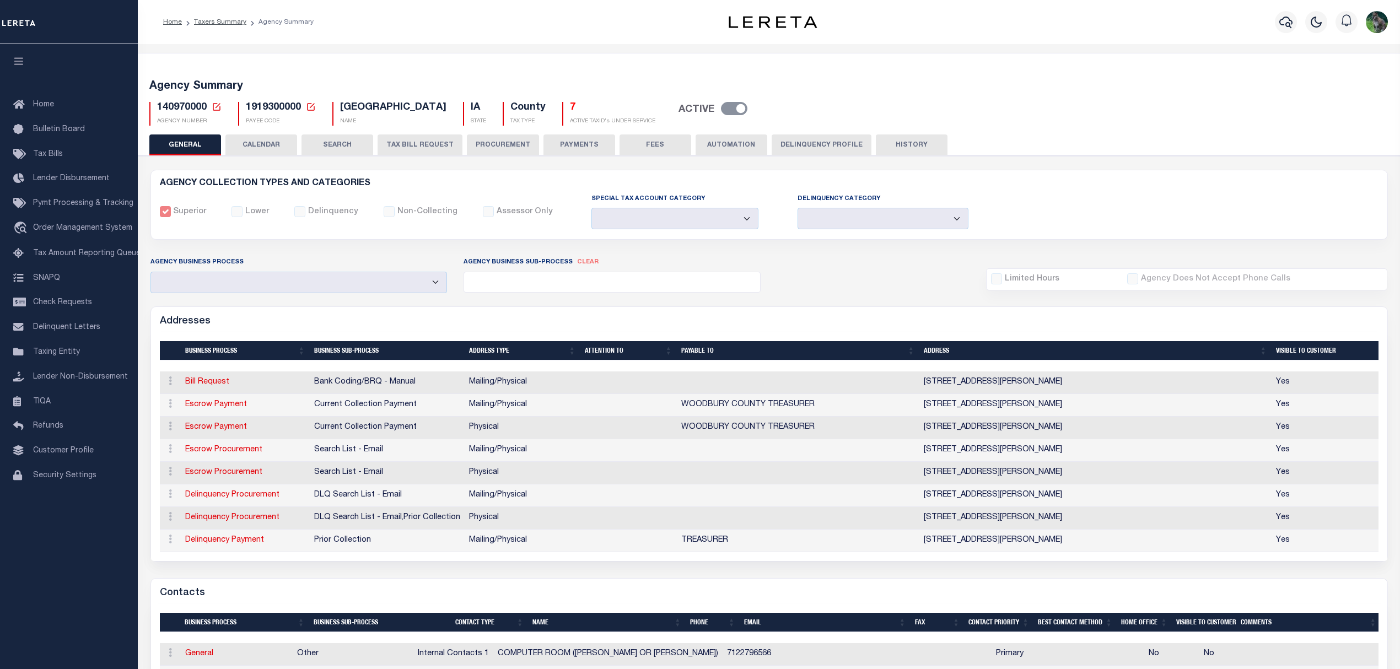
drag, startPoint x: 890, startPoint y: 124, endPoint x: 909, endPoint y: 128, distance: 19.1
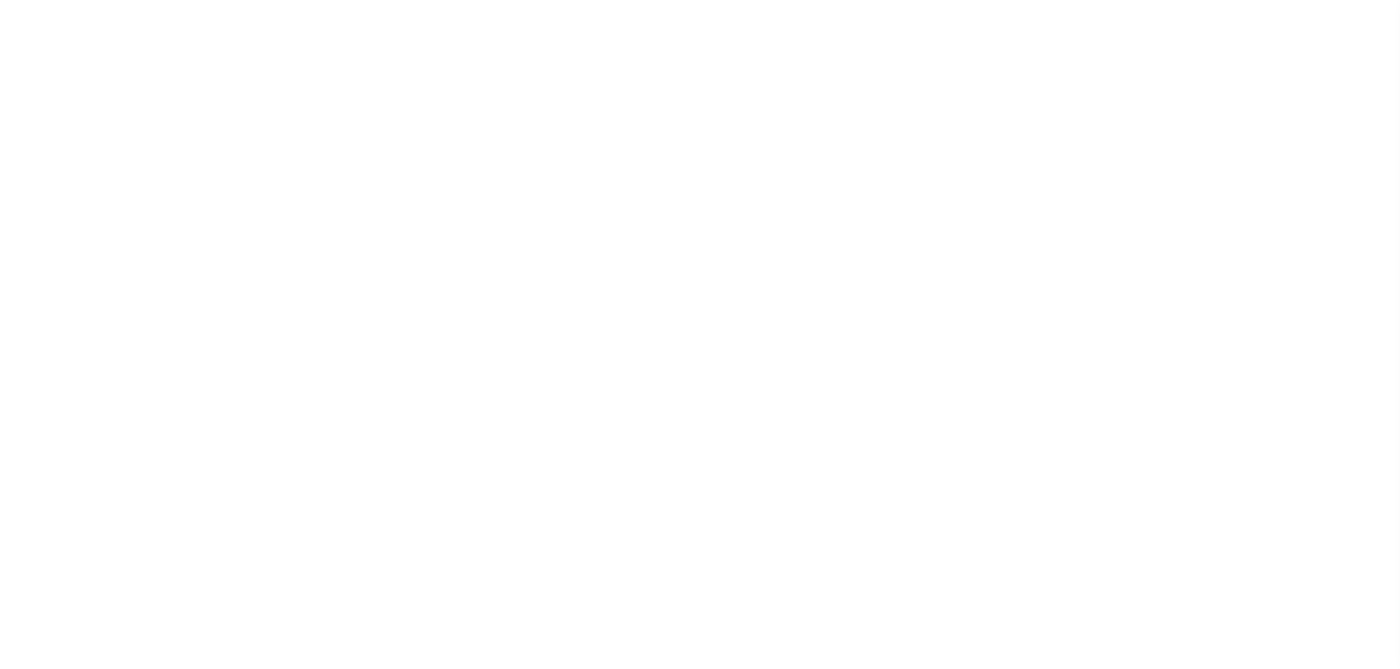
select select
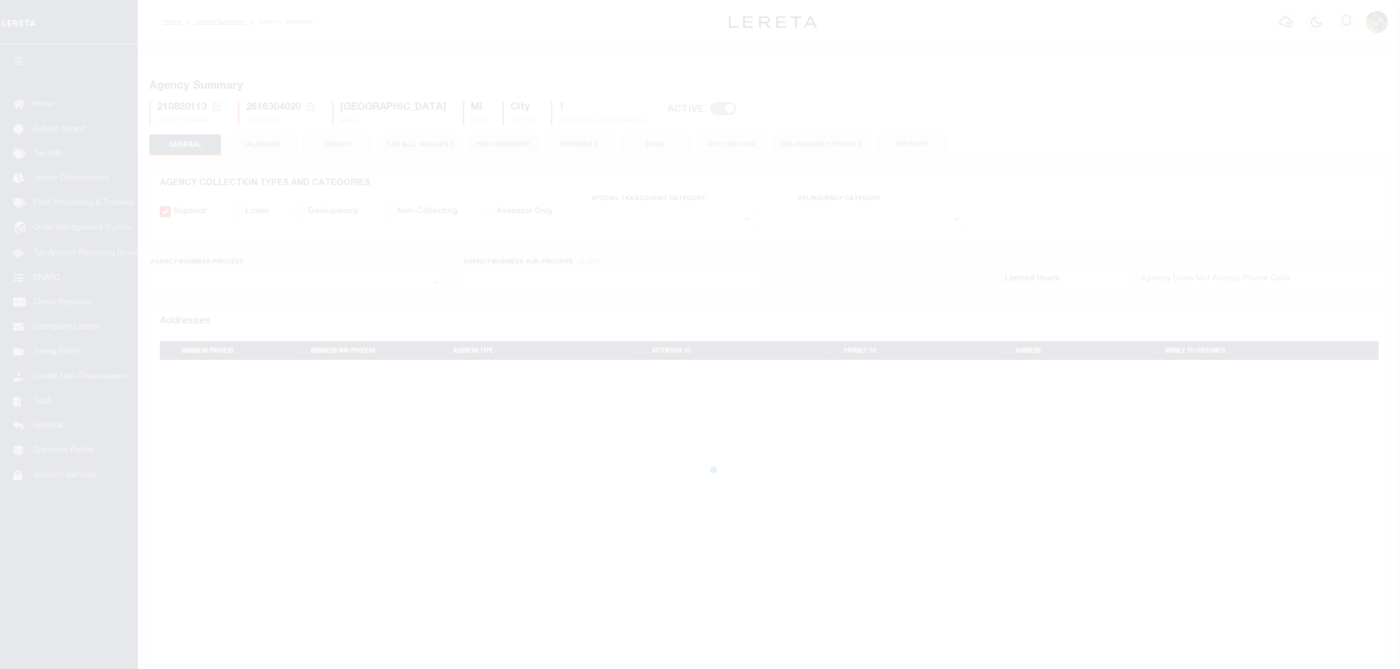
select select
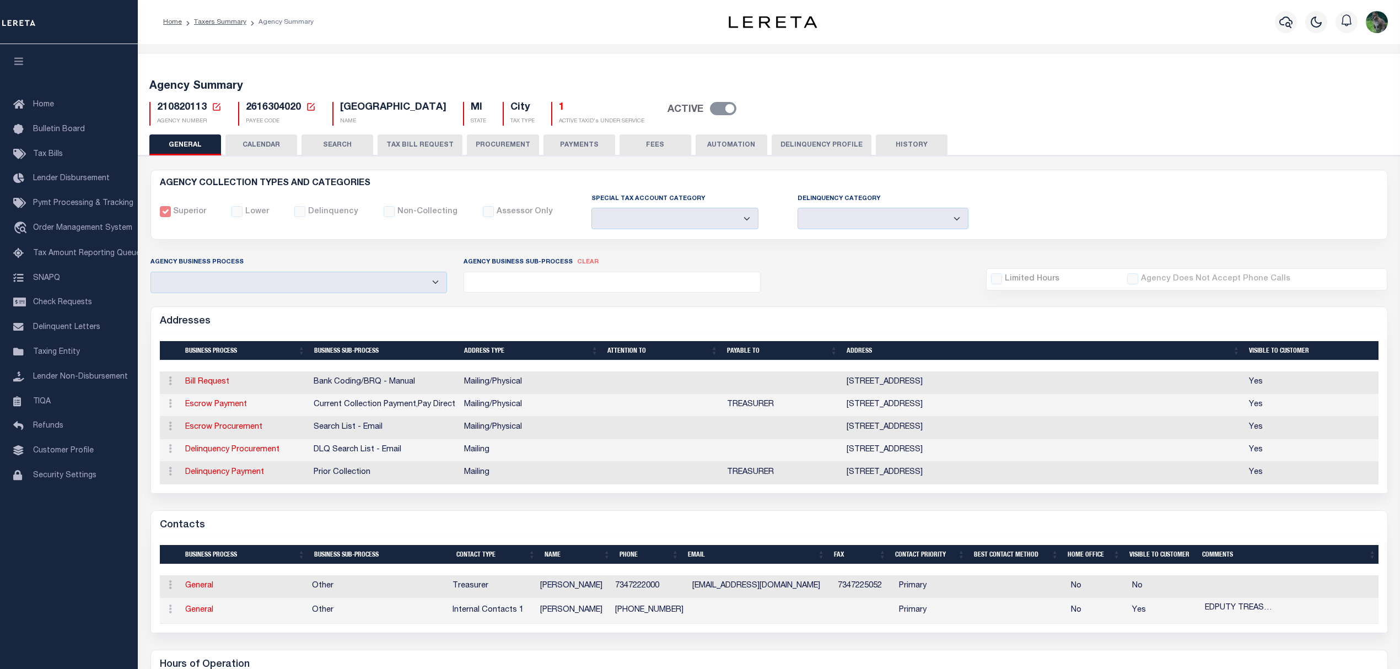
drag, startPoint x: 380, startPoint y: 54, endPoint x: 437, endPoint y: 45, distance: 57.5
click at [382, 56] on div "Agency Summary 210820113 Agency Number Edit Cancel Ok Cancel Ok" at bounding box center [770, 615] width 1268 height 1125
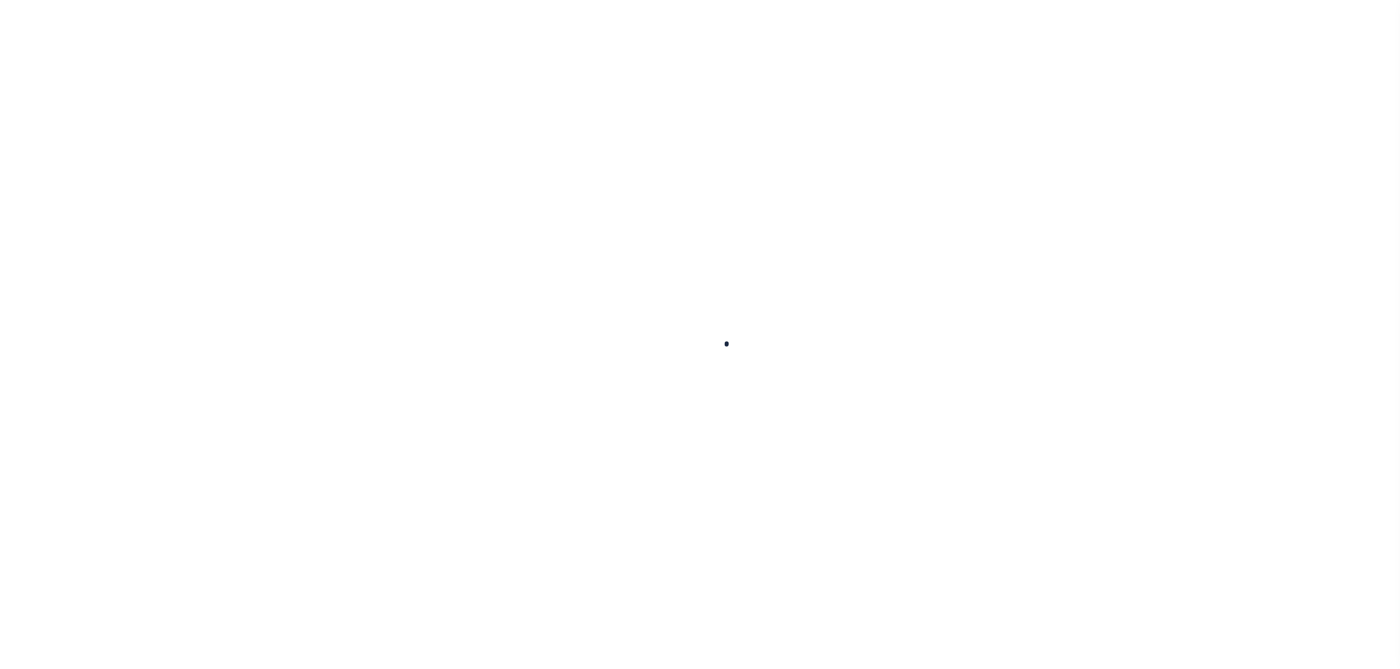
select select
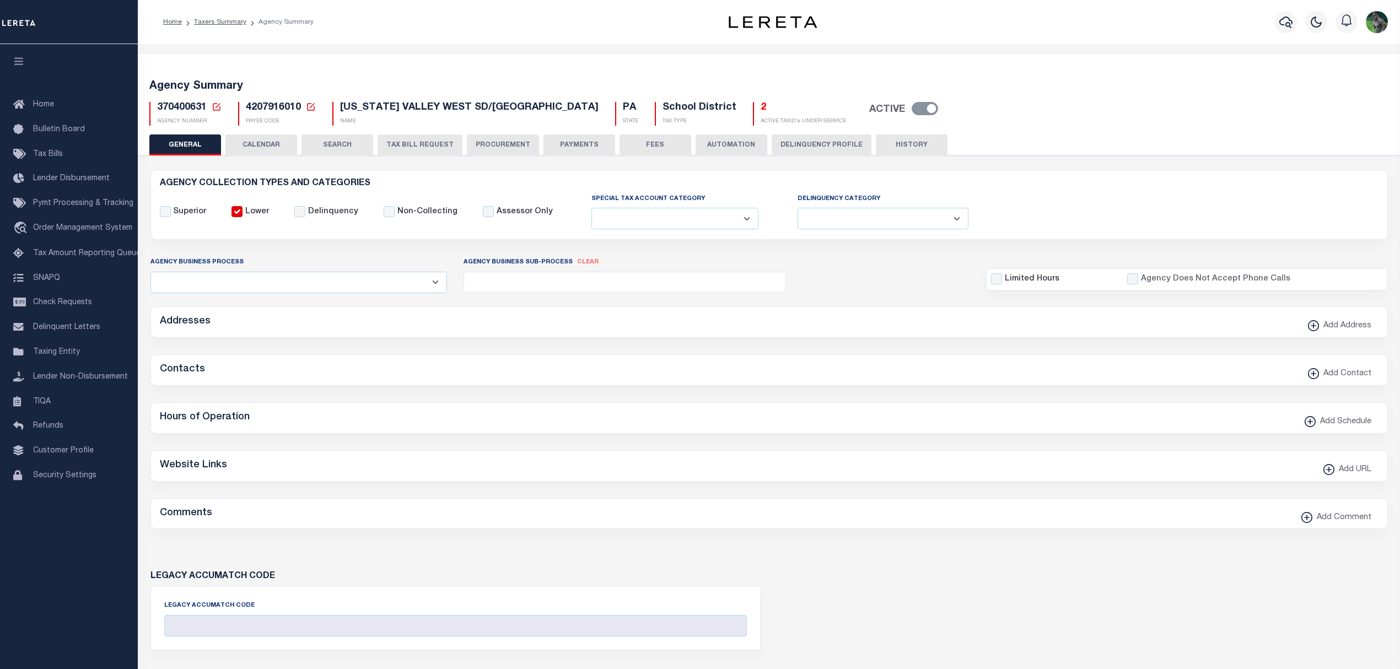
checkbox input "false"
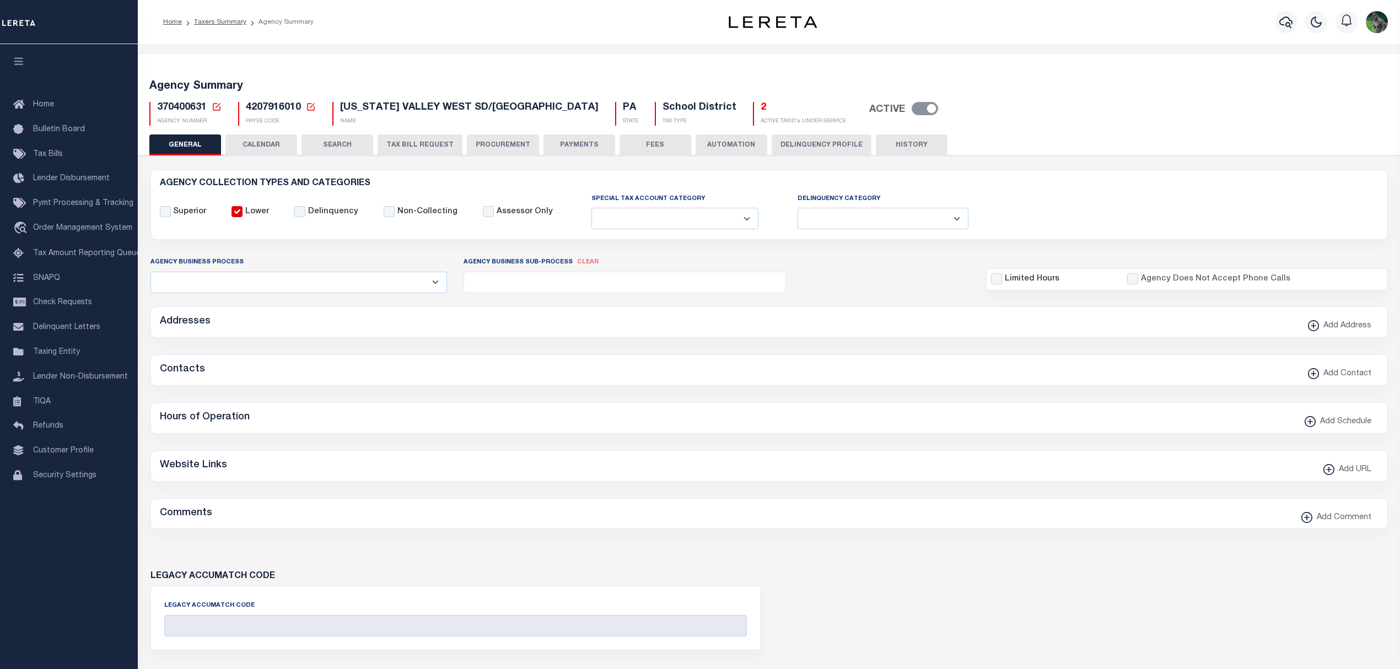
type input "4207916010"
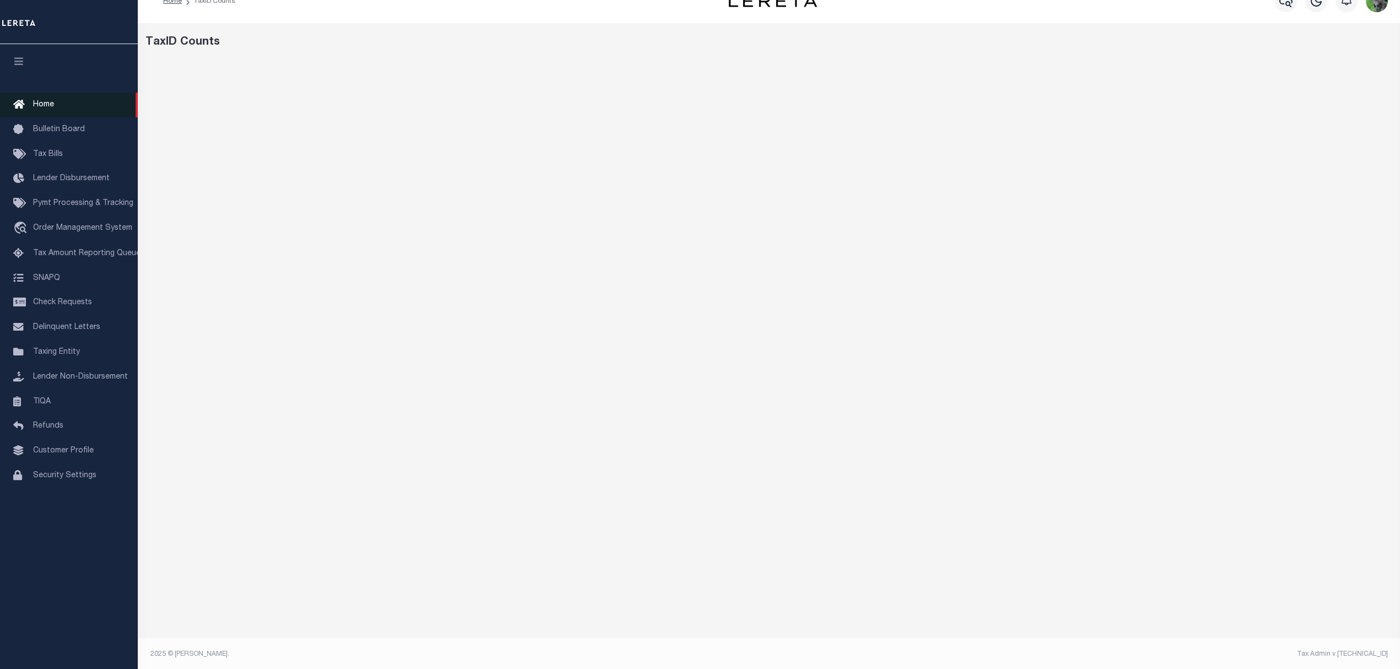
scroll to position [21, 0]
